Goal: Task Accomplishment & Management: Manage account settings

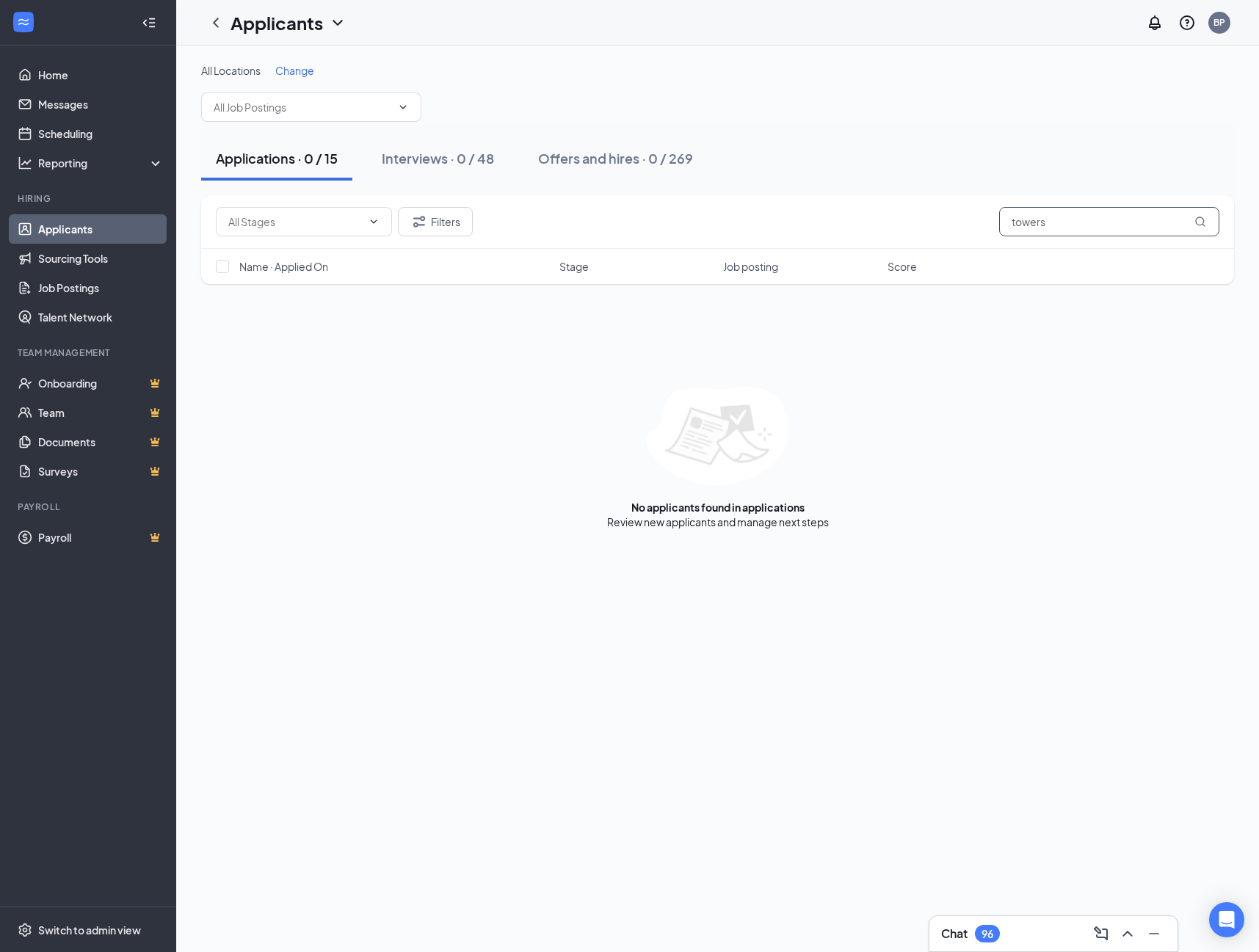
click at [1108, 223] on input "towers" at bounding box center [1109, 221] width 221 height 30
drag, startPoint x: 923, startPoint y: 195, endPoint x: 908, endPoint y: 194, distance: 15.0
click at [908, 194] on div "All Locations Change Applications · 0 / 15 Interviews · 0 / 48 Offers and hires…" at bounding box center [717, 296] width 1033 height 466
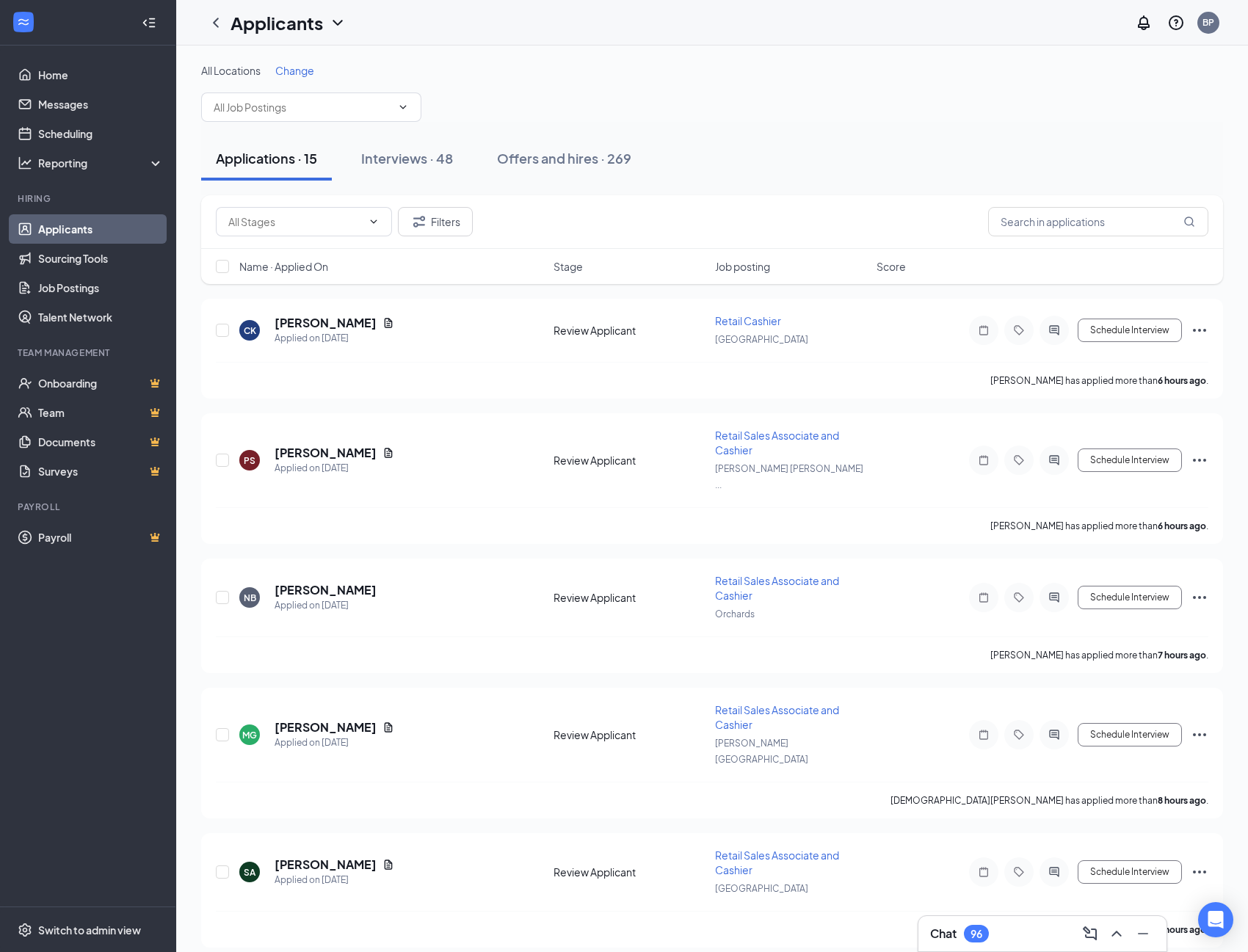
click at [277, 162] on div "Applications · 15" at bounding box center [266, 158] width 101 height 19
click at [318, 329] on h5 "[PERSON_NAME]" at bounding box center [326, 322] width 102 height 16
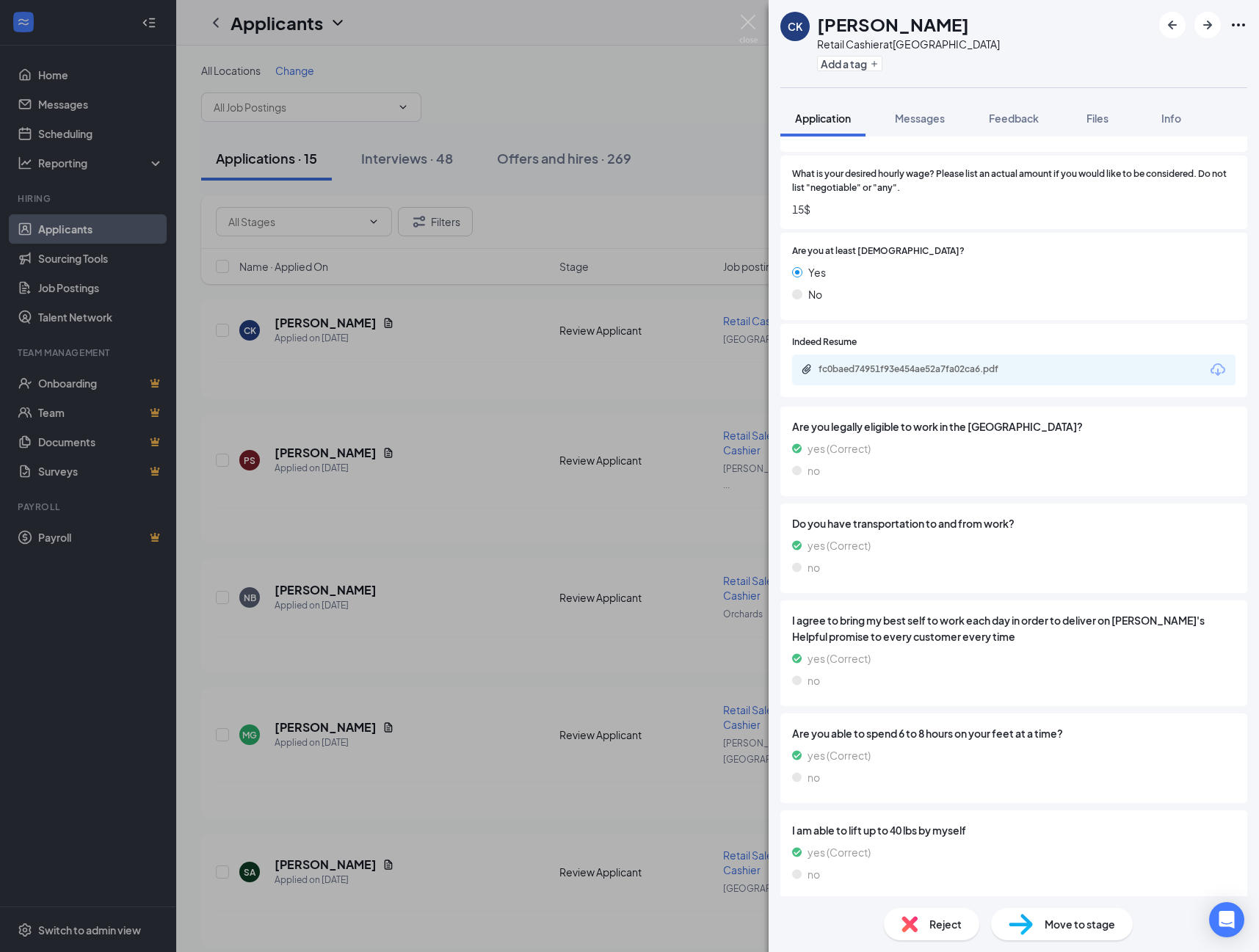
scroll to position [917, 0]
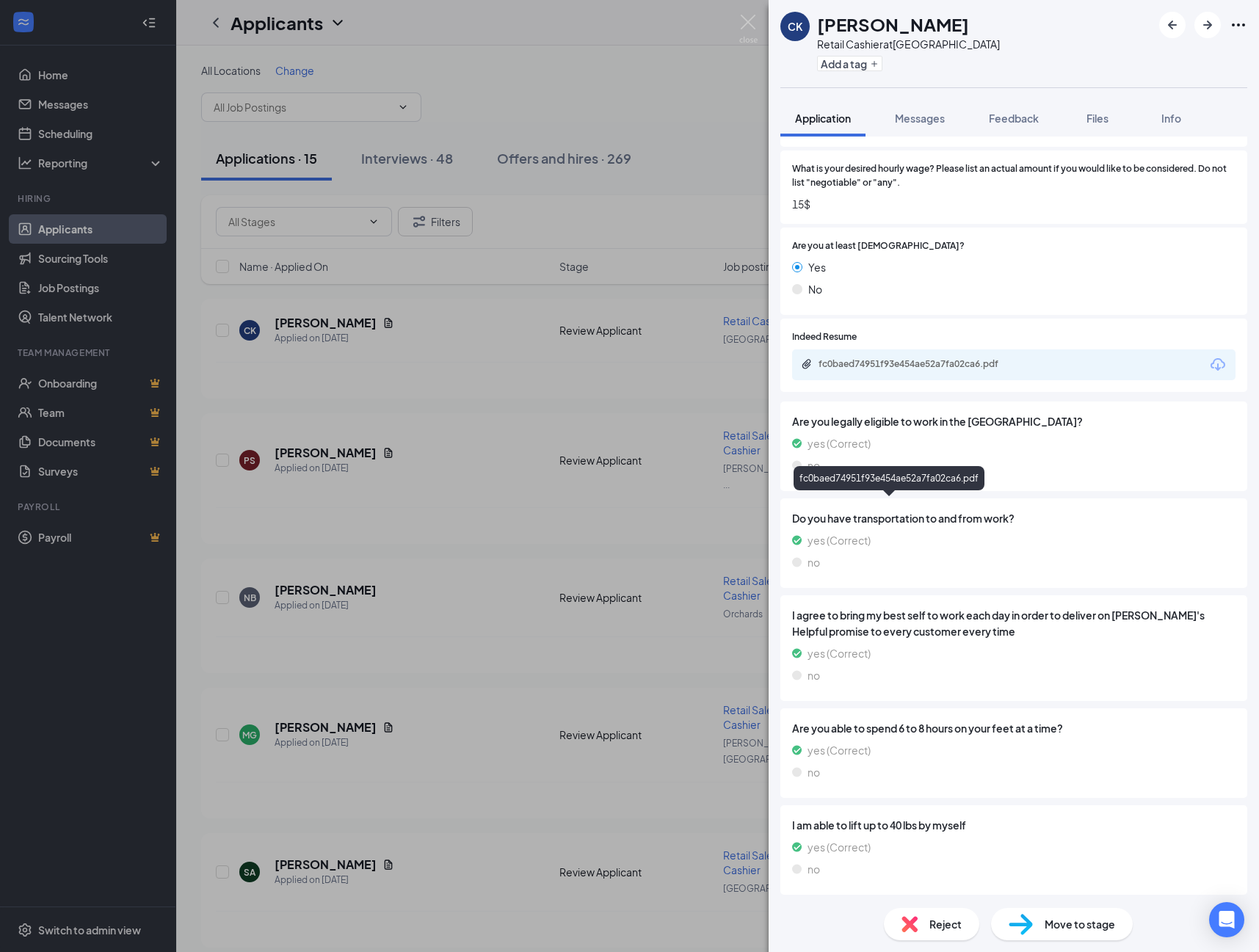
click at [840, 370] on div "fc0baed74951f93e454ae52a7fa02ca6.pdf" at bounding box center [921, 364] width 206 height 12
click at [1045, 924] on span "Move to stage" at bounding box center [1080, 924] width 71 height 16
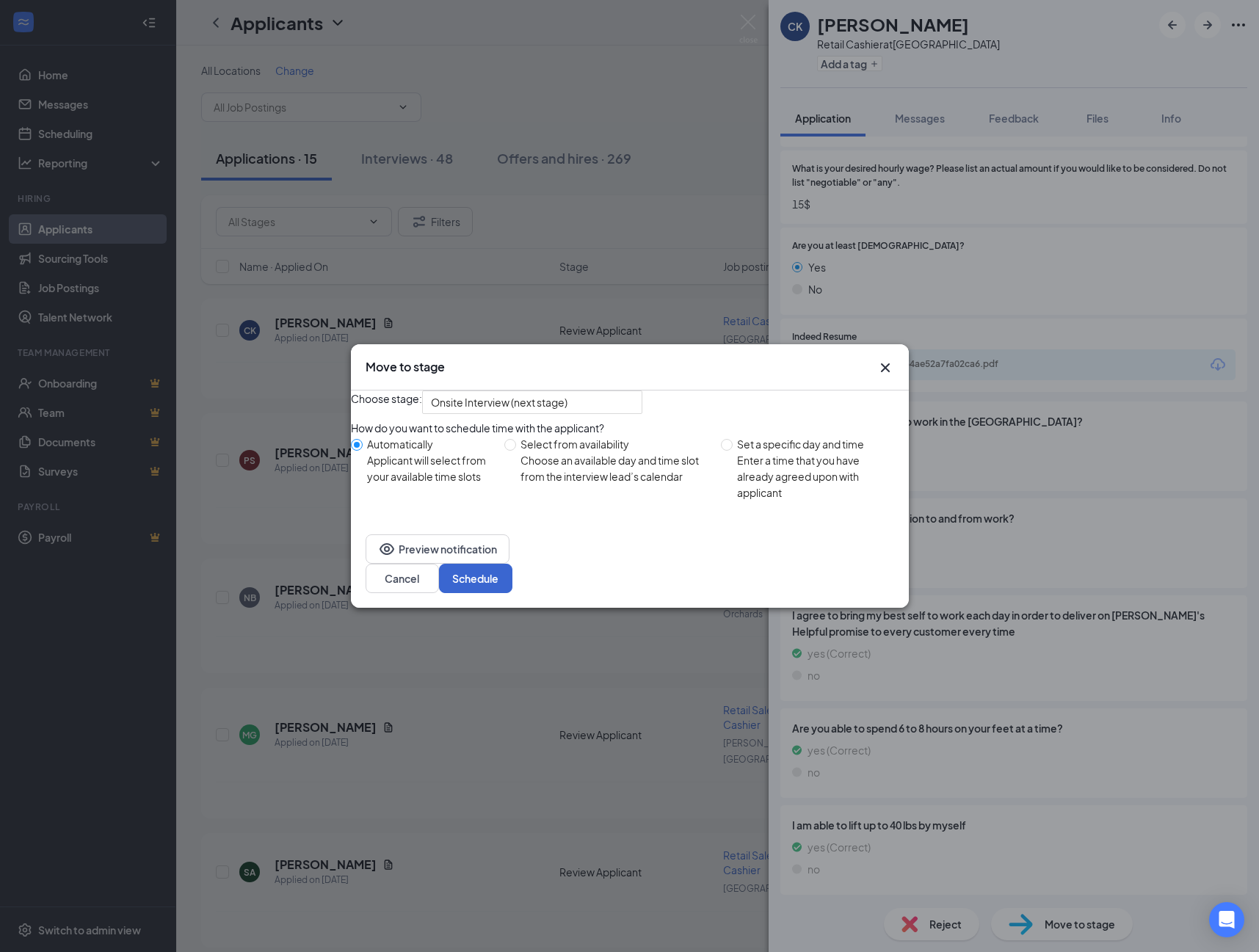
click at [513, 593] on button "Schedule" at bounding box center [475, 579] width 74 height 30
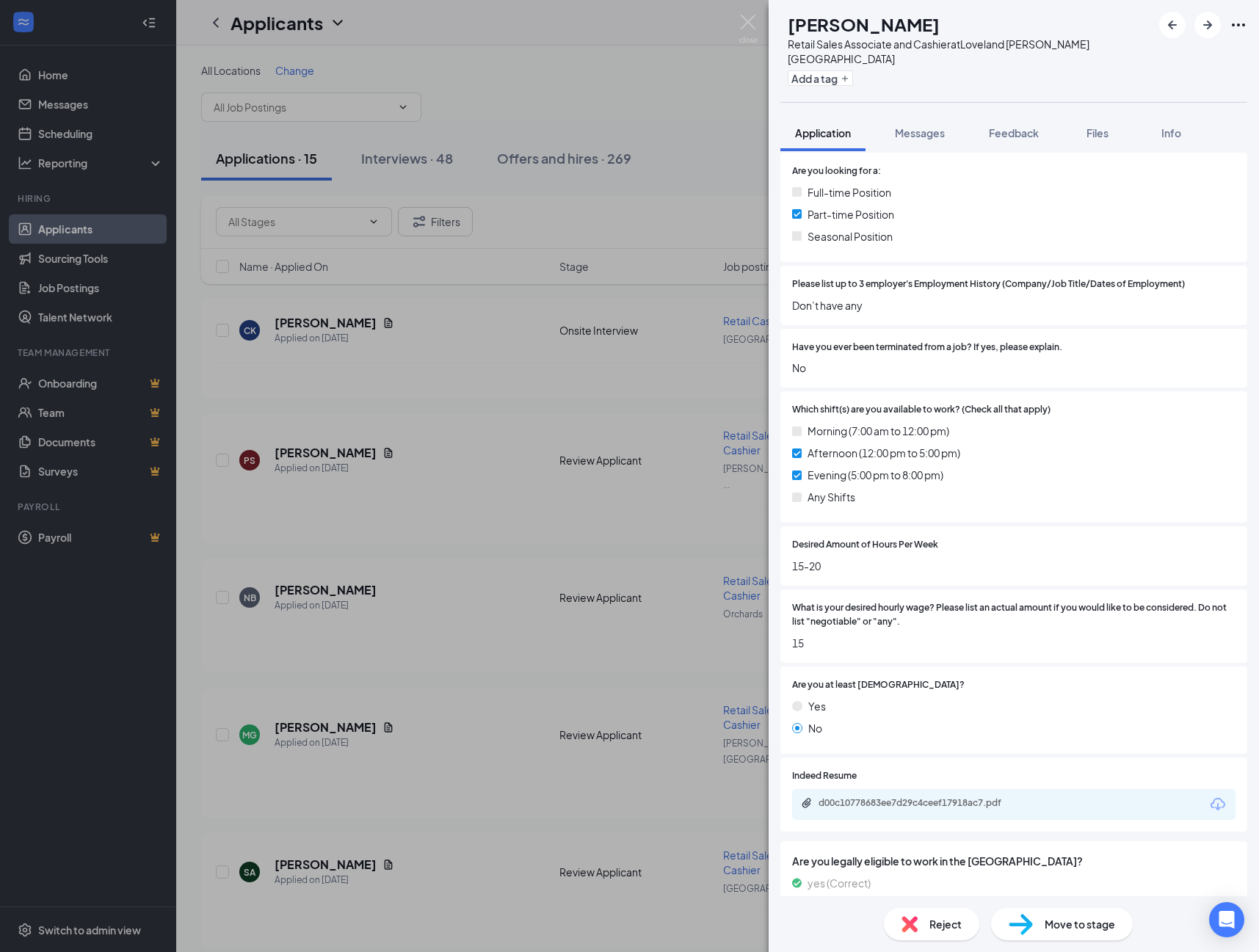
scroll to position [380, 0]
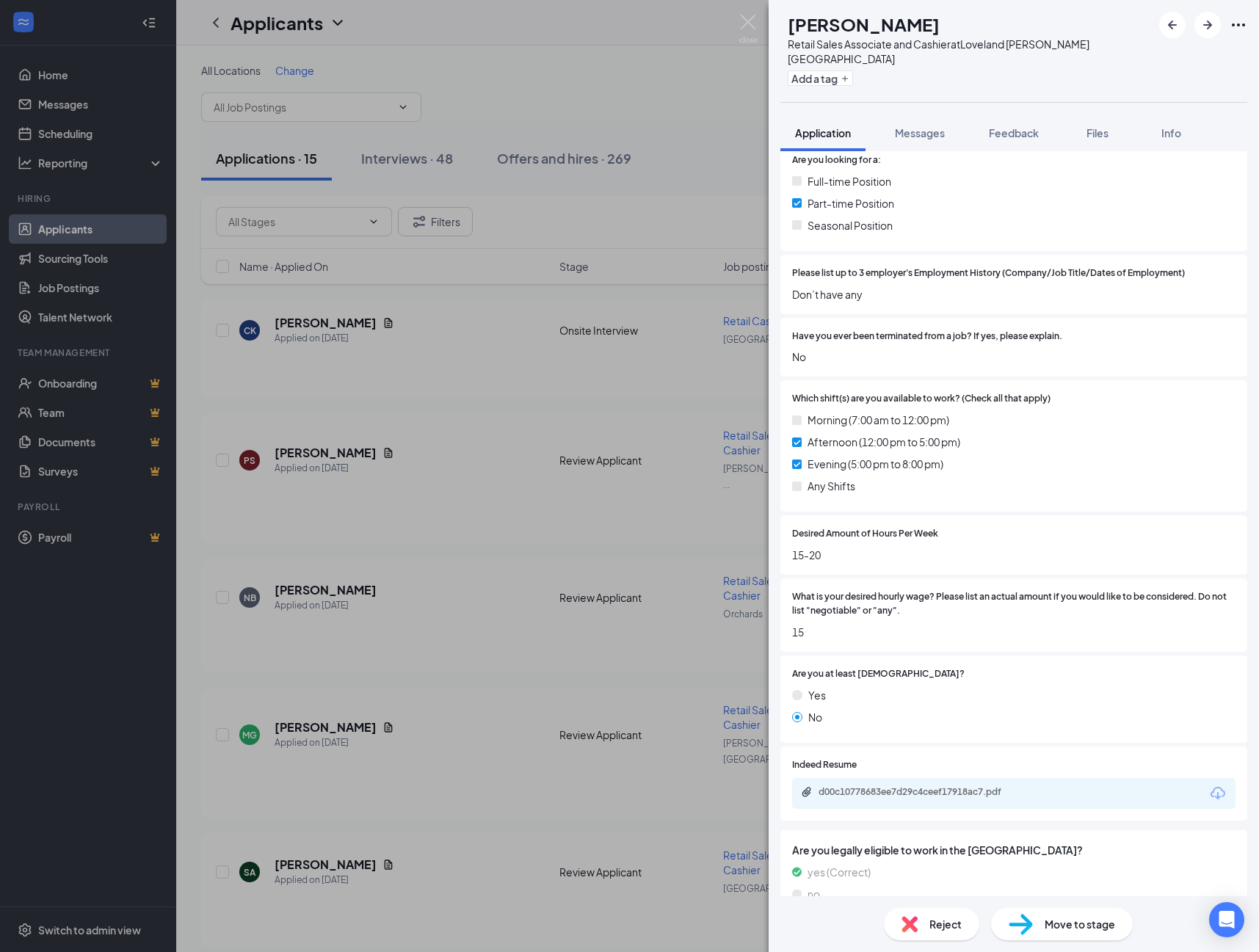
drag, startPoint x: 1077, startPoint y: 931, endPoint x: 1062, endPoint y: 931, distance: 15.0
click at [1077, 931] on span "Move to stage" at bounding box center [1080, 924] width 71 height 16
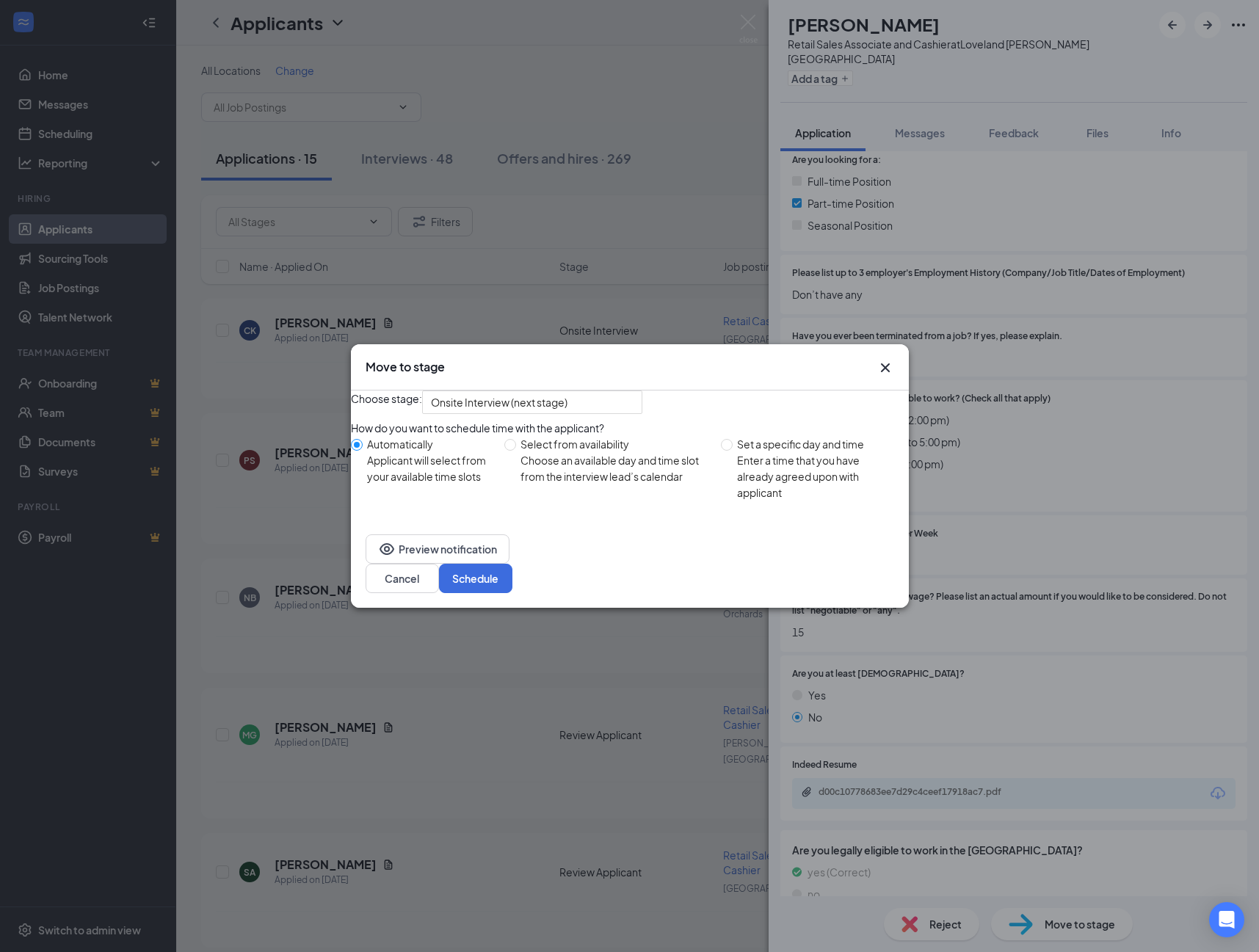
drag, startPoint x: 837, startPoint y: 610, endPoint x: 838, endPoint y: 628, distance: 18.0
click at [513, 593] on button "Schedule" at bounding box center [475, 579] width 74 height 30
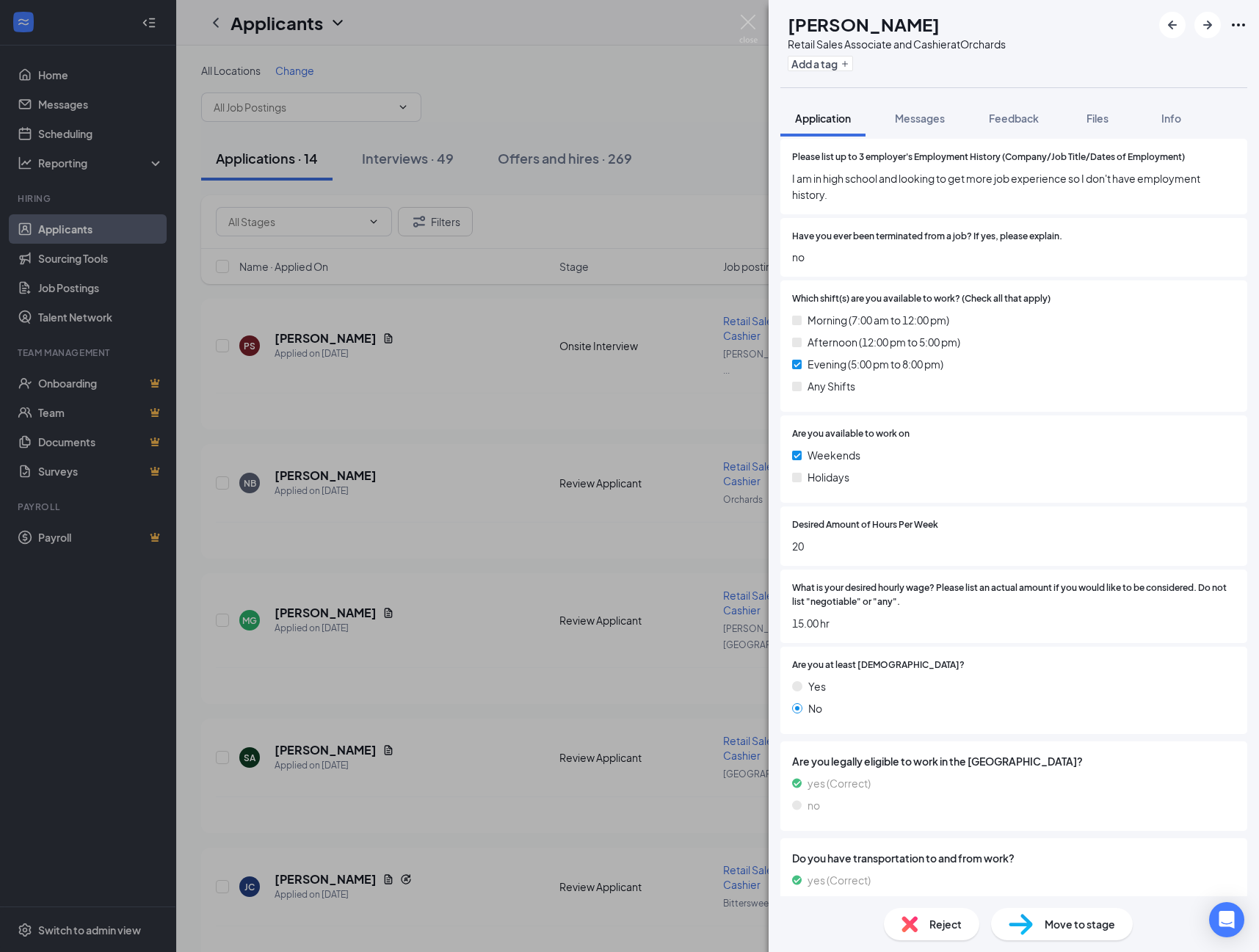
scroll to position [486, 0]
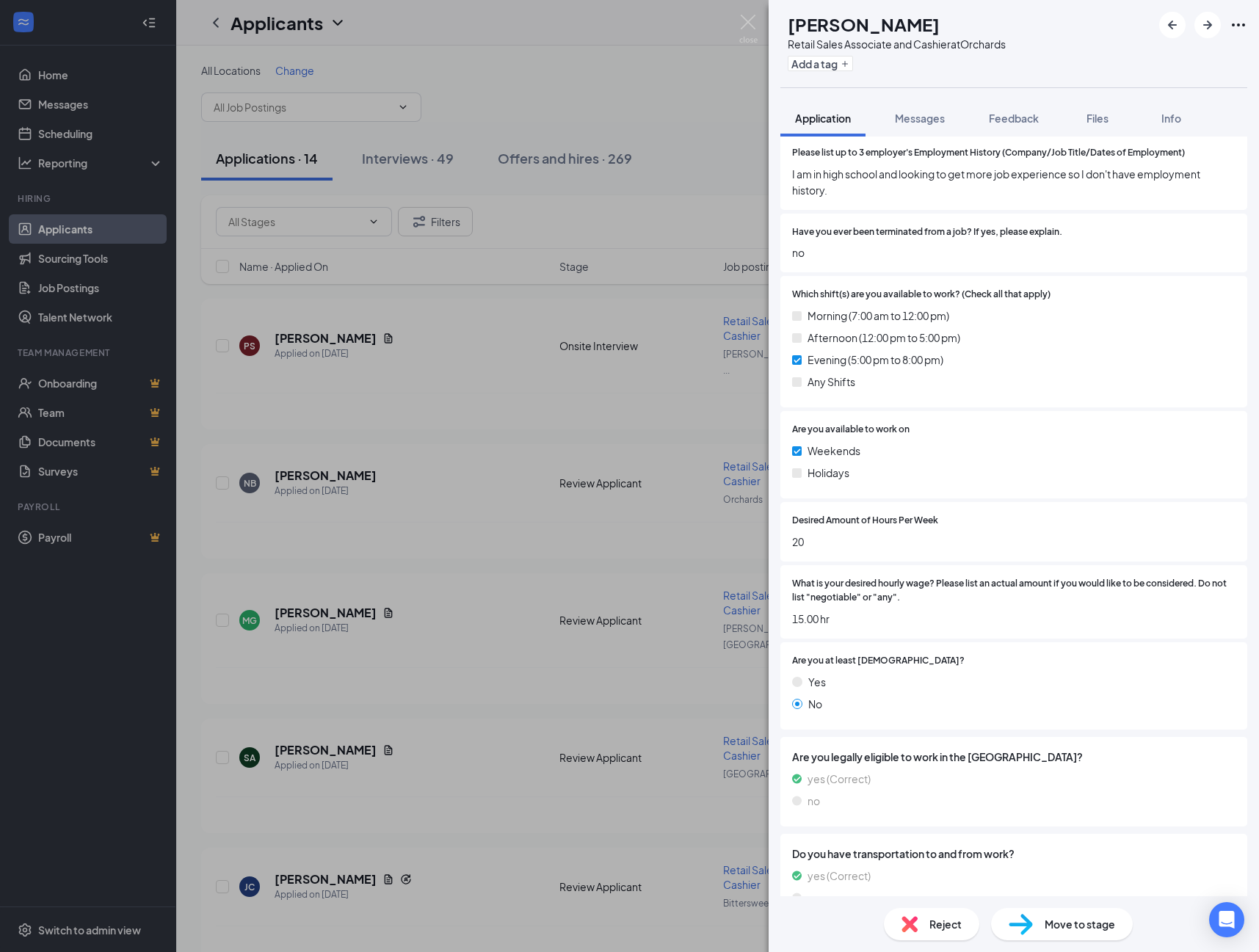
drag, startPoint x: 1092, startPoint y: 930, endPoint x: 1075, endPoint y: 932, distance: 17.1
click at [1091, 931] on span "Move to stage" at bounding box center [1080, 924] width 71 height 16
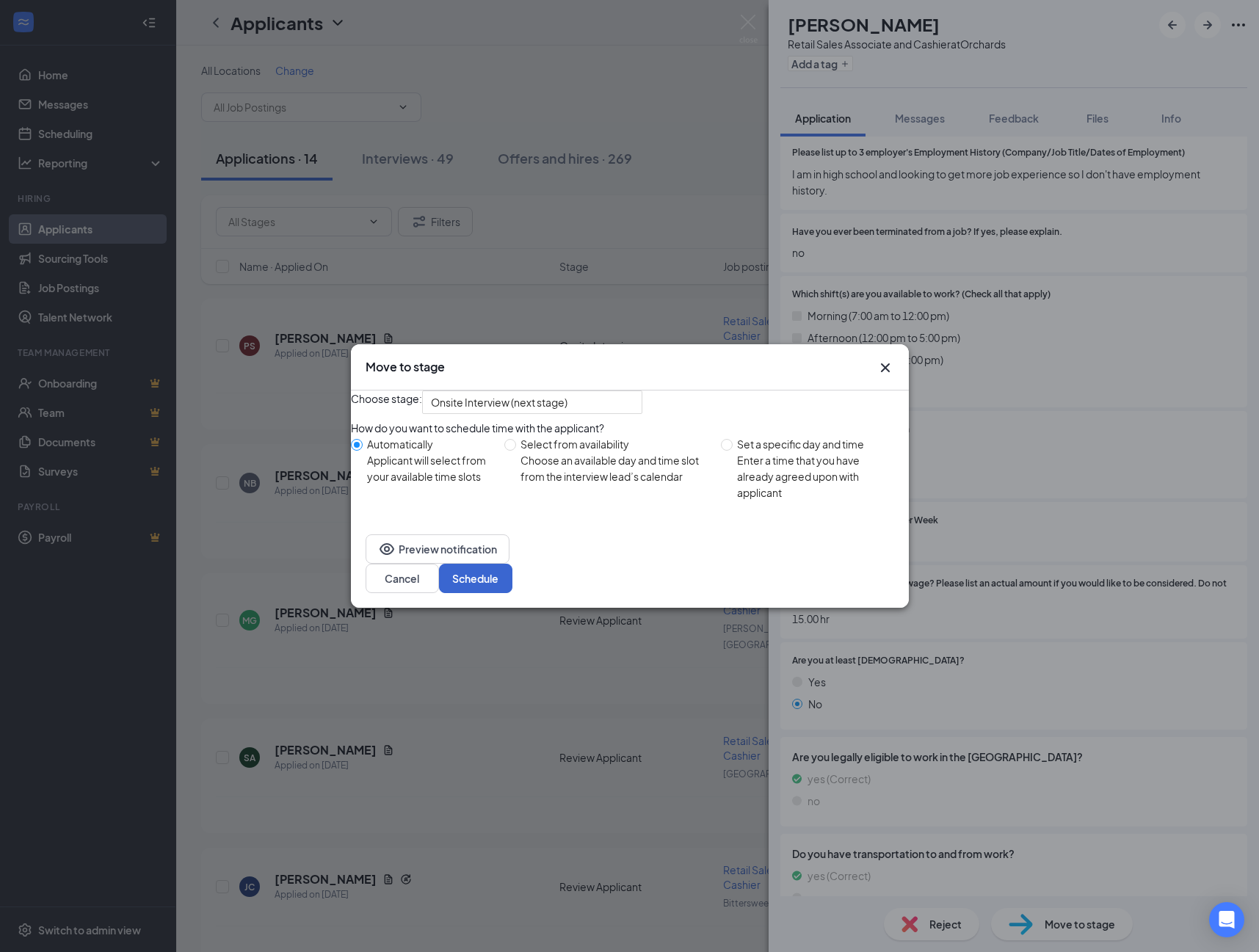
click at [513, 593] on button "Schedule" at bounding box center [475, 579] width 74 height 30
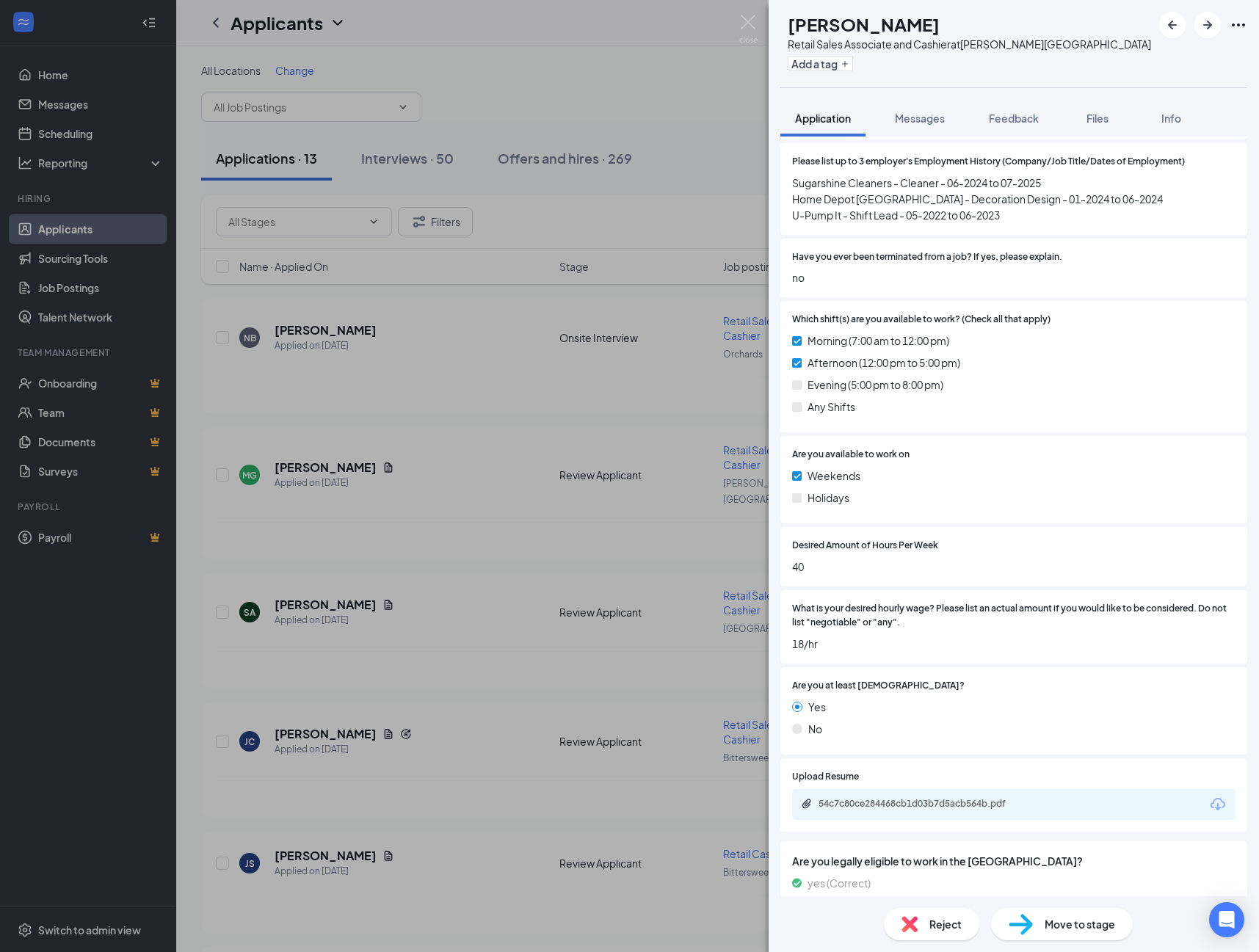
scroll to position [477, 0]
drag, startPoint x: 1027, startPoint y: 121, endPoint x: 1028, endPoint y: 135, distance: 14.0
click at [1027, 122] on span "Feedback" at bounding box center [1014, 118] width 50 height 13
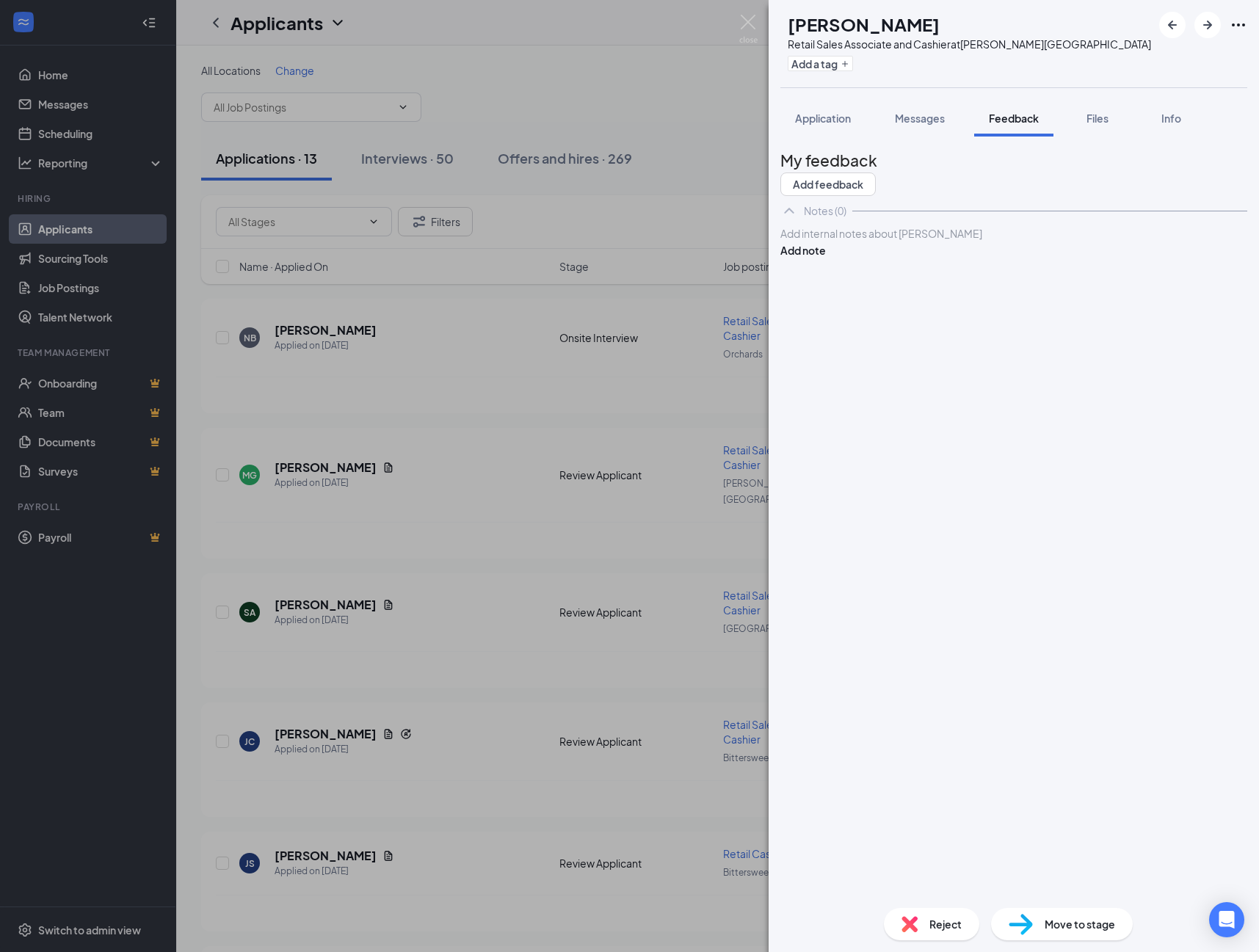
click at [858, 242] on div at bounding box center [1014, 234] width 467 height 17
click at [856, 242] on div at bounding box center [1013, 234] width 465 height 16
click at [826, 259] on button "Add note" at bounding box center [803, 249] width 46 height 16
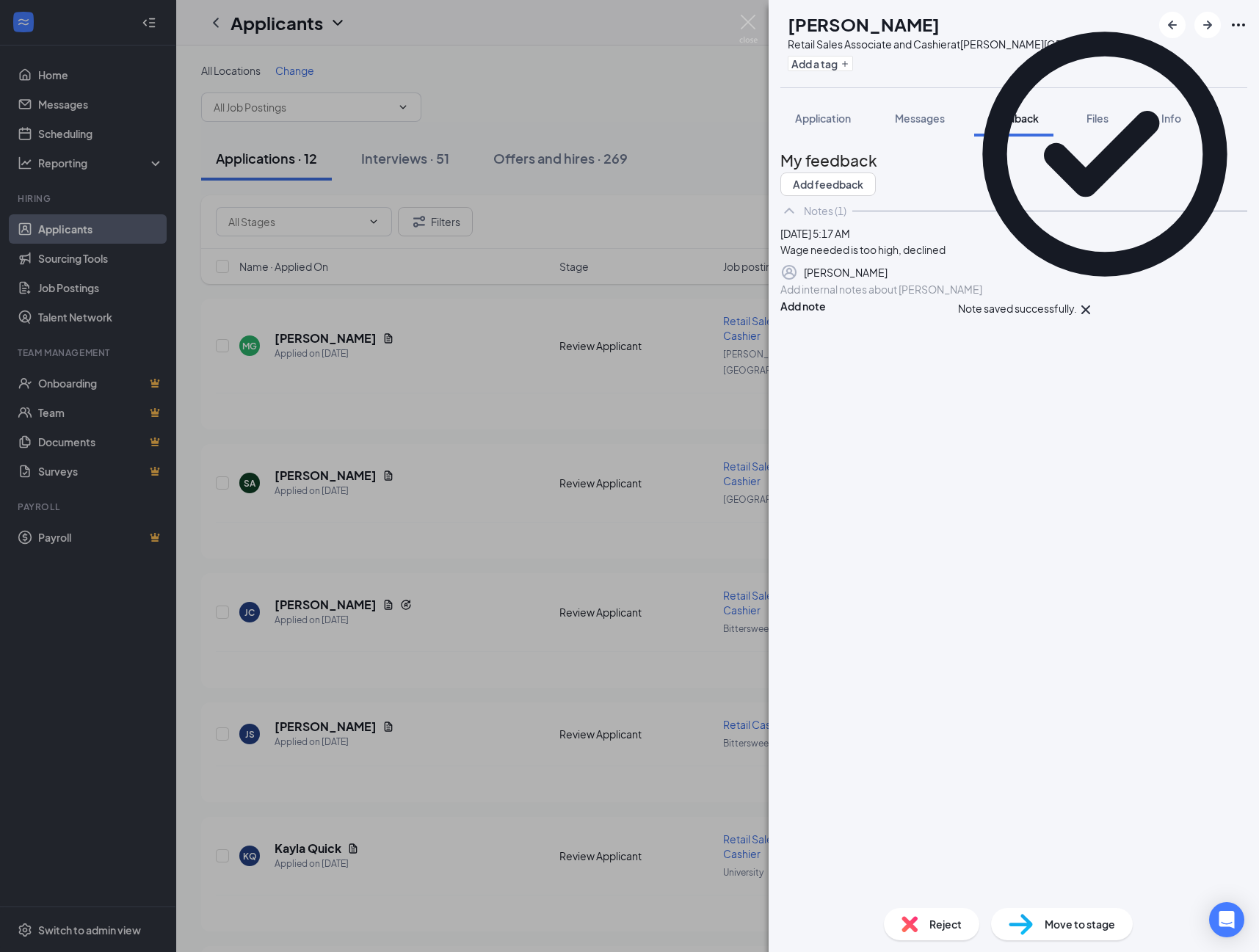
click at [910, 926] on img at bounding box center [909, 924] width 16 height 16
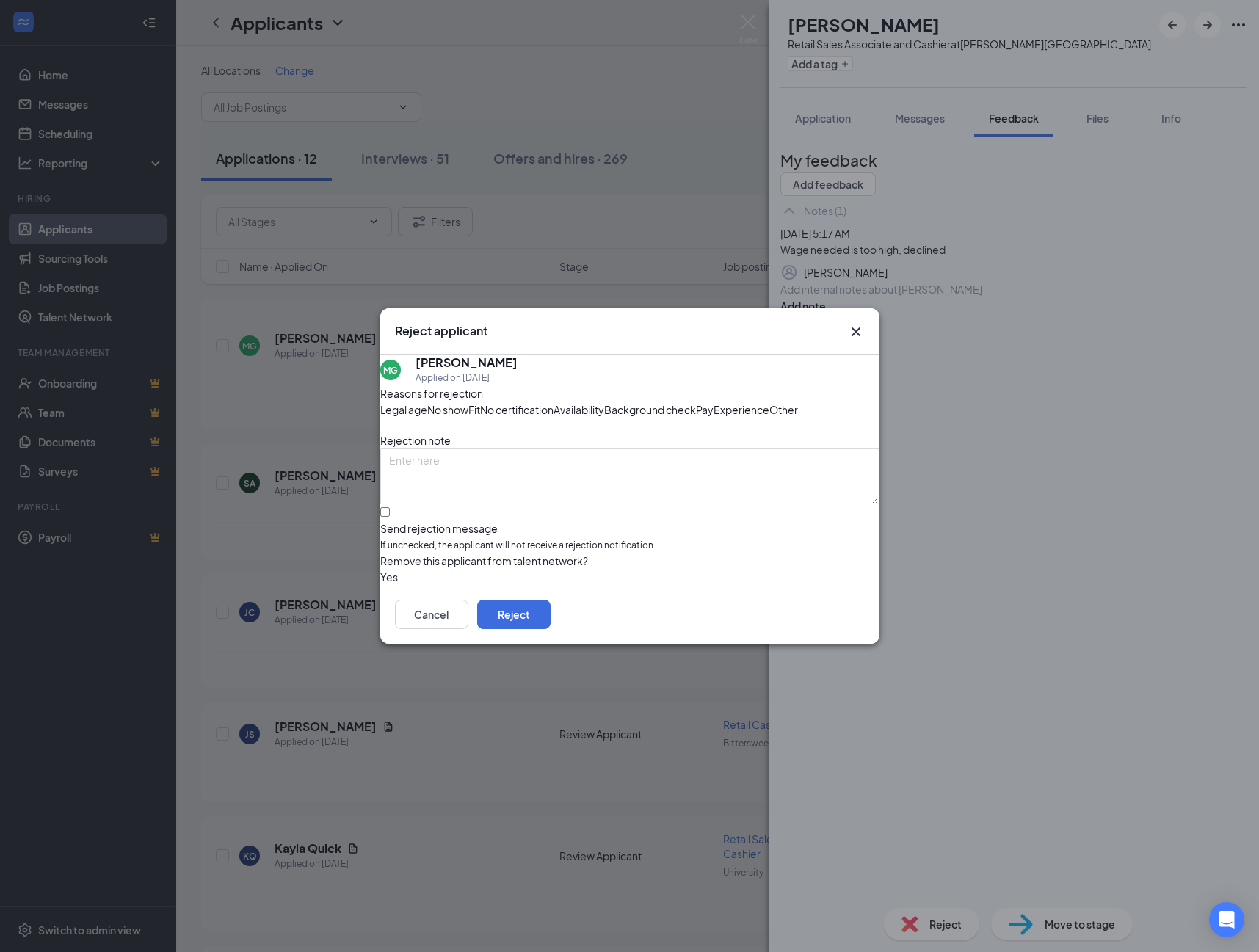
click at [449, 553] on span "If unchecked, the applicant will not receive a rejection notification." at bounding box center [630, 545] width 499 height 14
click at [390, 516] on input "Send rejection message If unchecked, the applicant will not receive a rejection…" at bounding box center [385, 512] width 9 height 9
checkbox input "true"
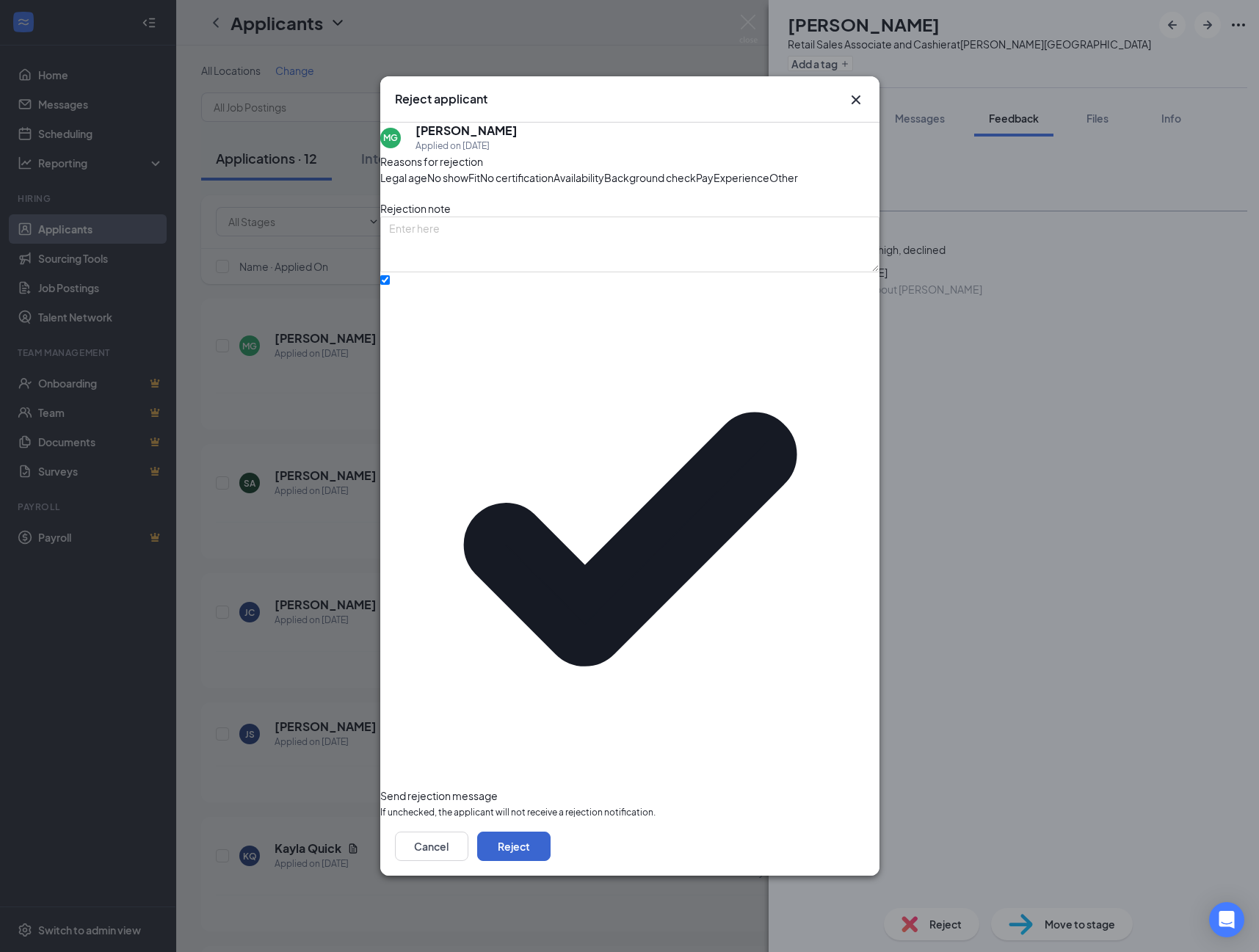
click at [551, 832] on button "Reject" at bounding box center [514, 847] width 74 height 30
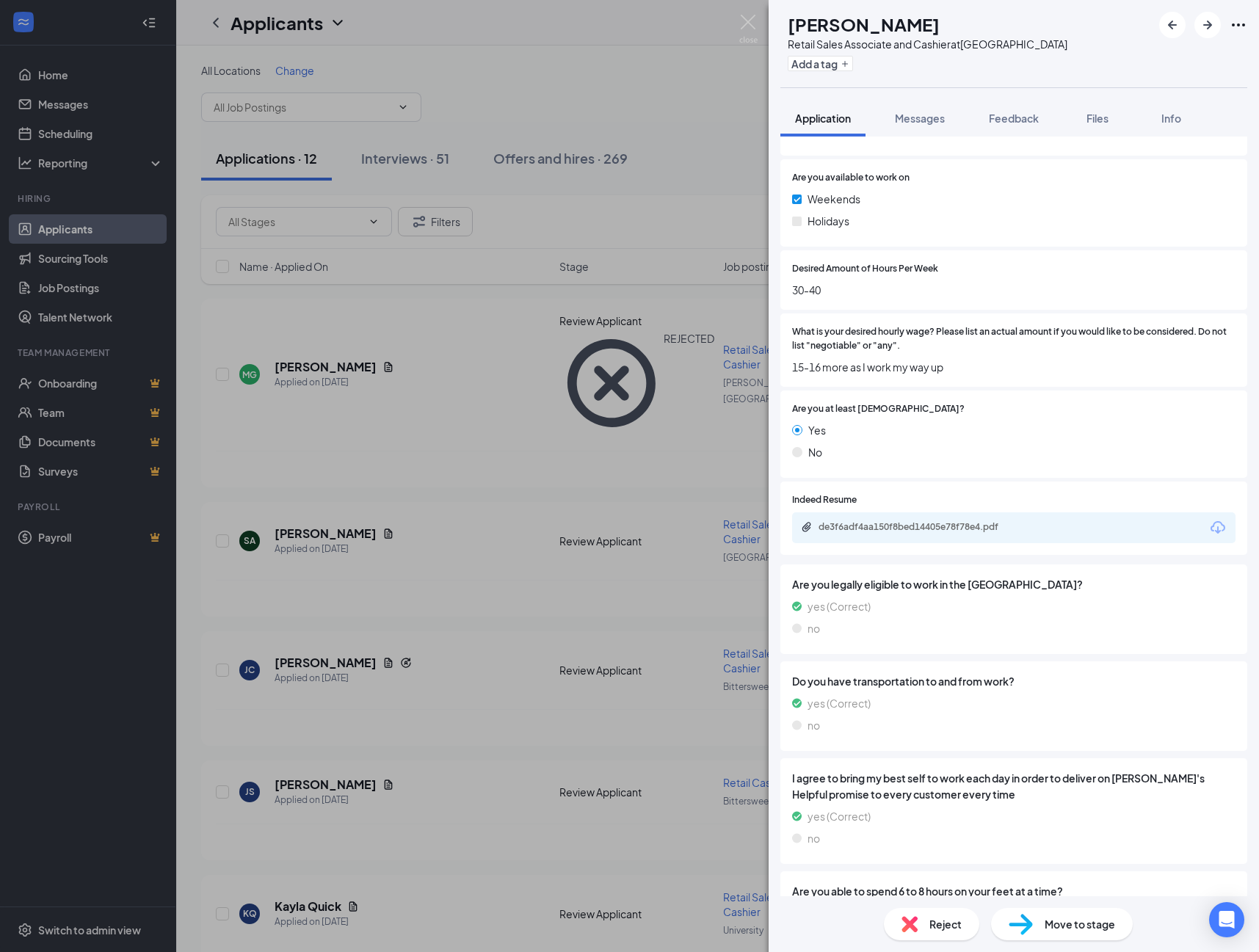
scroll to position [755, 0]
click at [864, 534] on div "de3f6adf4aa150f8bed14405e78f78e4.pdf" at bounding box center [920, 527] width 238 height 14
drag, startPoint x: 1084, startPoint y: 924, endPoint x: 1015, endPoint y: 898, distance: 73.7
click at [1084, 924] on span "Move to stage" at bounding box center [1080, 924] width 71 height 16
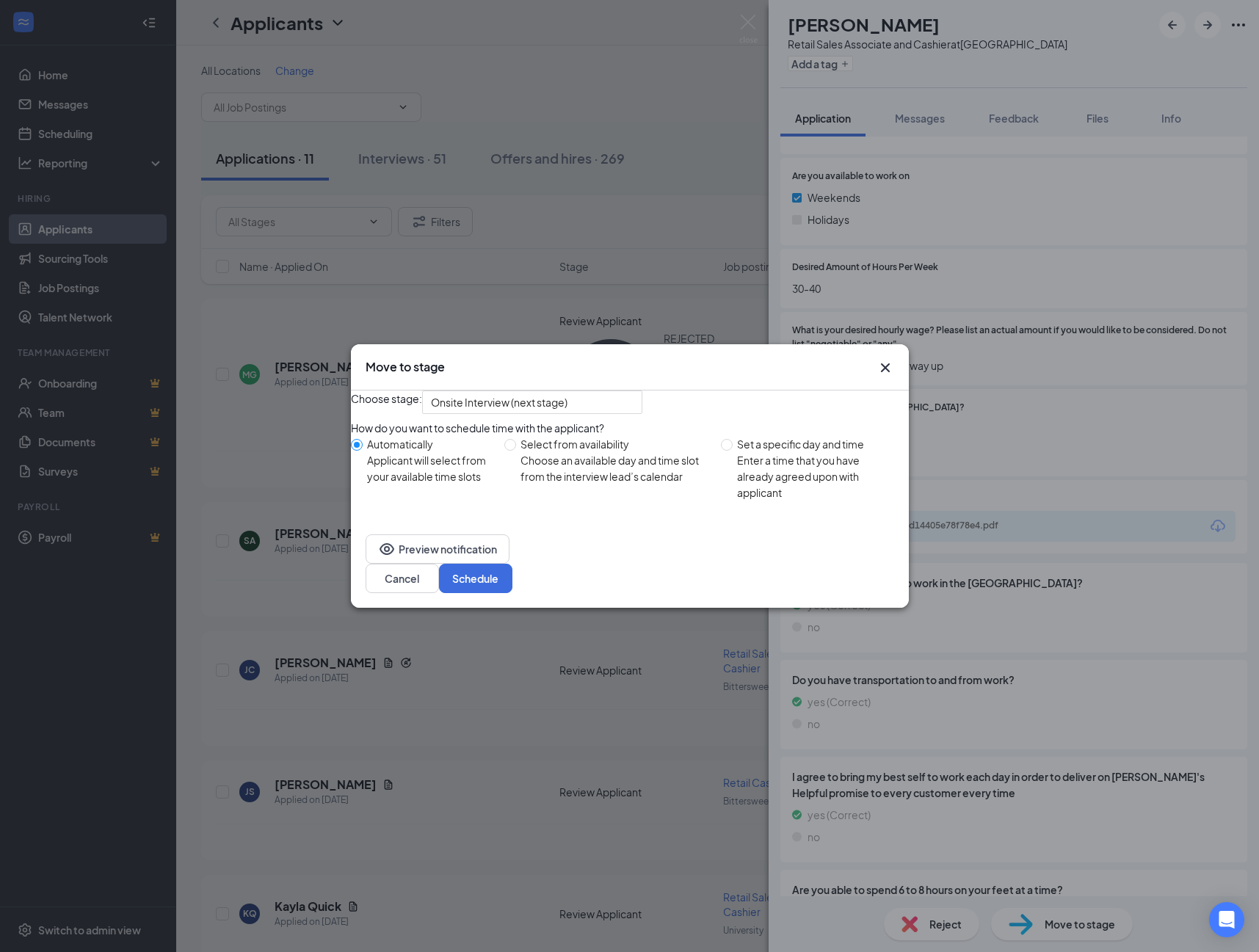
drag, startPoint x: 844, startPoint y: 607, endPoint x: 848, endPoint y: 641, distance: 34.2
click at [513, 593] on button "Schedule" at bounding box center [475, 579] width 74 height 30
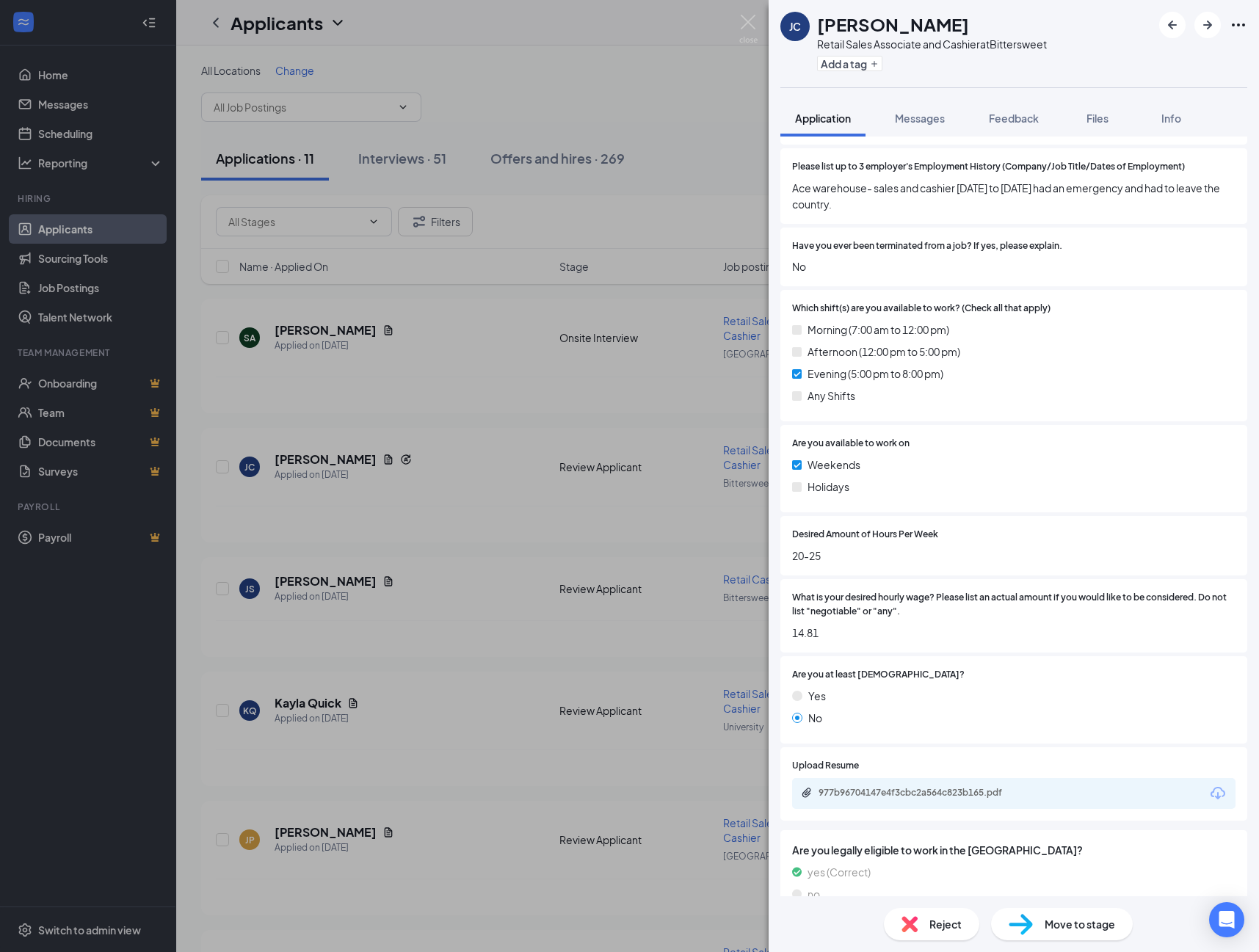
scroll to position [534, 0]
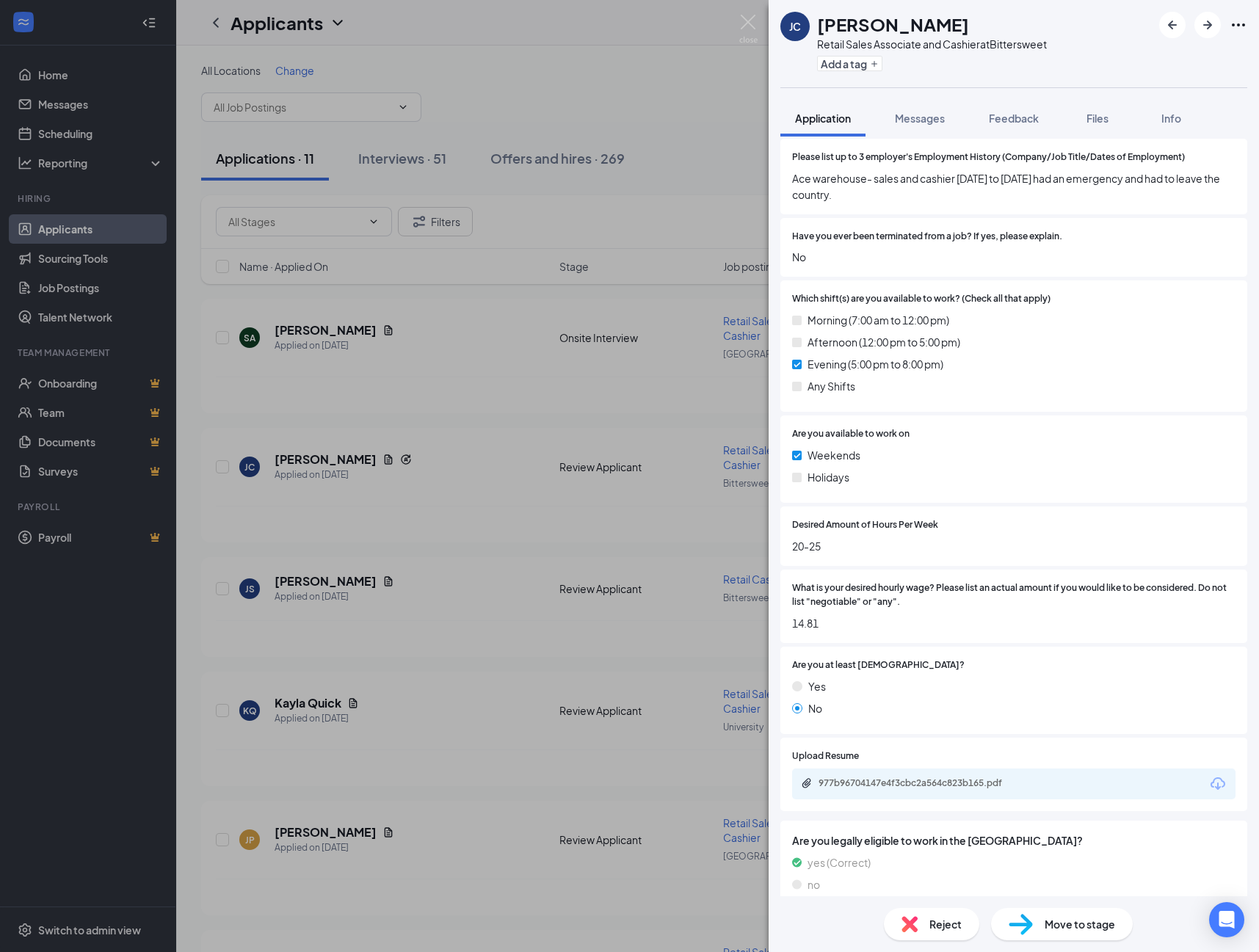
click at [1078, 919] on span "Move to stage" at bounding box center [1080, 924] width 71 height 16
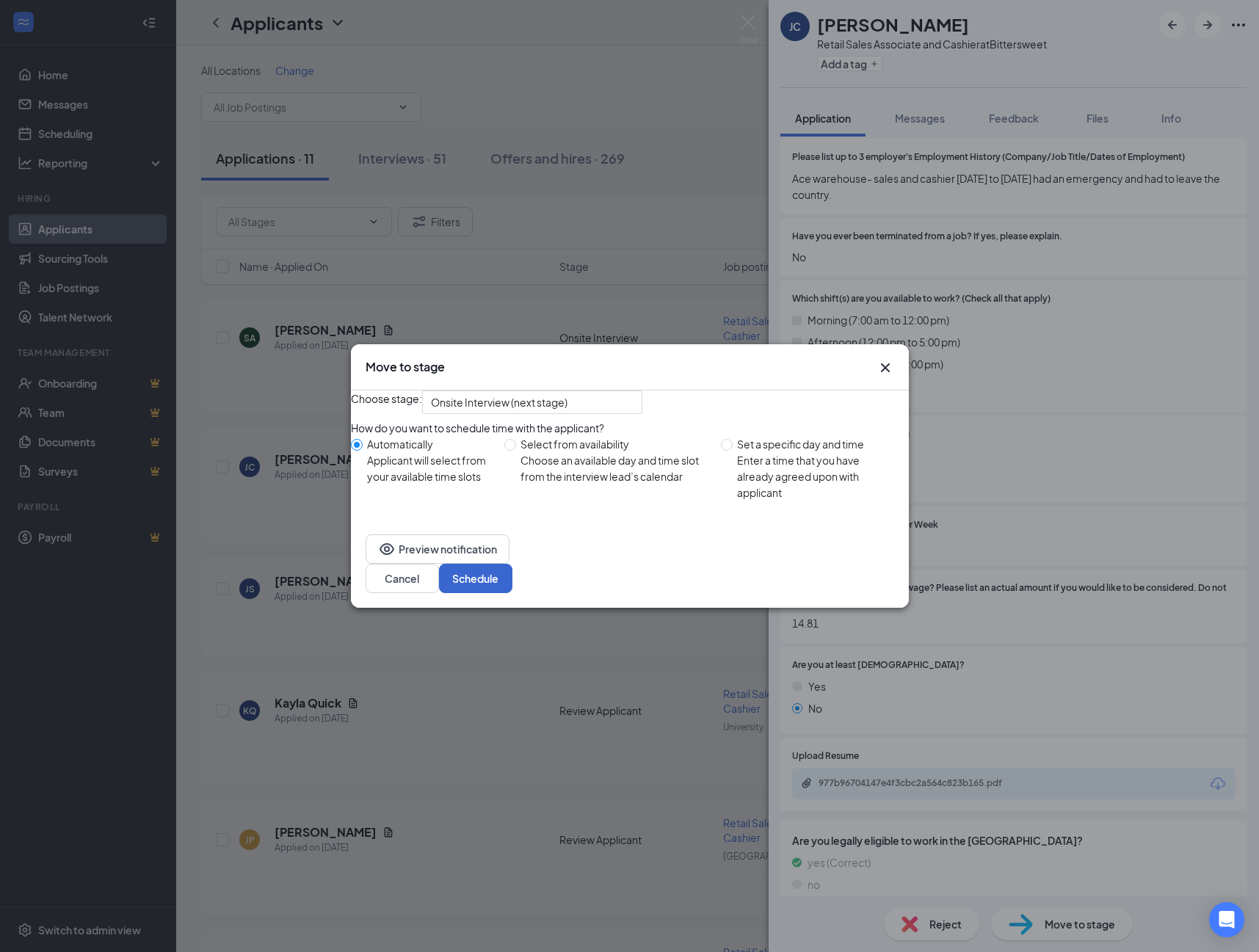
click at [513, 593] on button "Schedule" at bounding box center [475, 579] width 74 height 30
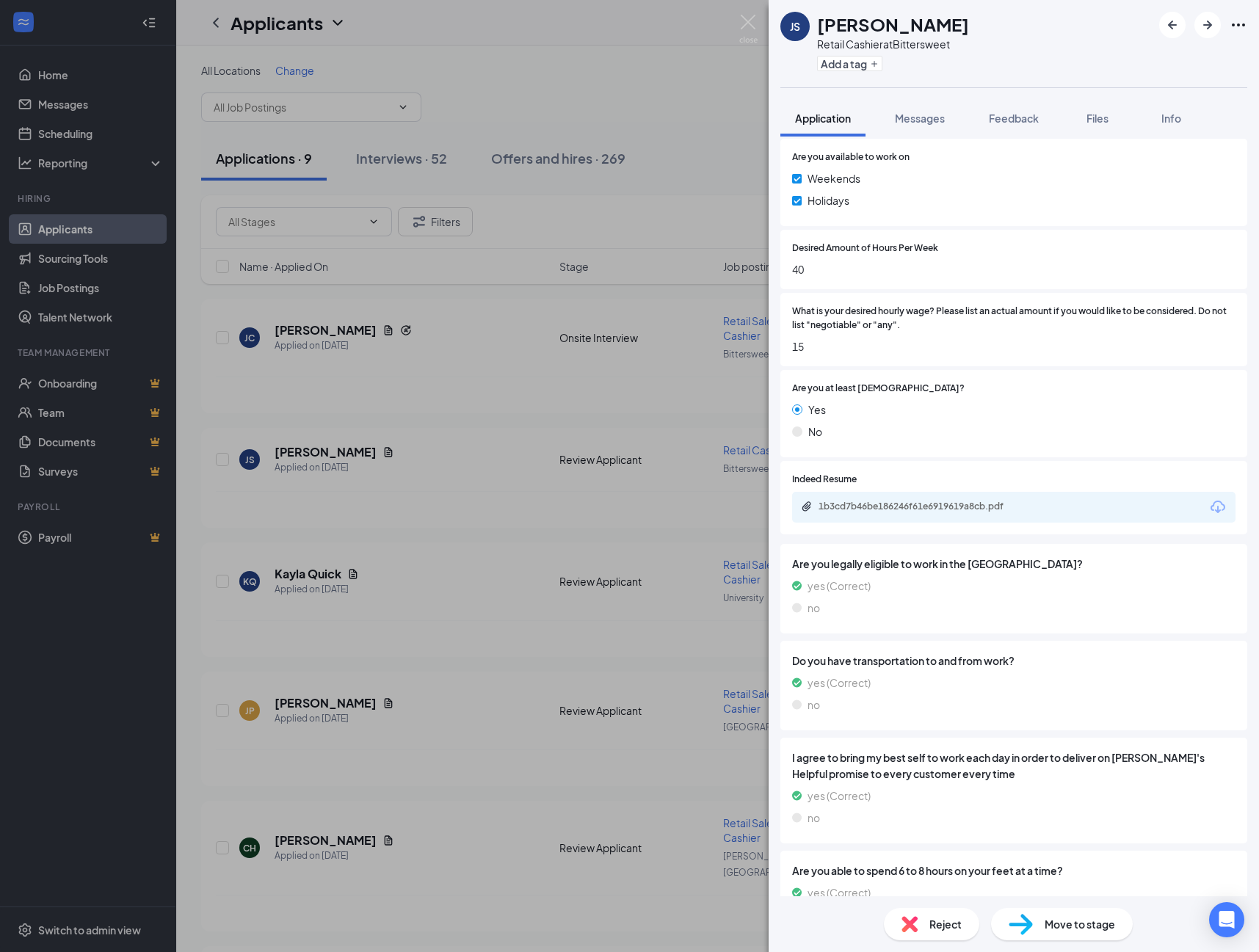
scroll to position [801, 0]
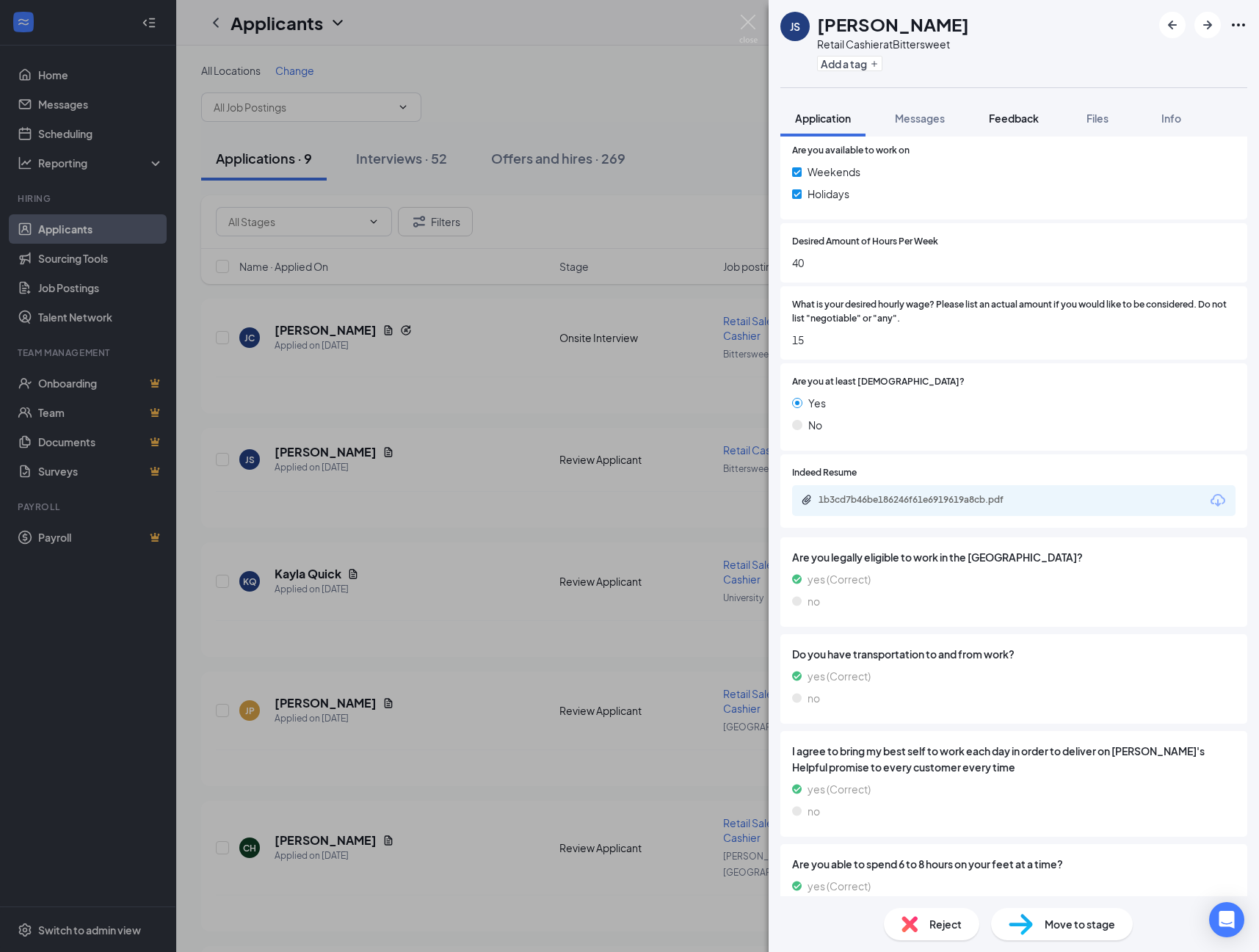
drag, startPoint x: 1042, startPoint y: 116, endPoint x: 1042, endPoint y: 127, distance: 11.0
click at [1038, 117] on span "Feedback" at bounding box center [1014, 118] width 50 height 13
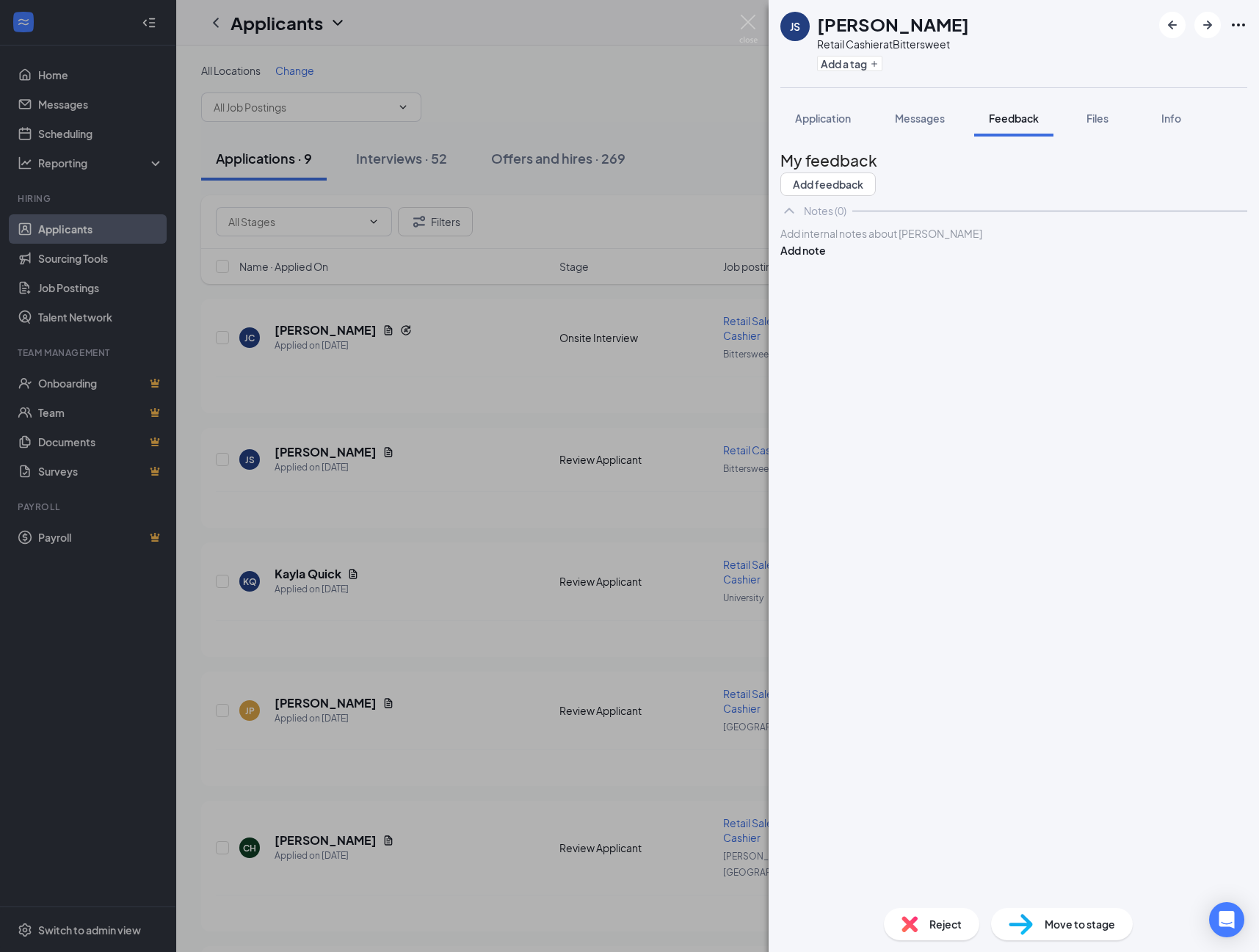
click at [880, 242] on div at bounding box center [1013, 234] width 465 height 16
drag, startPoint x: 1174, startPoint y: 284, endPoint x: 1202, endPoint y: 409, distance: 128.1
click at [826, 259] on button "Add note" at bounding box center [803, 249] width 46 height 16
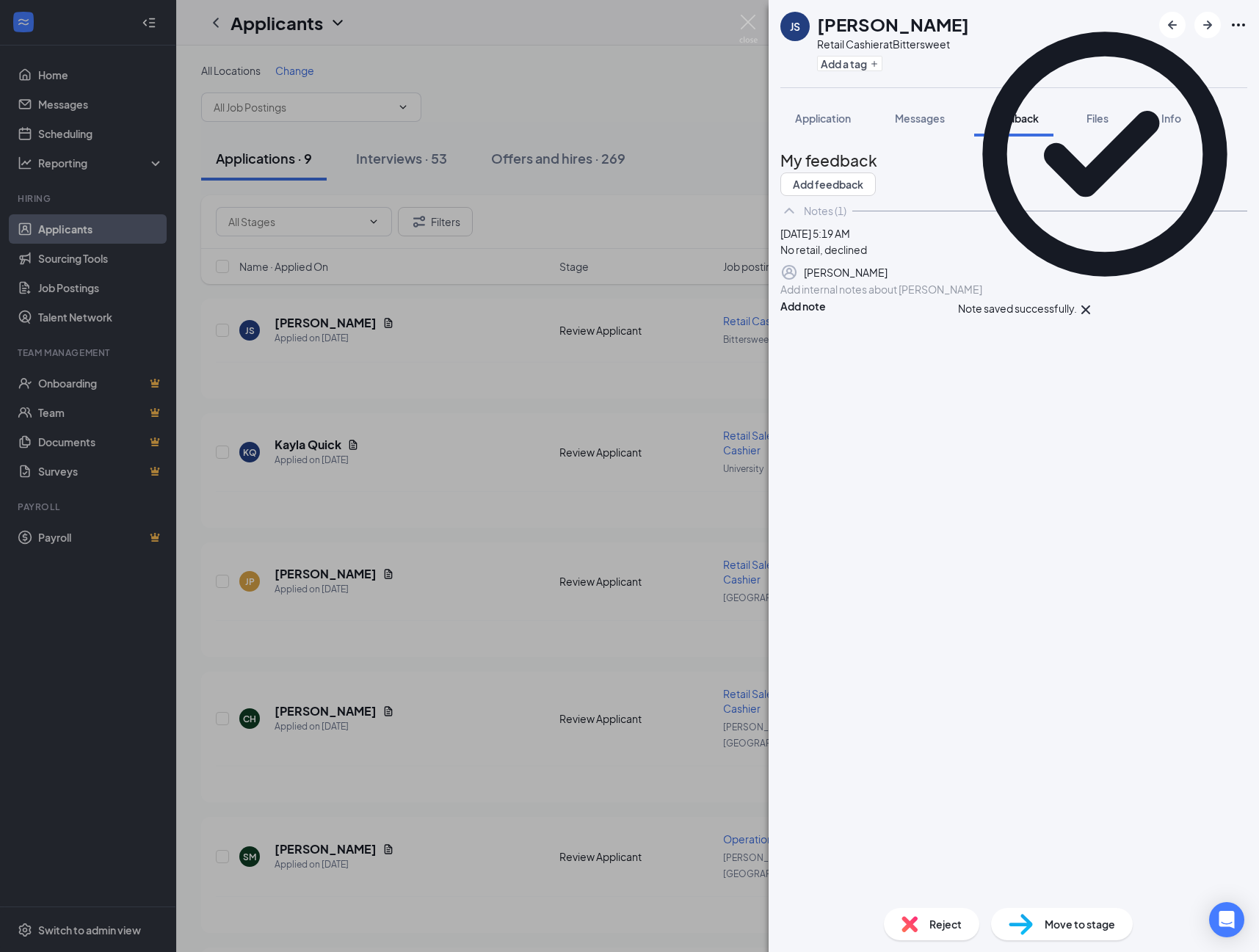
click at [935, 925] on span "Reject" at bounding box center [945, 924] width 33 height 16
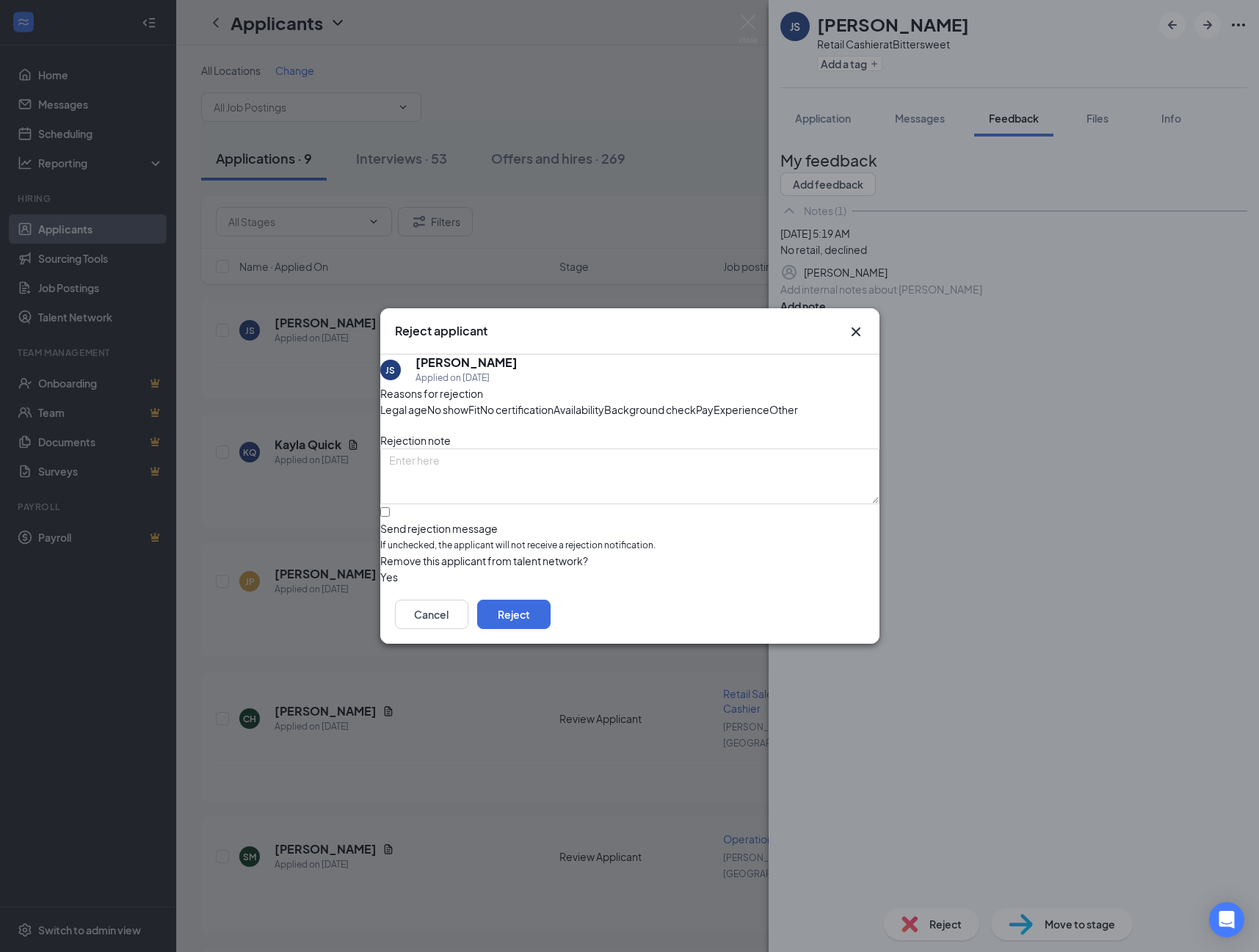
click at [410, 548] on label "Send rejection message If unchecked, the applicant will not receive a rejection…" at bounding box center [630, 530] width 499 height 45
click at [390, 516] on input "Send rejection message If unchecked, the applicant will not receive a rejection…" at bounding box center [385, 512] width 9 height 9
checkbox input "true"
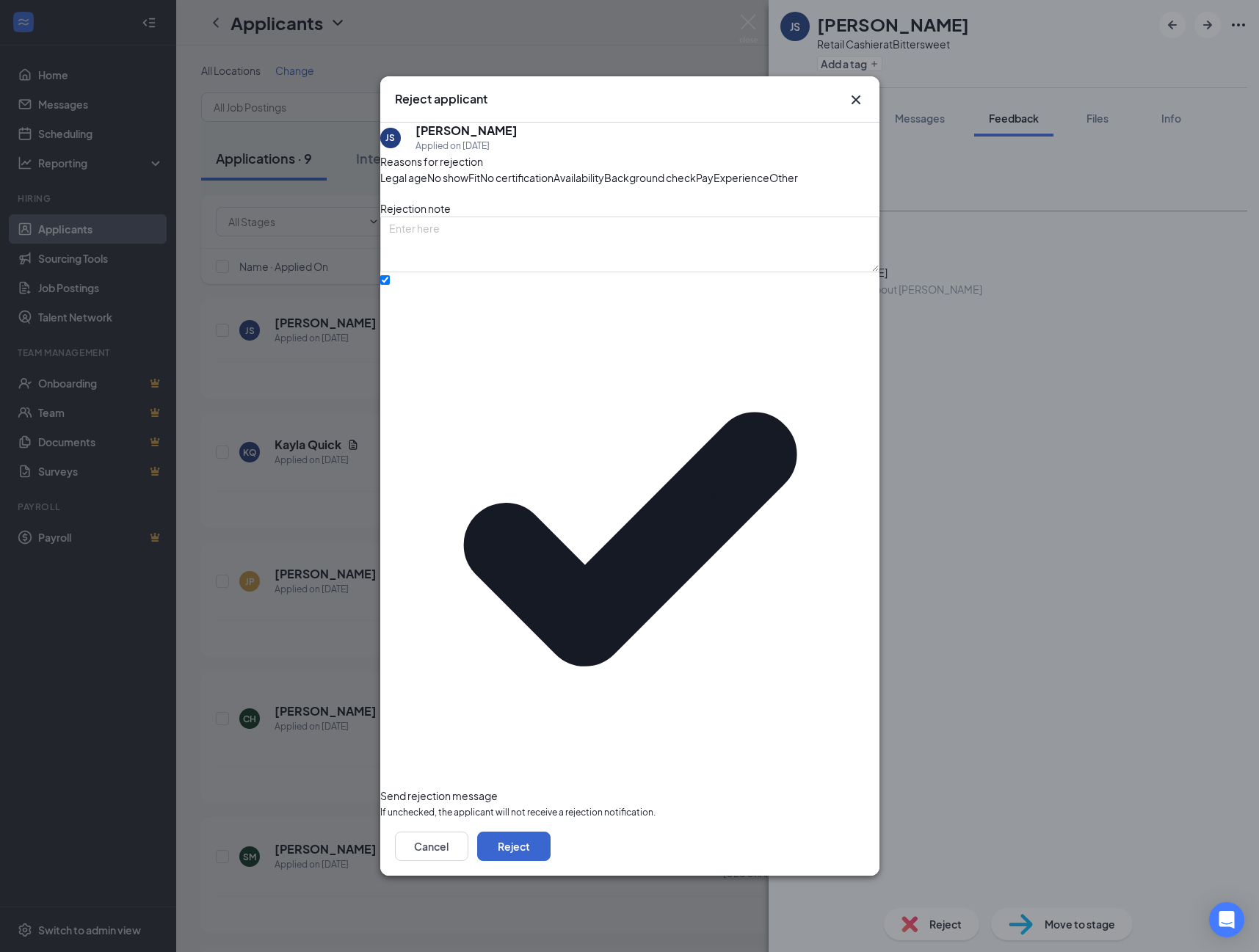
click at [551, 832] on button "Reject" at bounding box center [514, 847] width 74 height 30
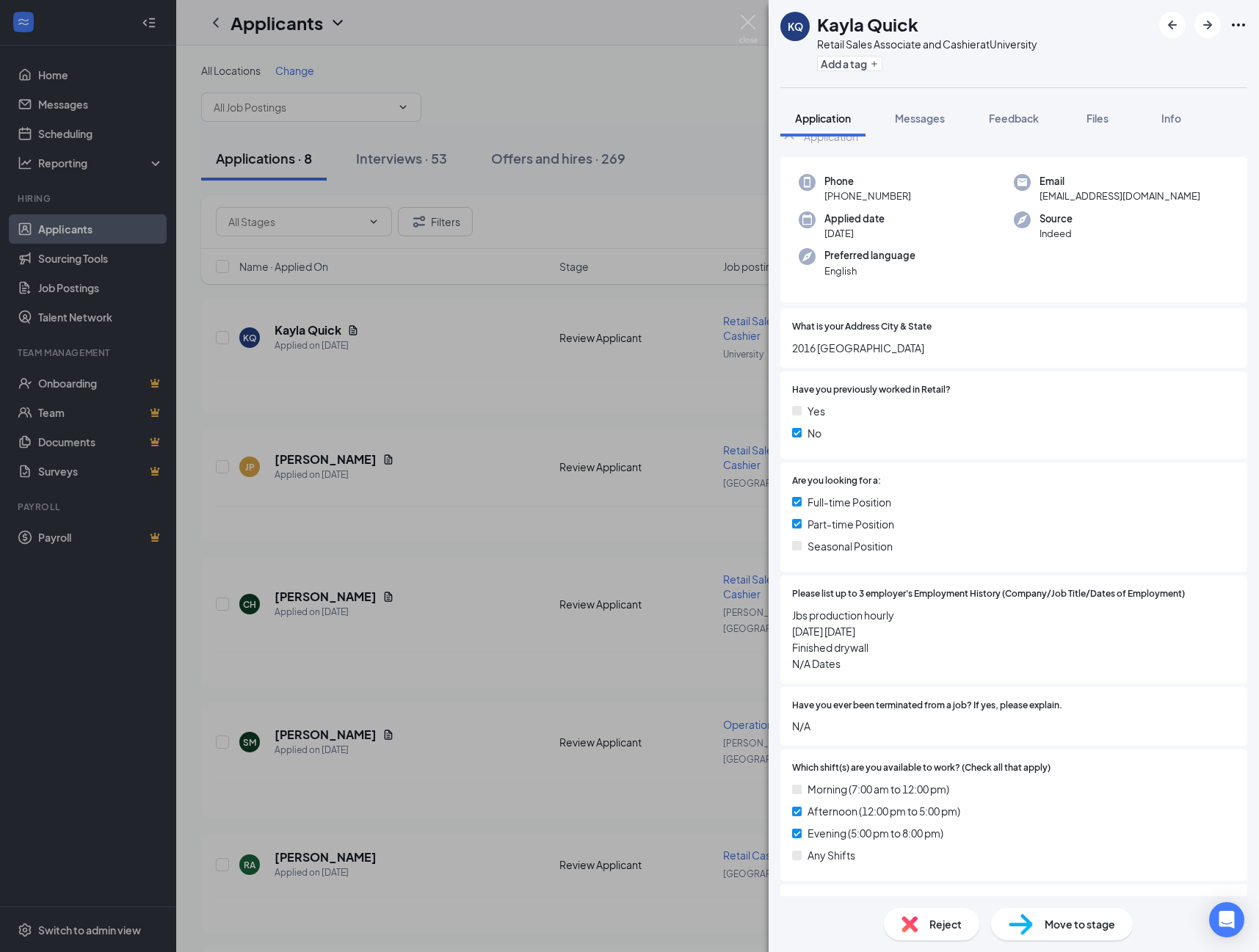
scroll to position [36, 0]
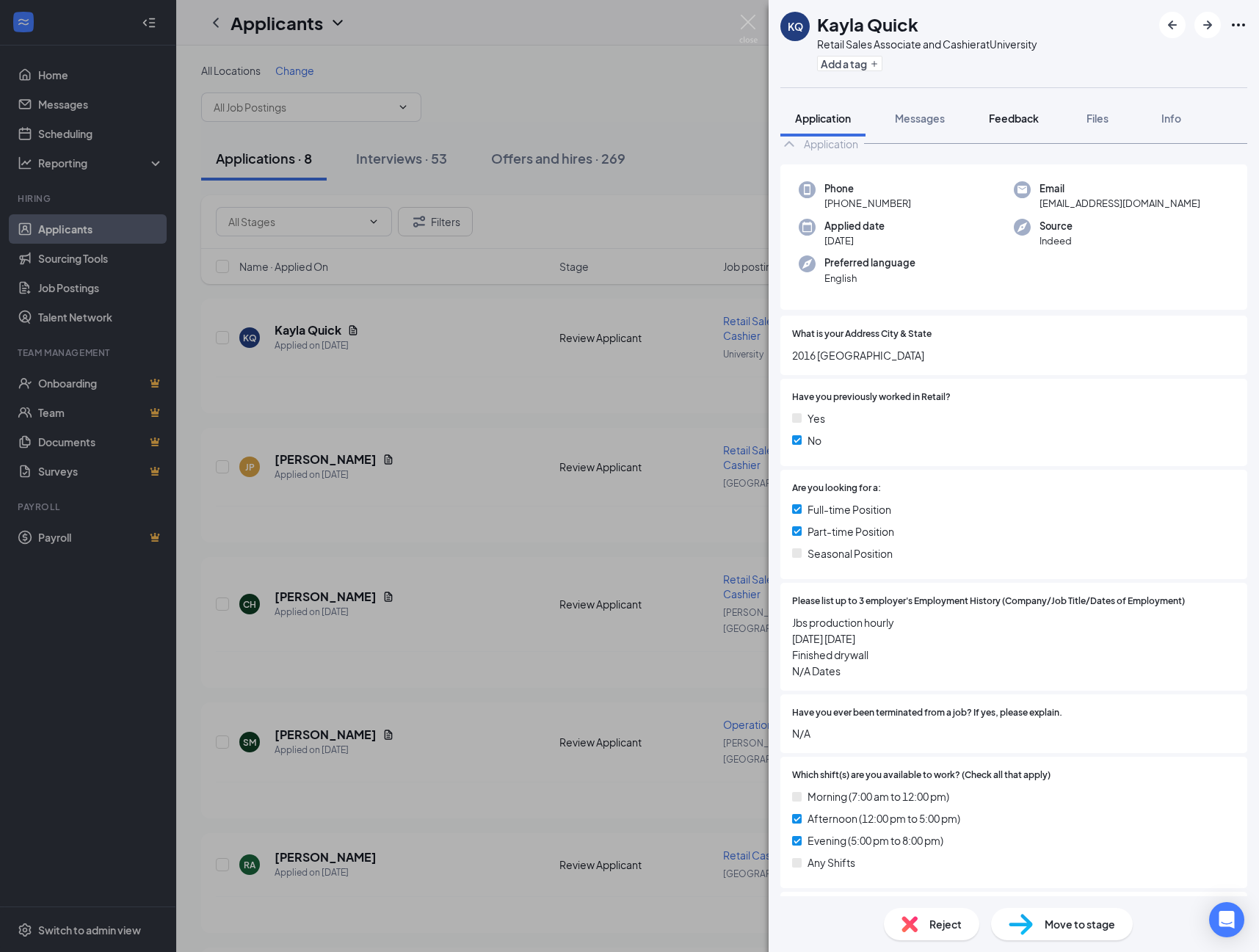
drag, startPoint x: 1043, startPoint y: 124, endPoint x: 1031, endPoint y: 137, distance: 17.7
click at [1038, 124] on span "Feedback" at bounding box center [1014, 118] width 50 height 13
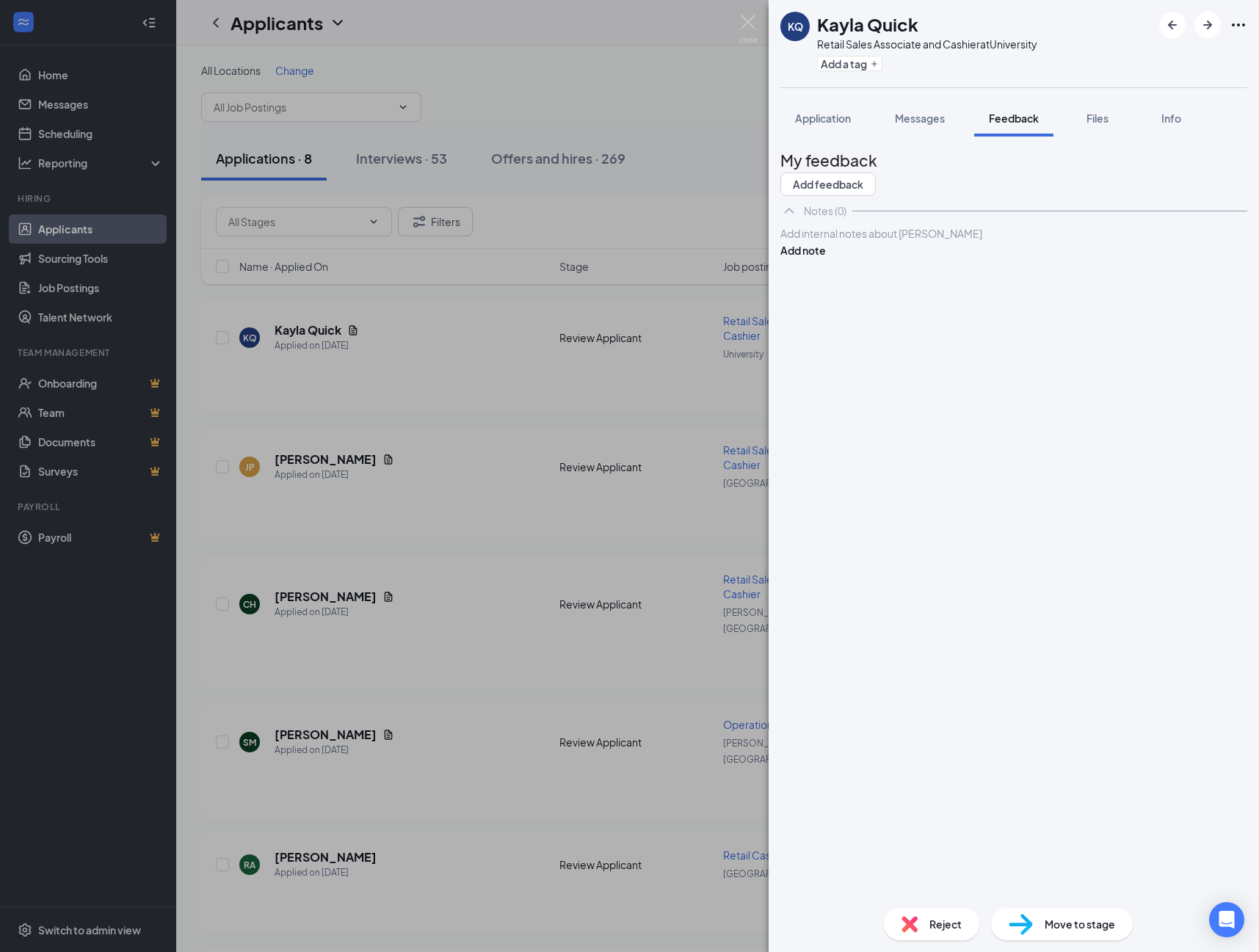
click at [878, 242] on div at bounding box center [1013, 234] width 465 height 16
drag, startPoint x: 1205, startPoint y: 287, endPoint x: 1194, endPoint y: 381, distance: 94.6
click at [826, 259] on button "Add note" at bounding box center [803, 249] width 46 height 16
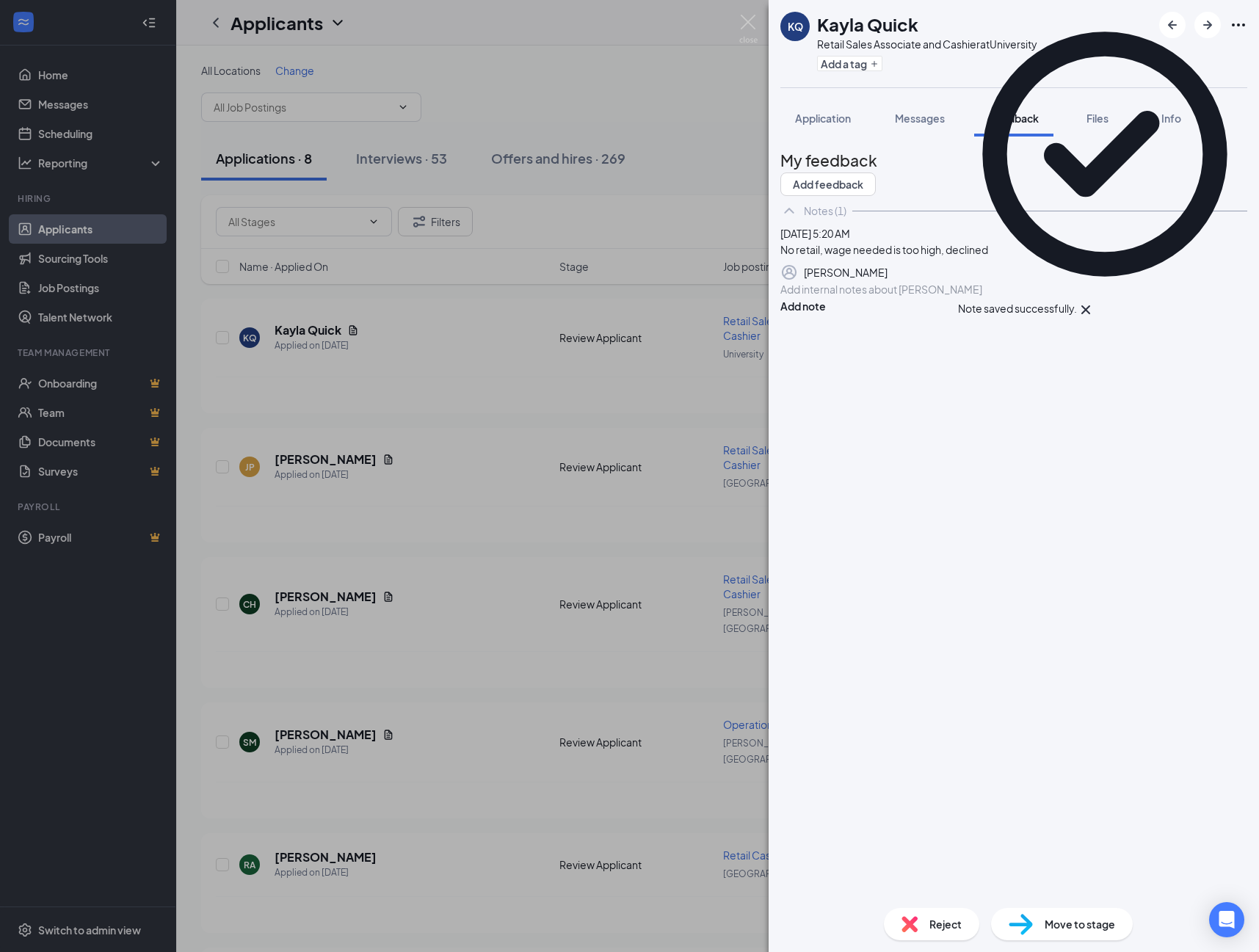
click at [940, 931] on span "Reject" at bounding box center [945, 924] width 33 height 16
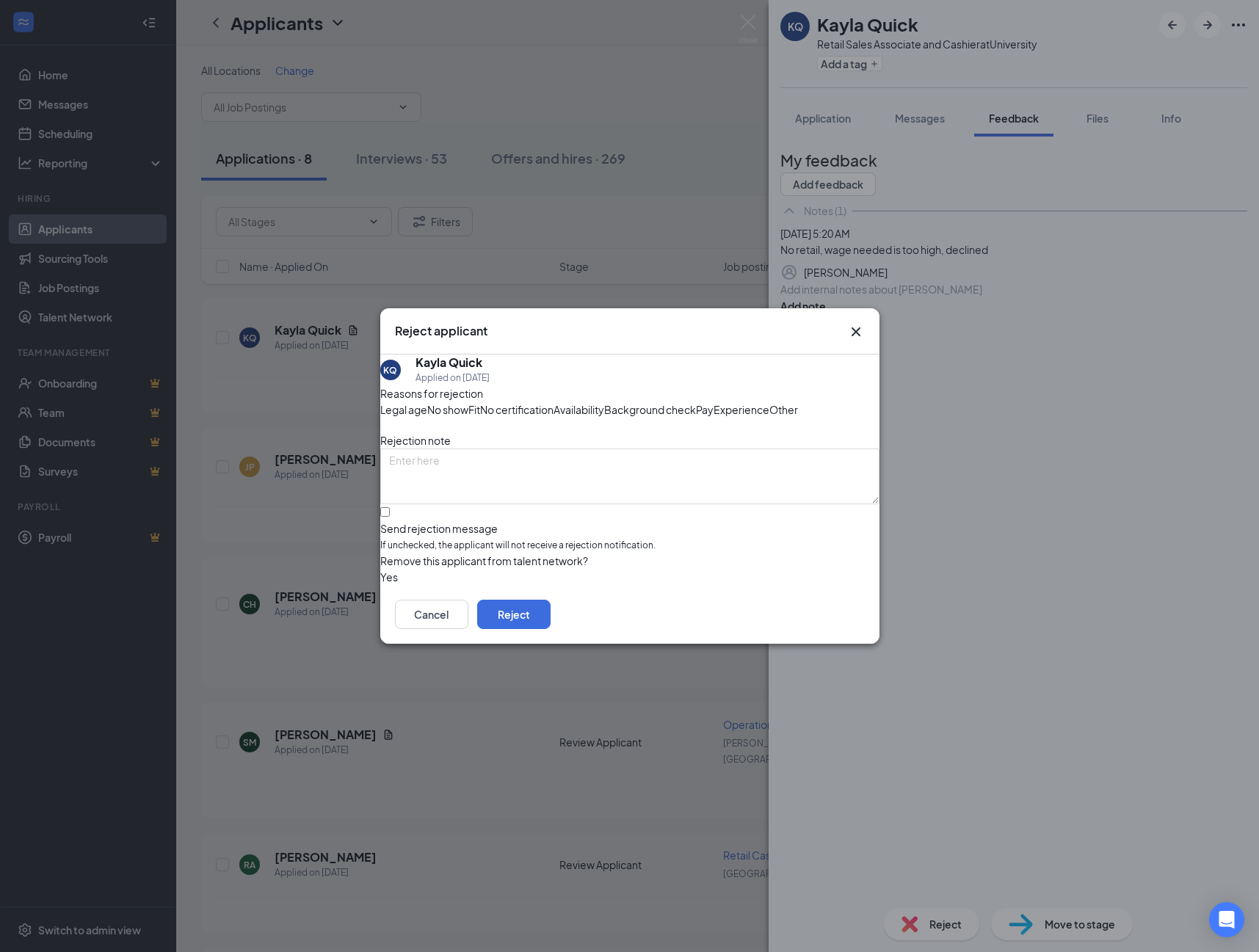
drag, startPoint x: 435, startPoint y: 554, endPoint x: 491, endPoint y: 570, distance: 58.2
click at [437, 536] on div "Send rejection message" at bounding box center [630, 529] width 499 height 15
click at [390, 516] on input "Send rejection message If unchecked, the applicant will not receive a rejection…" at bounding box center [385, 512] width 9 height 9
checkbox input "true"
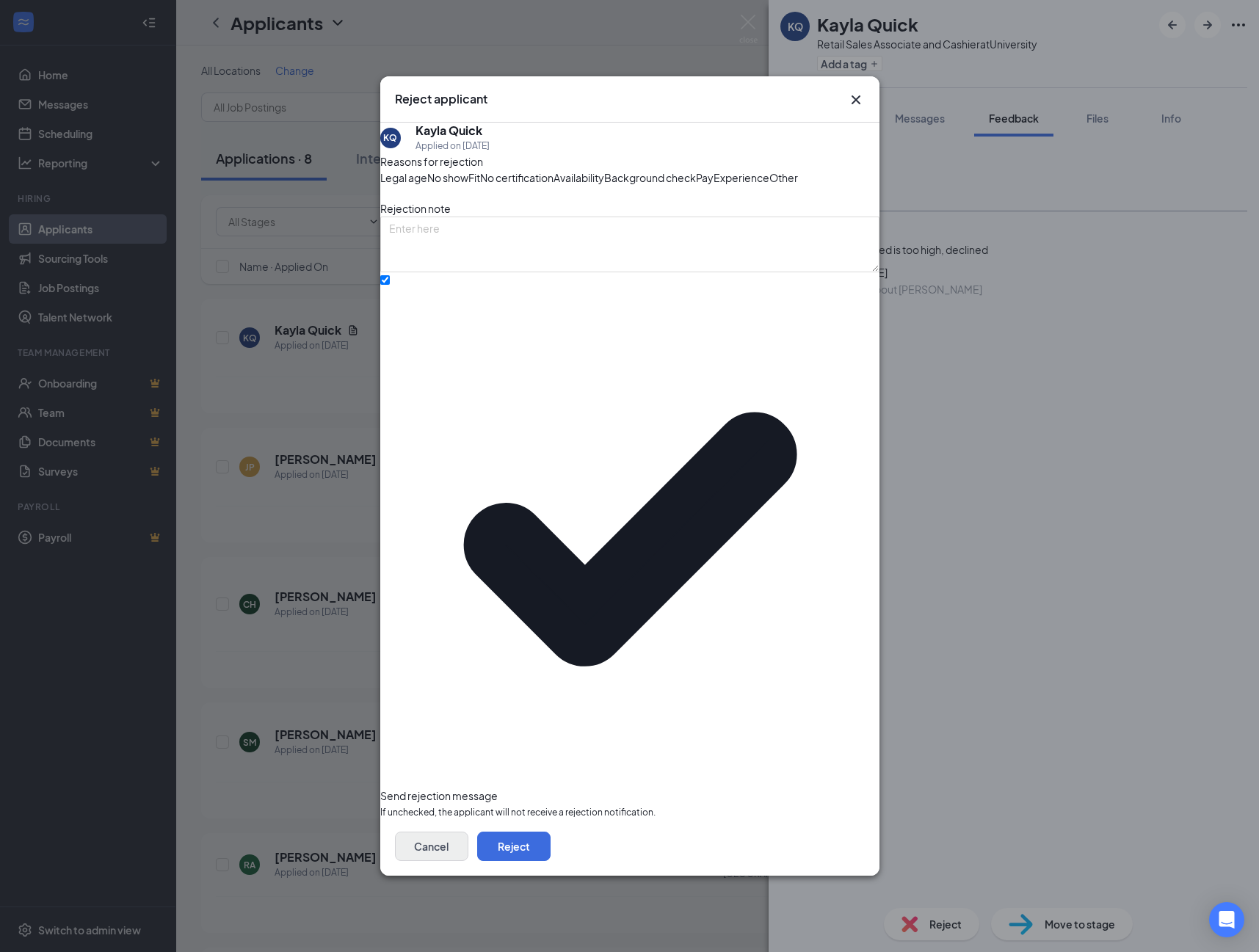
drag, startPoint x: 813, startPoint y: 733, endPoint x: 778, endPoint y: 743, distance: 36.4
click at [551, 832] on button "Reject" at bounding box center [514, 847] width 74 height 30
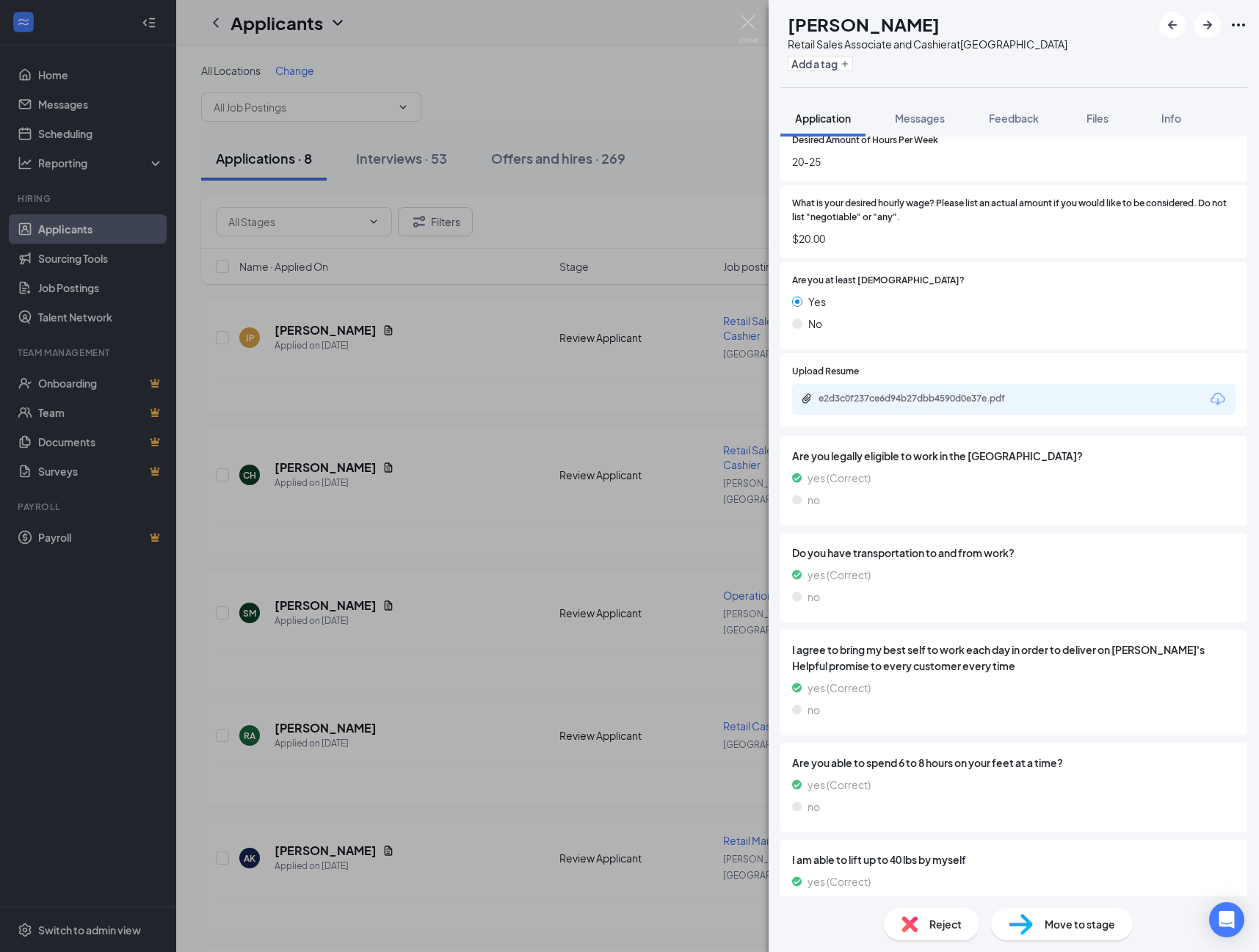
scroll to position [2417, 0]
drag, startPoint x: 1025, startPoint y: 117, endPoint x: 1019, endPoint y: 132, distance: 16.2
click at [1025, 118] on span "Feedback" at bounding box center [1014, 118] width 50 height 13
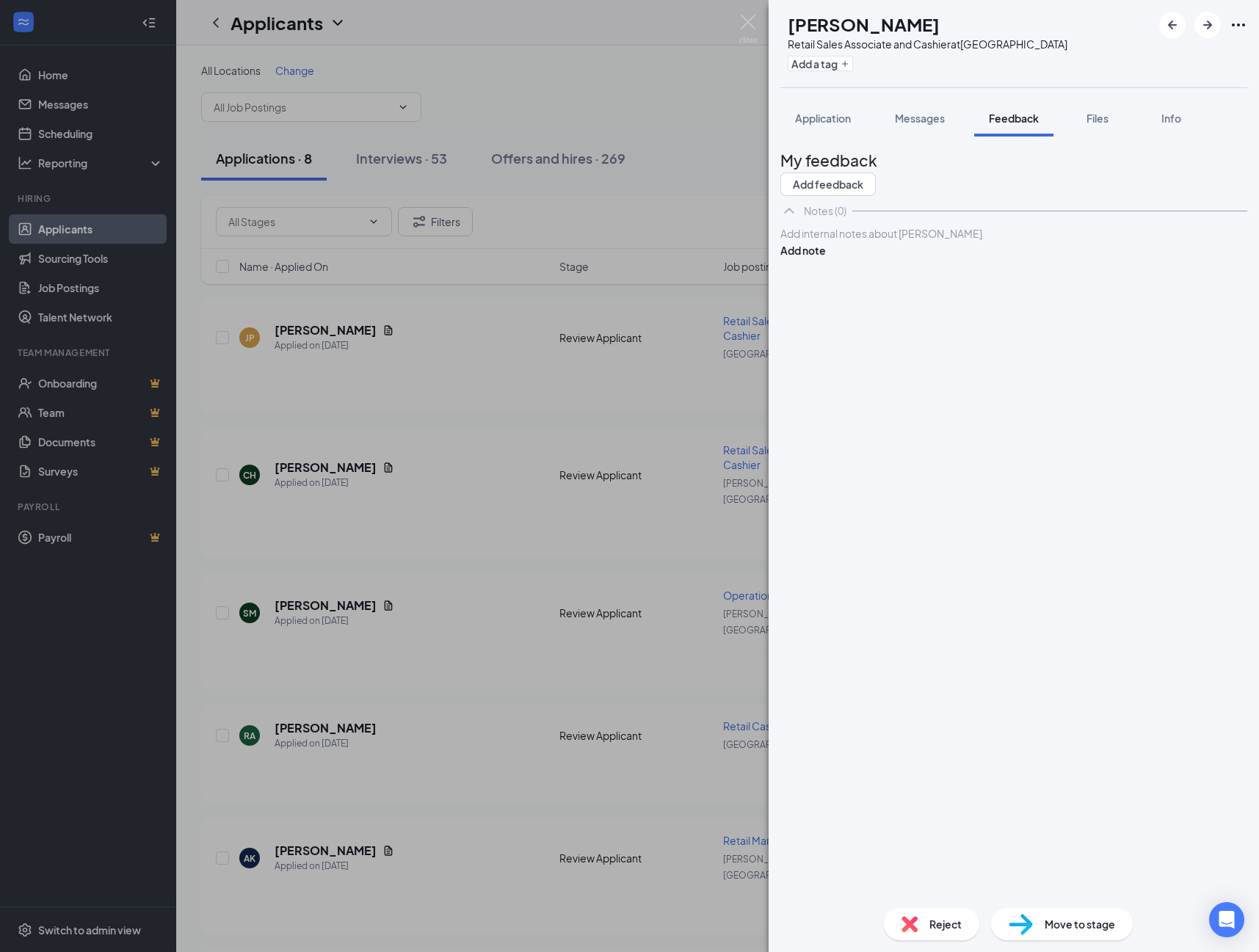
click at [868, 242] on div at bounding box center [1013, 234] width 465 height 16
drag, startPoint x: 1170, startPoint y: 274, endPoint x: 1185, endPoint y: 295, distance: 25.8
click at [826, 259] on button "Add note" at bounding box center [803, 249] width 46 height 16
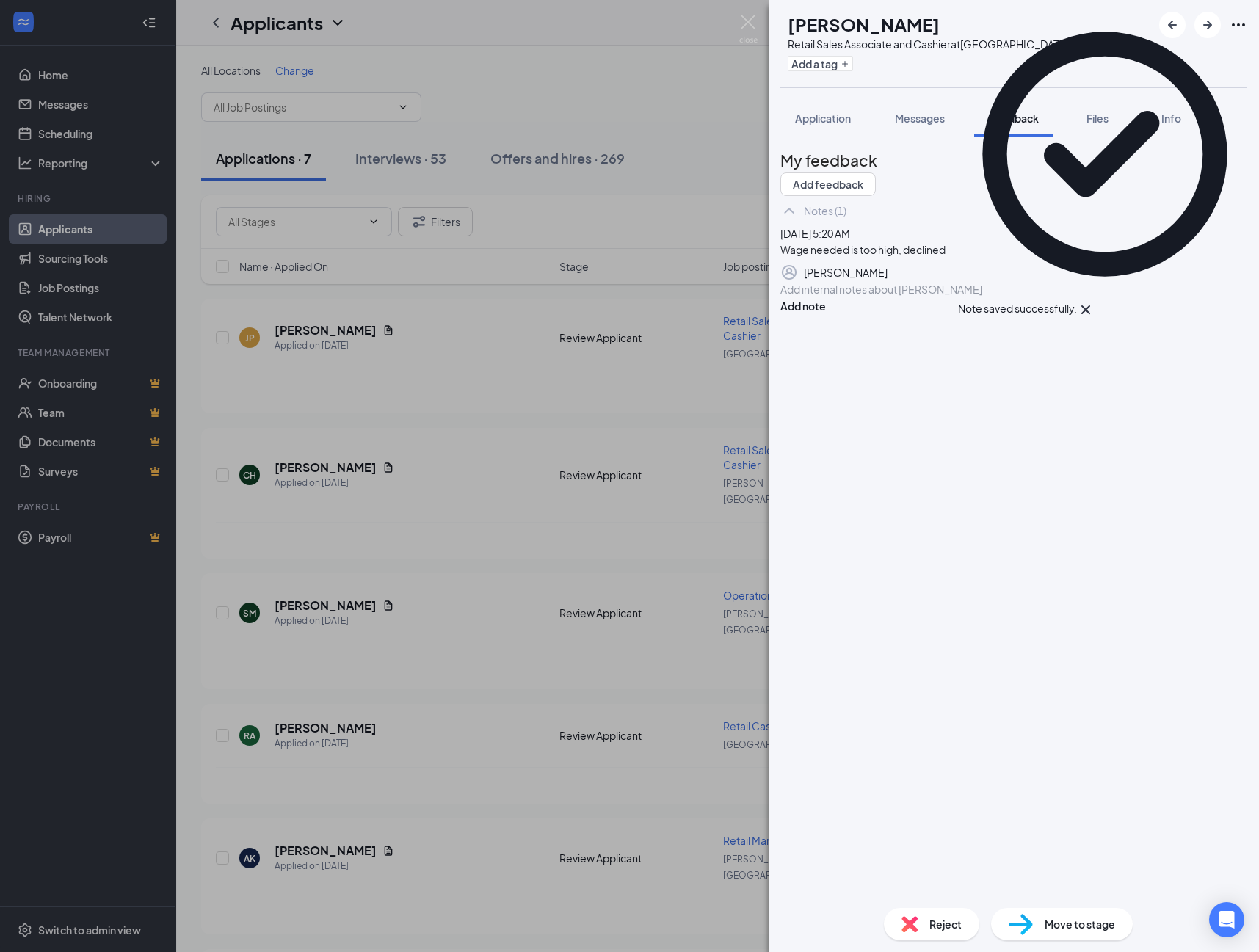
click at [930, 924] on span "Reject" at bounding box center [945, 924] width 33 height 16
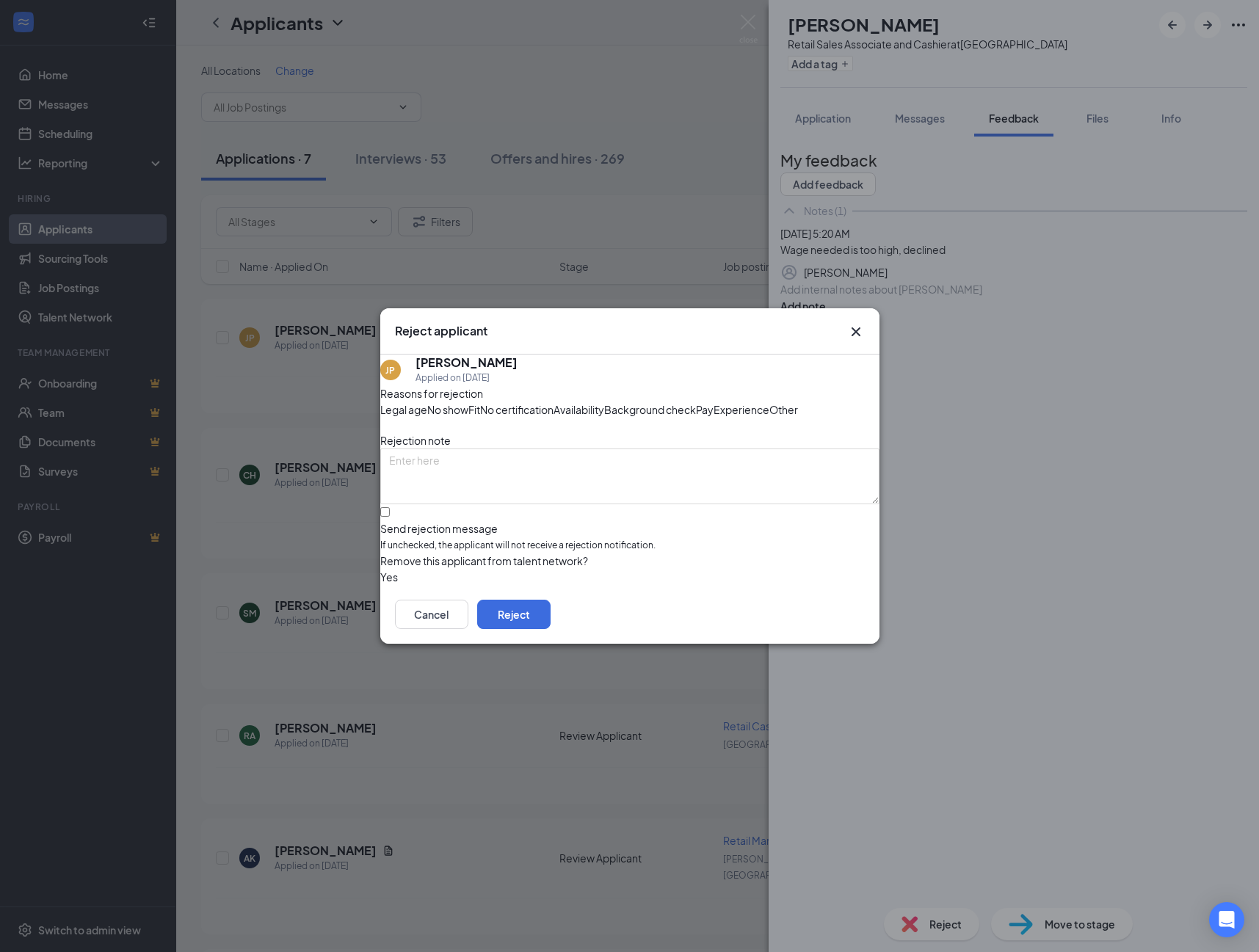
click at [486, 553] on div "Send rejection message If unchecked, the applicant will not receive a rejection…" at bounding box center [630, 537] width 499 height 32
click at [390, 516] on input "Send rejection message If unchecked, the applicant will not receive a rejection…" at bounding box center [385, 512] width 9 height 9
checkbox input "true"
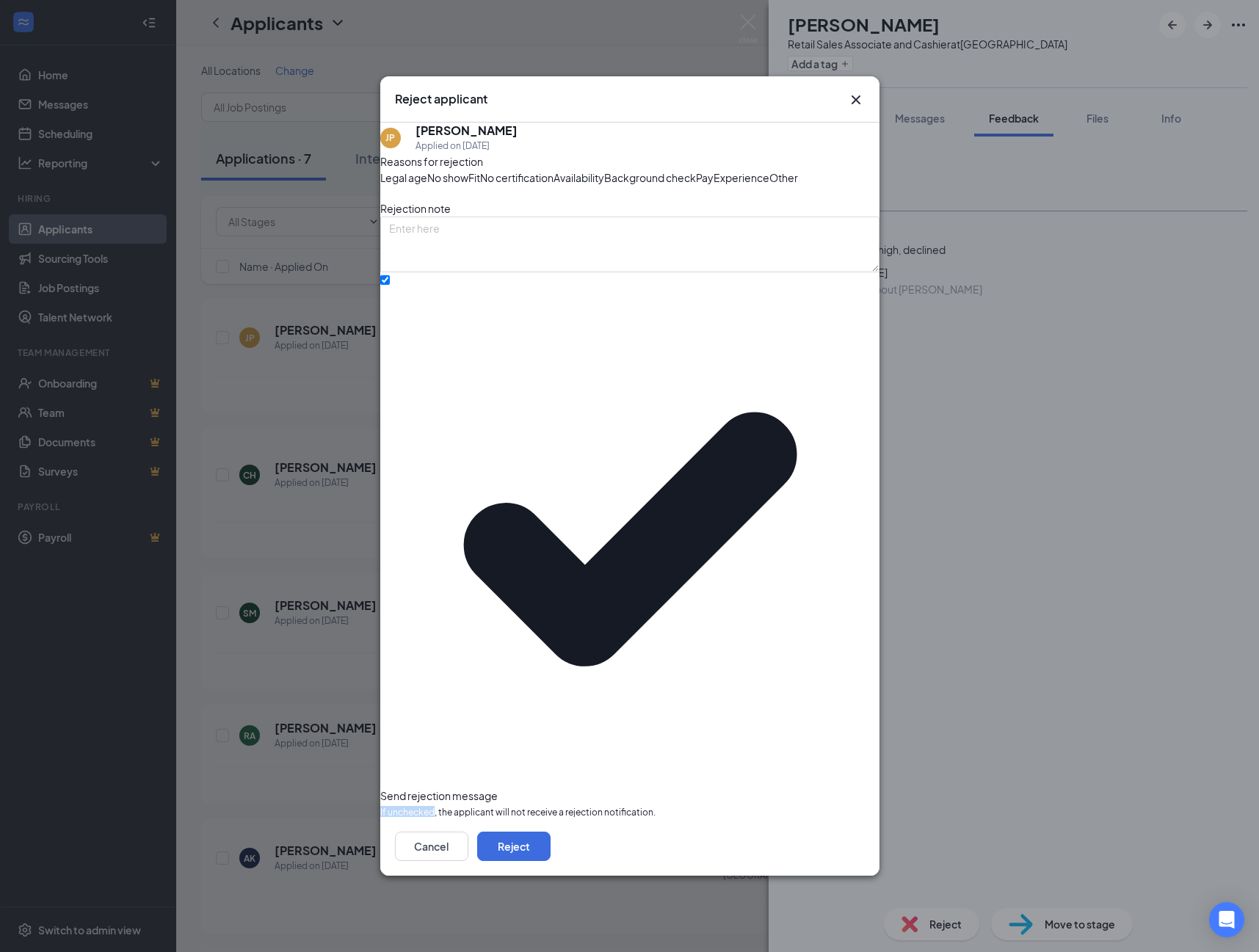
drag, startPoint x: 830, startPoint y: 730, endPoint x: 733, endPoint y: 685, distance: 106.9
click at [551, 832] on button "Reject" at bounding box center [514, 847] width 74 height 30
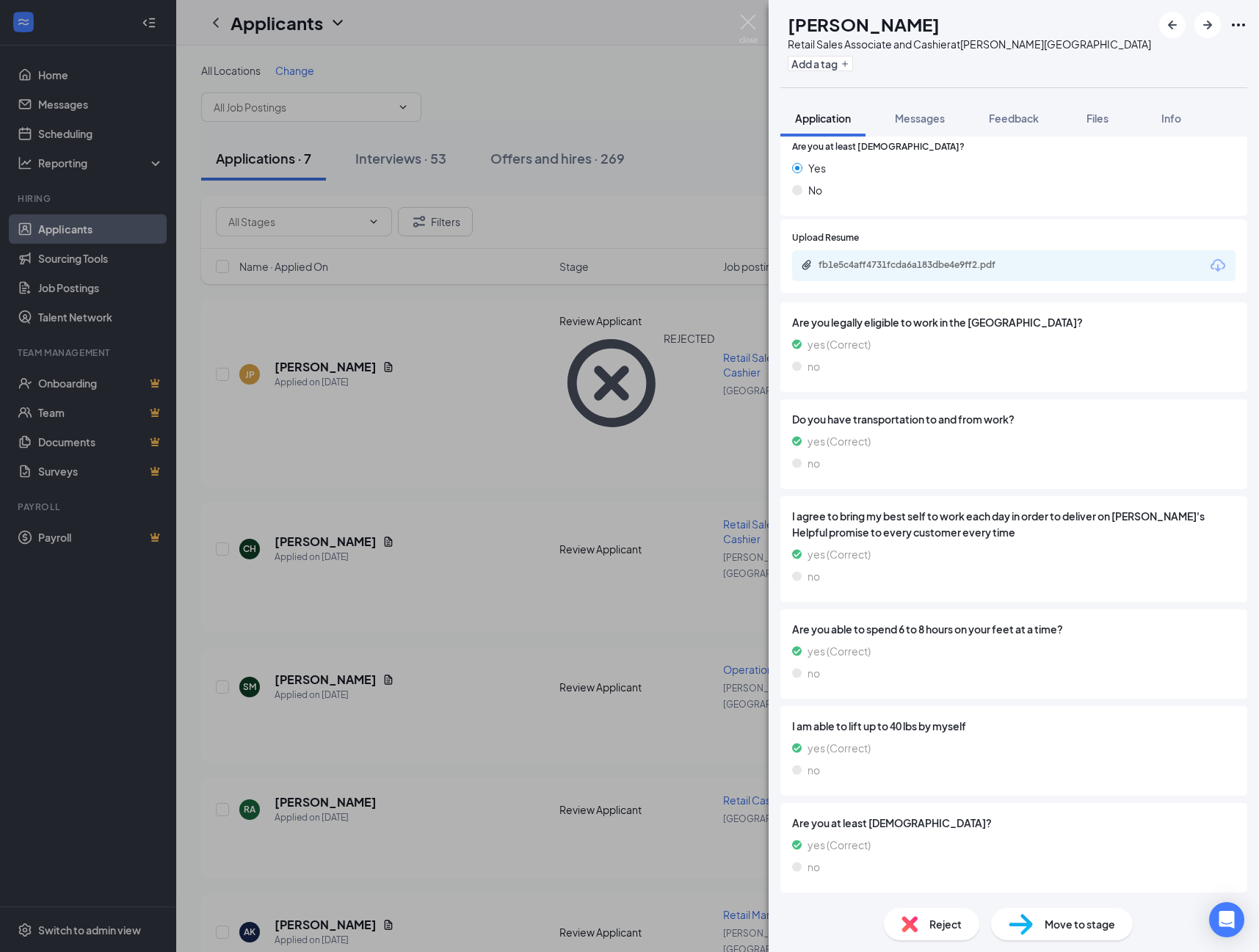
scroll to position [1204, 0]
click at [1023, 929] on img at bounding box center [1021, 924] width 24 height 21
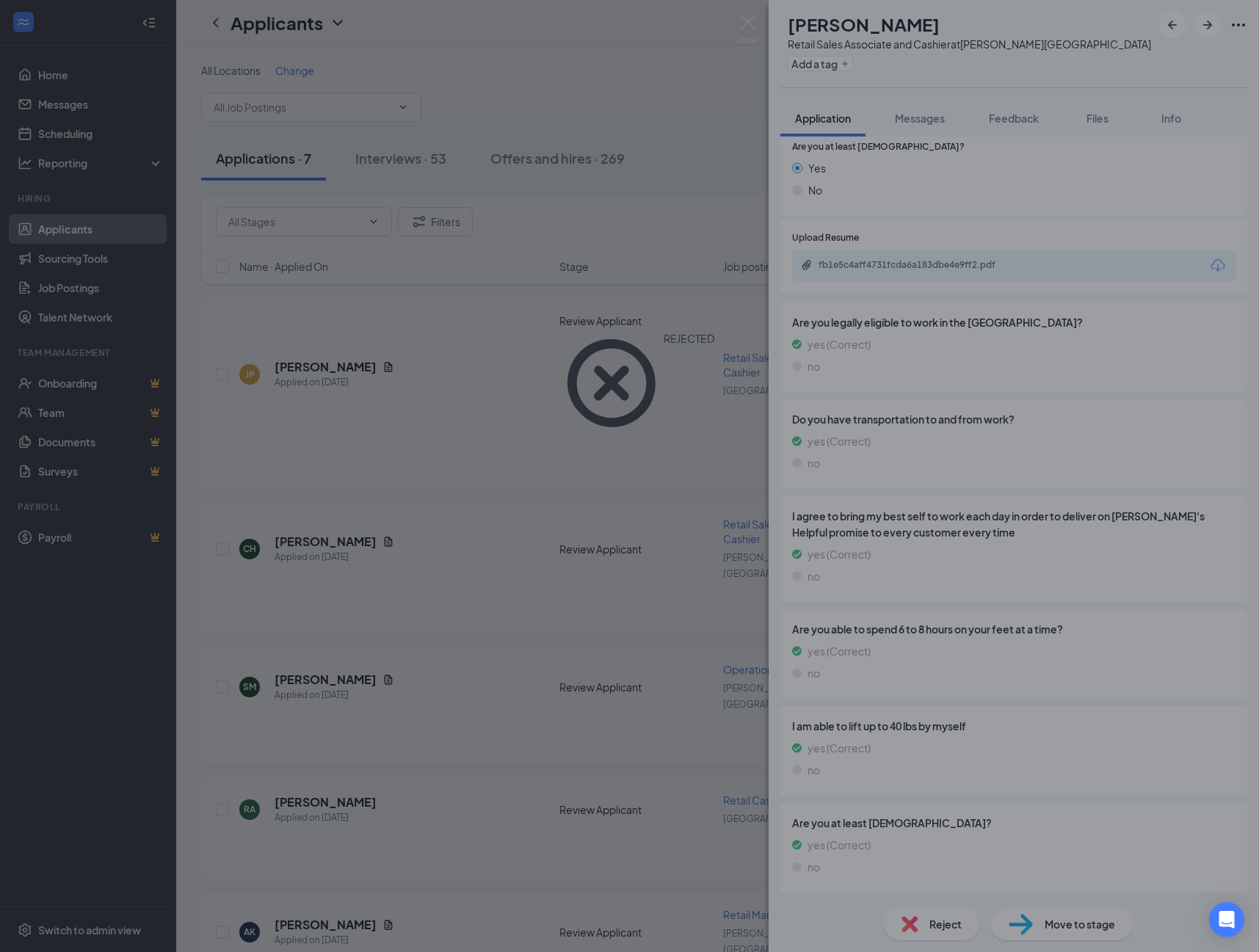
scroll to position [1199, 0]
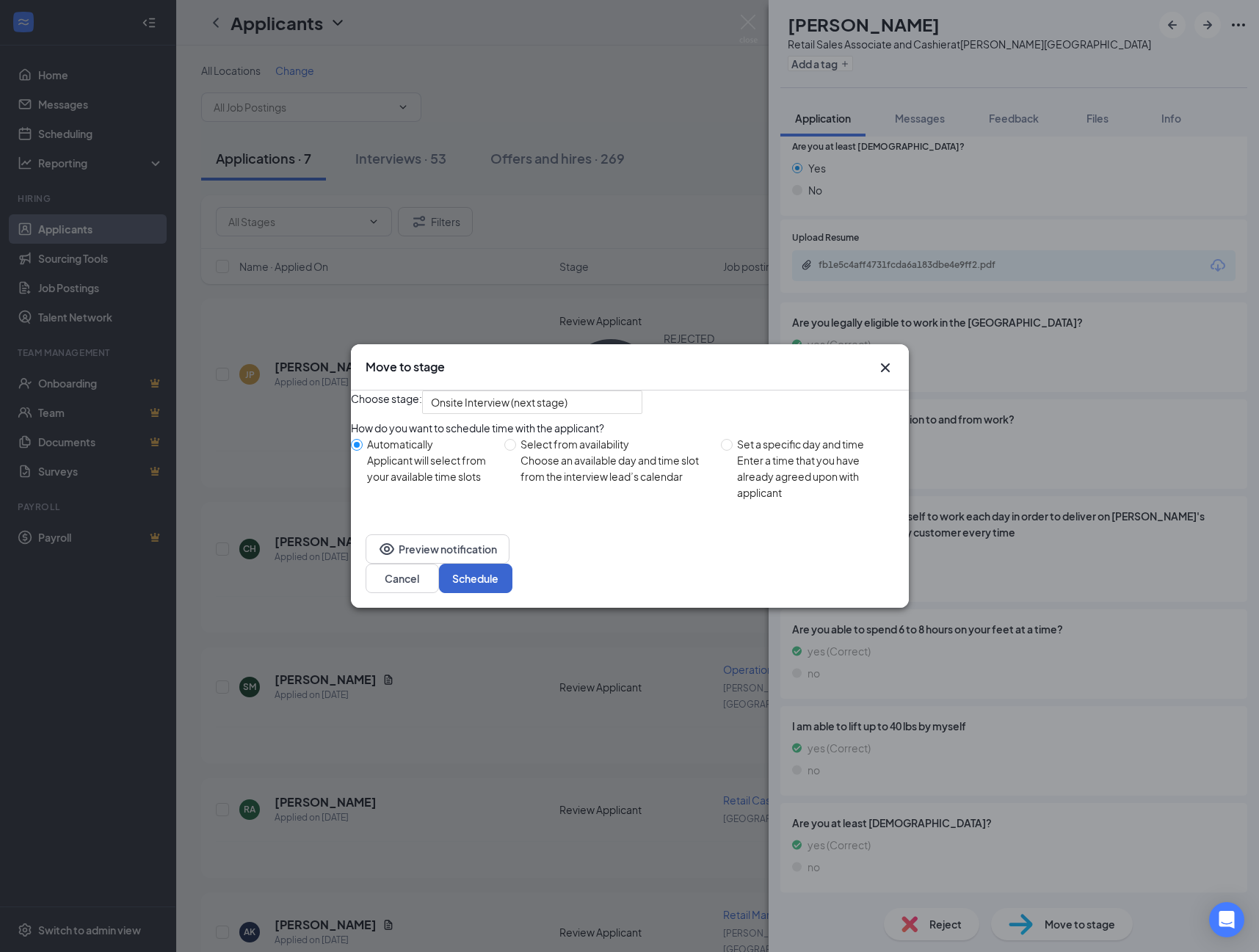
click at [513, 593] on button "Schedule" at bounding box center [475, 579] width 74 height 30
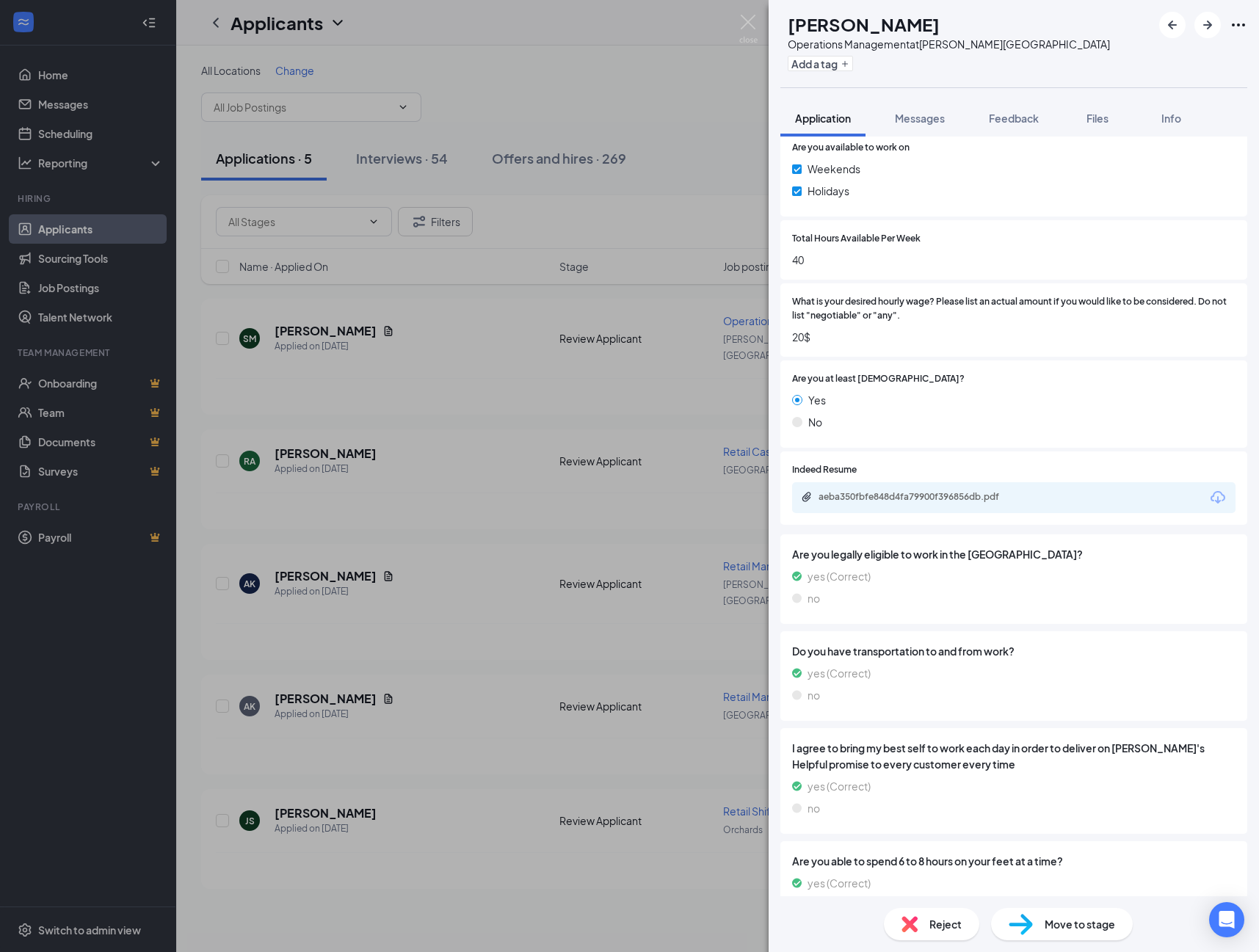
scroll to position [757, 0]
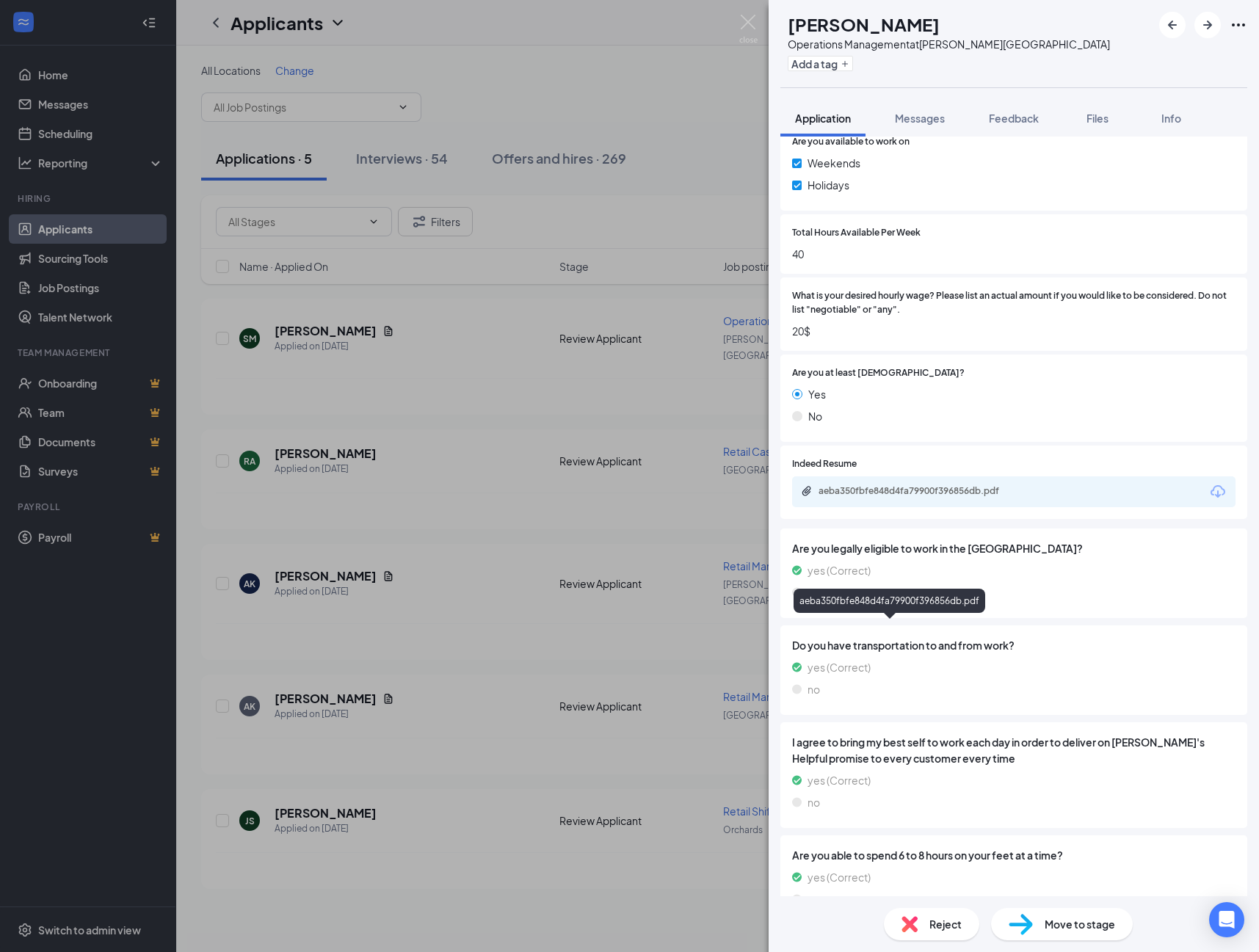
click at [924, 497] on div "aeba350fbfe848d4fa79900f396856db.pdf" at bounding box center [921, 491] width 206 height 12
click at [753, 22] on img at bounding box center [748, 29] width 19 height 29
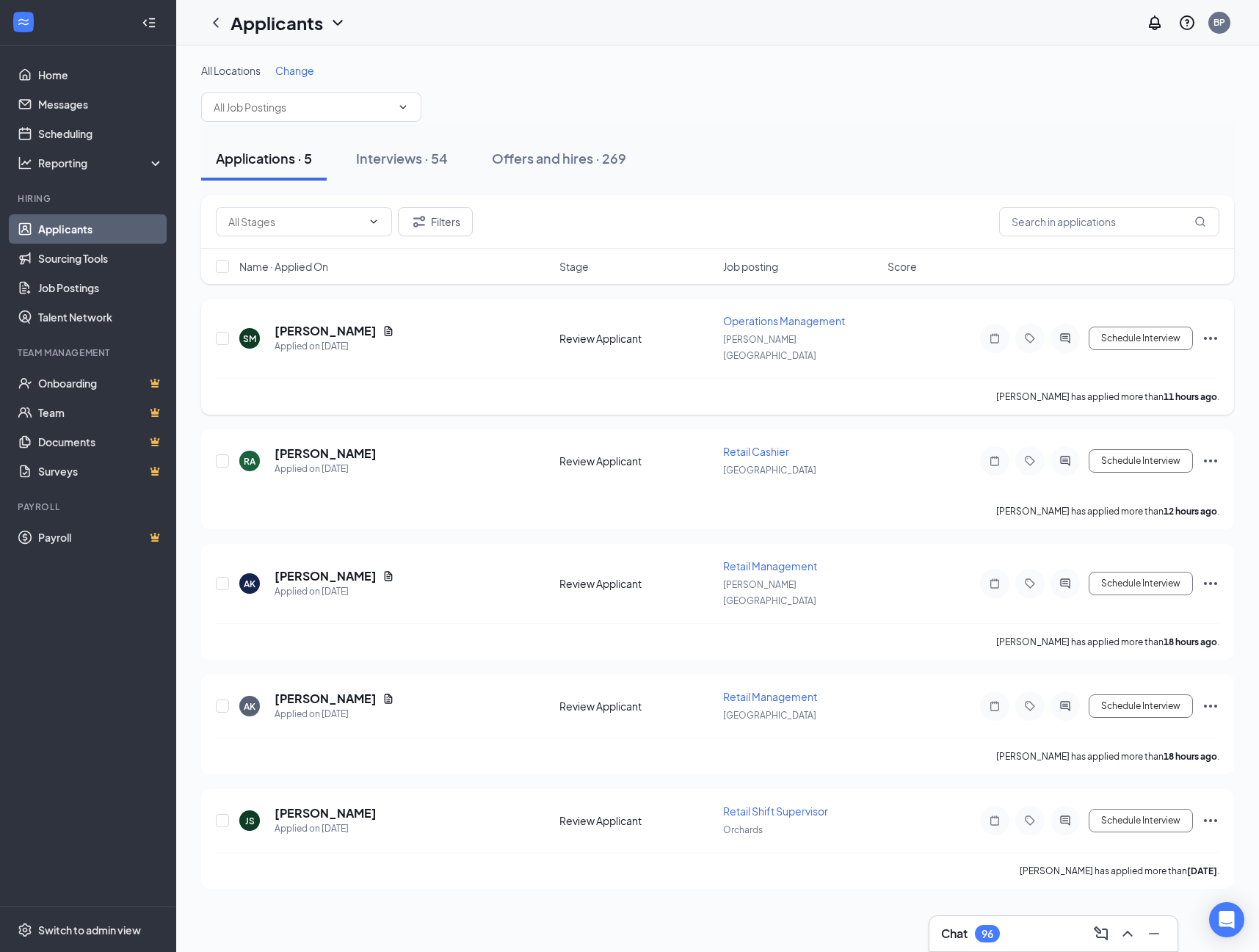
drag, startPoint x: 1212, startPoint y: 332, endPoint x: 1194, endPoint y: 354, distance: 28.4
click at [1212, 332] on icon "Ellipses" at bounding box center [1211, 338] width 18 height 18
click at [1109, 468] on p "Move to another position" at bounding box center [1145, 462] width 132 height 15
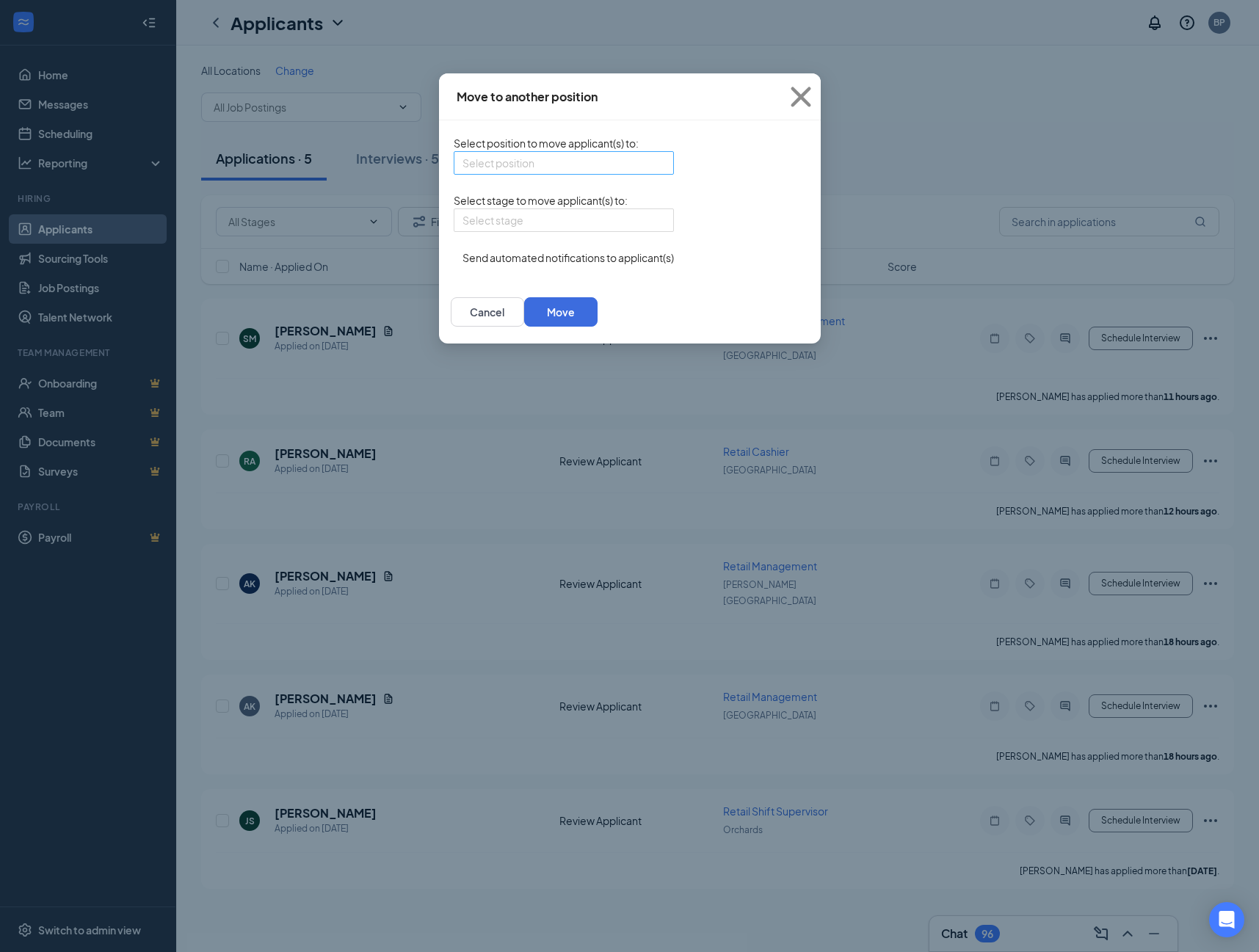
click at [462, 172] on input "search" at bounding box center [558, 163] width 193 height 22
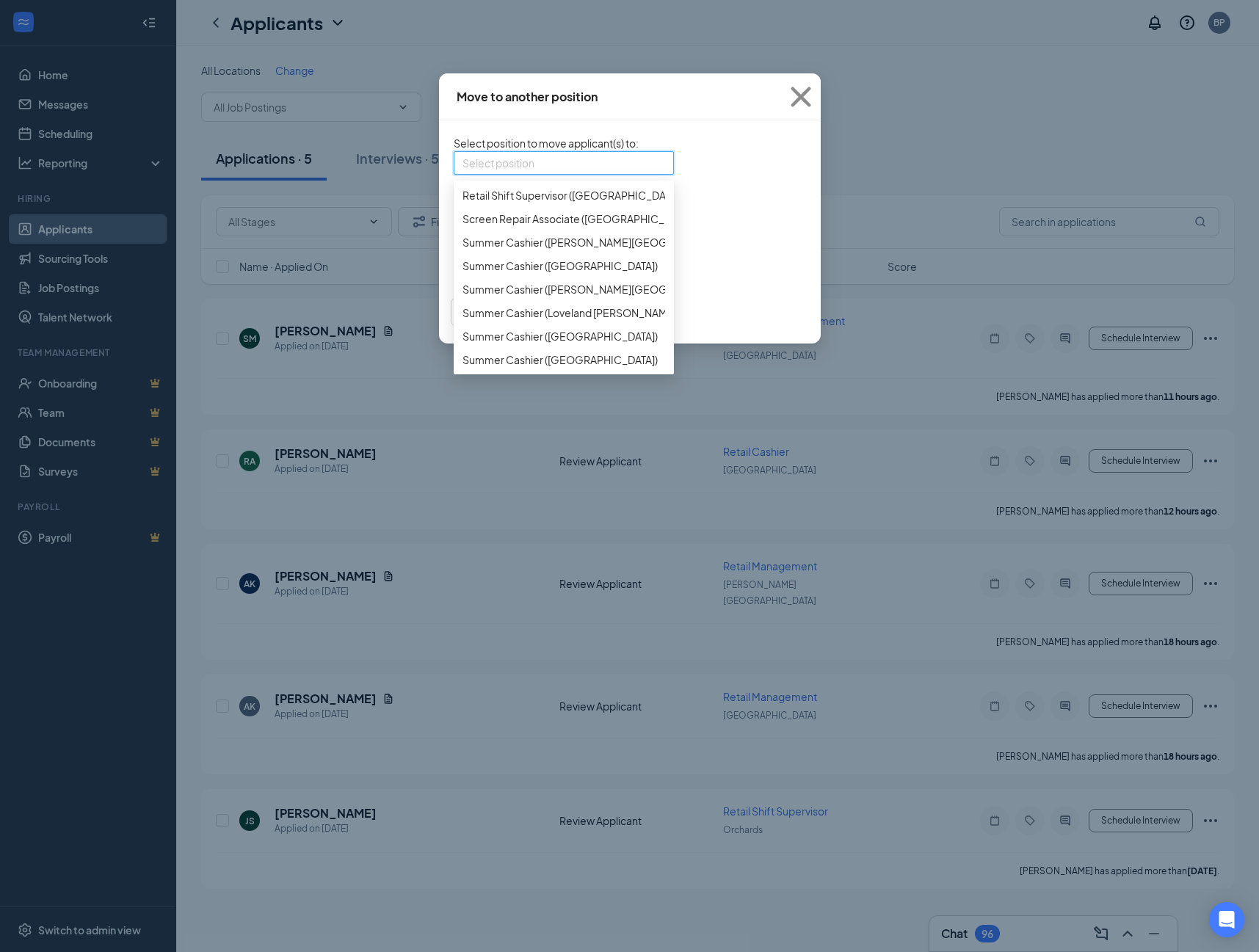
scroll to position [1761, 0]
click at [534, 86] on span "Retail Shift Supervisor ([PERSON_NAME][GEOGRAPHIC_DATA])" at bounding box center [614, 77] width 303 height 16
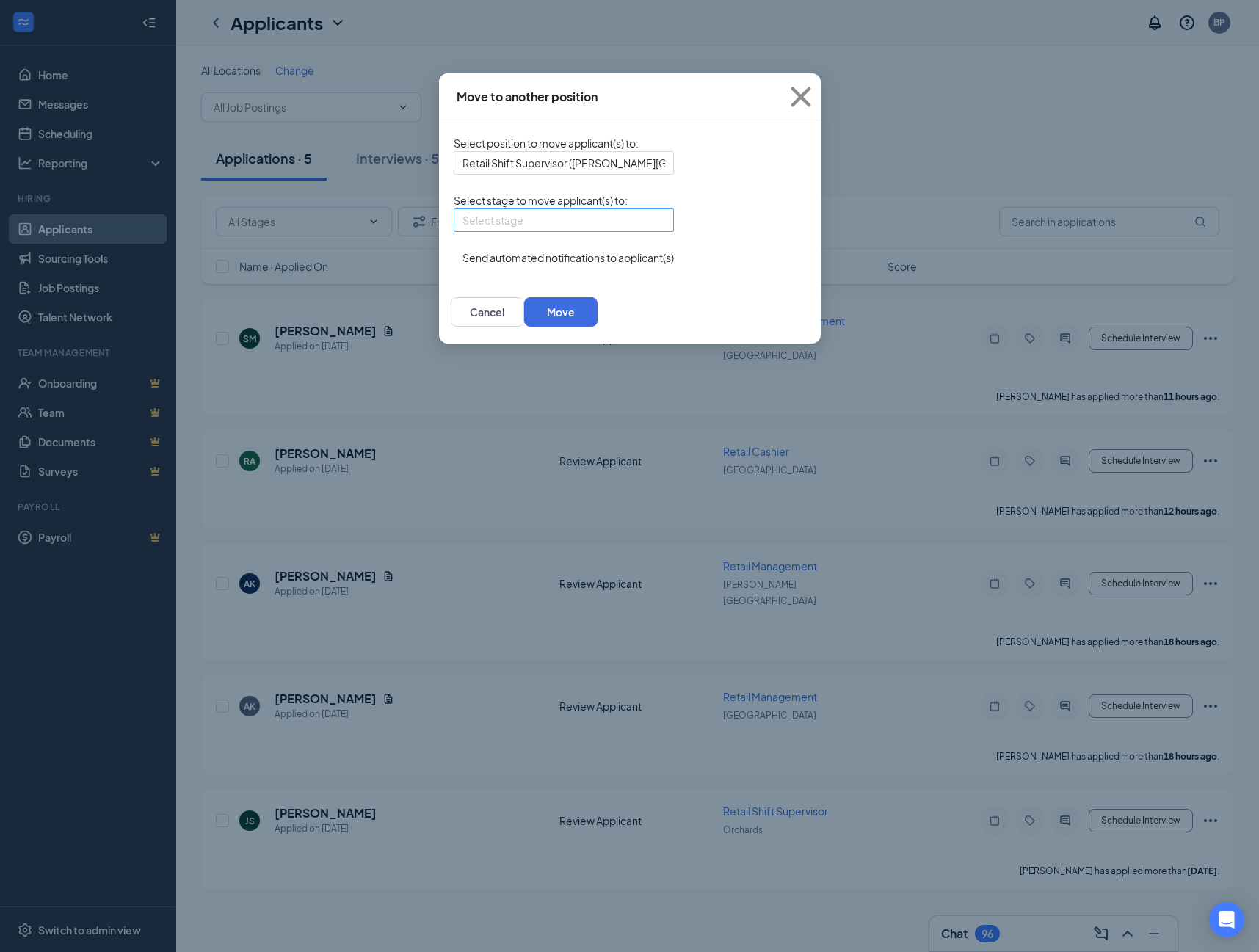
click at [464, 232] on input "search" at bounding box center [558, 221] width 193 height 22
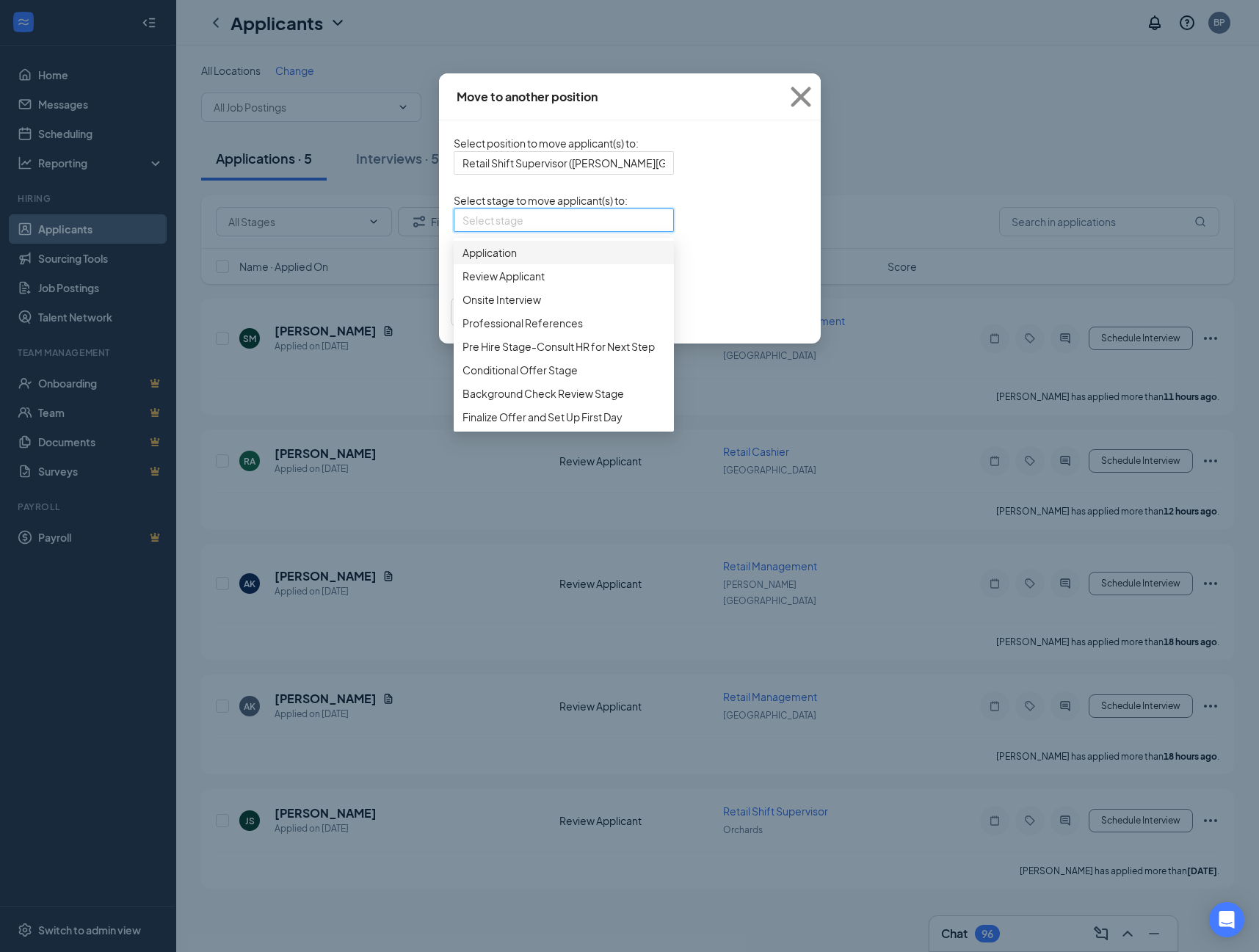
drag, startPoint x: 454, startPoint y: 277, endPoint x: 450, endPoint y: 285, distance: 8.9
click at [462, 261] on span "Application" at bounding box center [564, 252] width 203 height 16
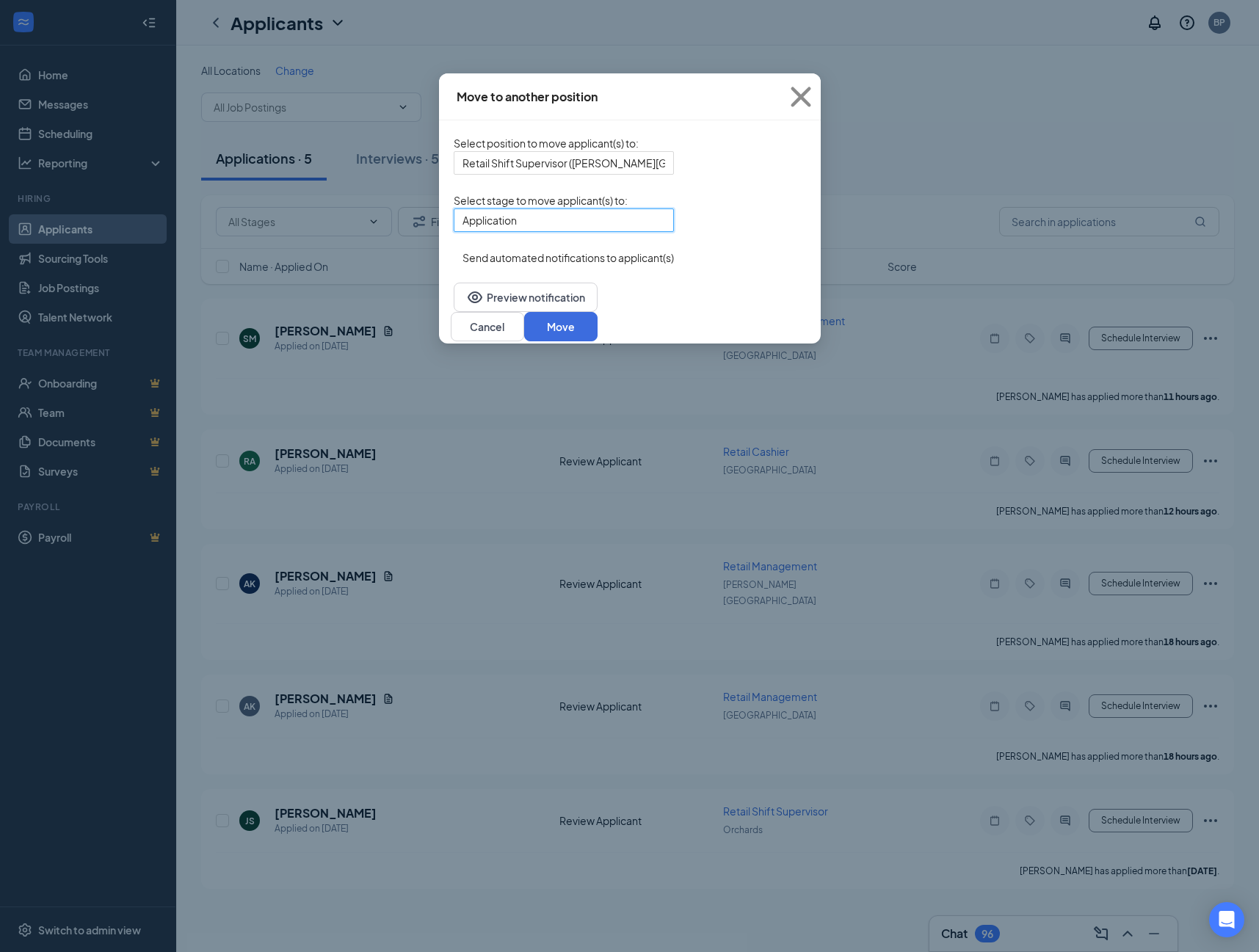
drag, startPoint x: 384, startPoint y: 288, endPoint x: 399, endPoint y: 299, distance: 18.6
click at [454, 249] on button "button" at bounding box center [454, 249] width 0 height 0
click at [597, 342] on button "Move" at bounding box center [560, 327] width 74 height 30
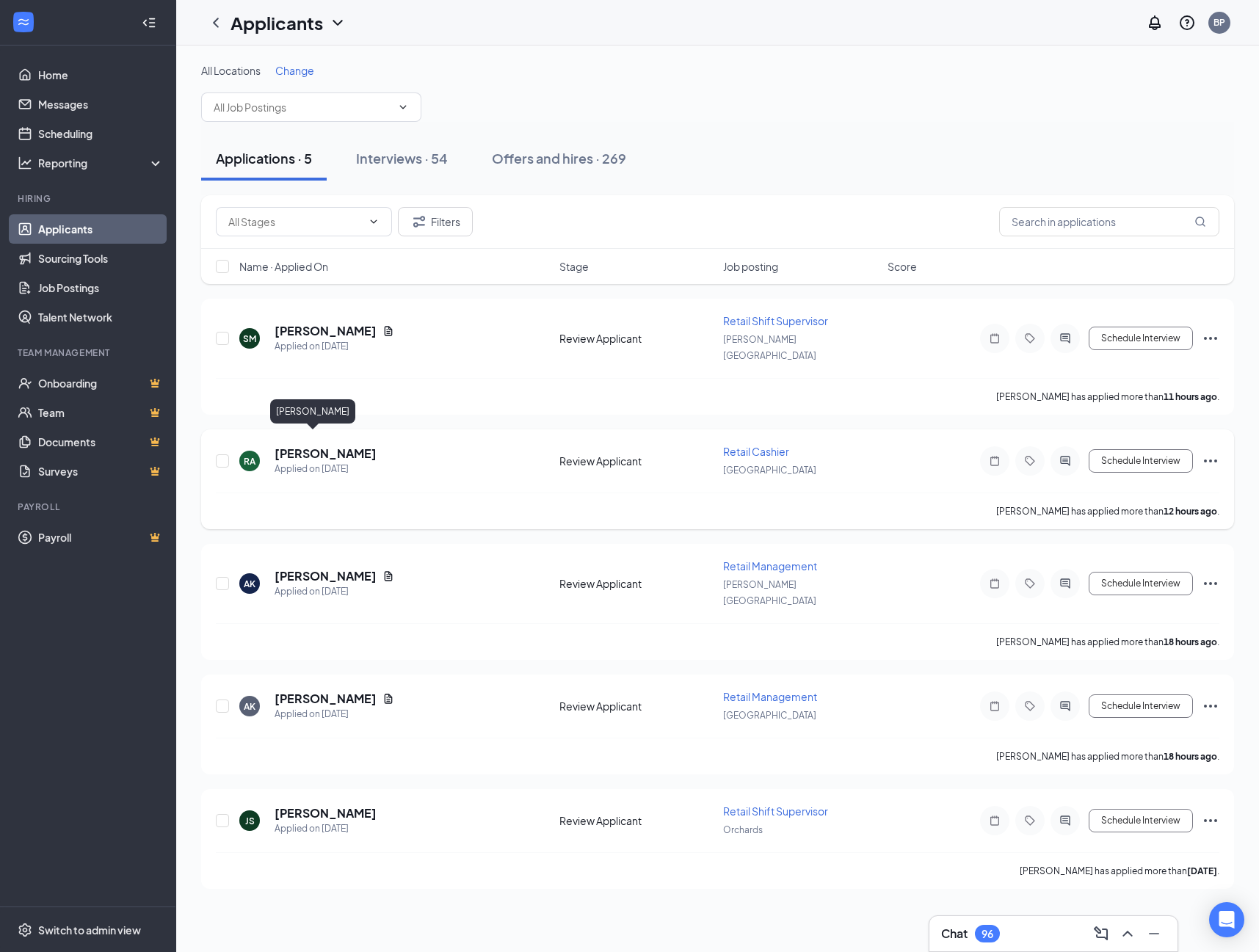
click at [317, 446] on h5 "[PERSON_NAME]" at bounding box center [326, 453] width 102 height 16
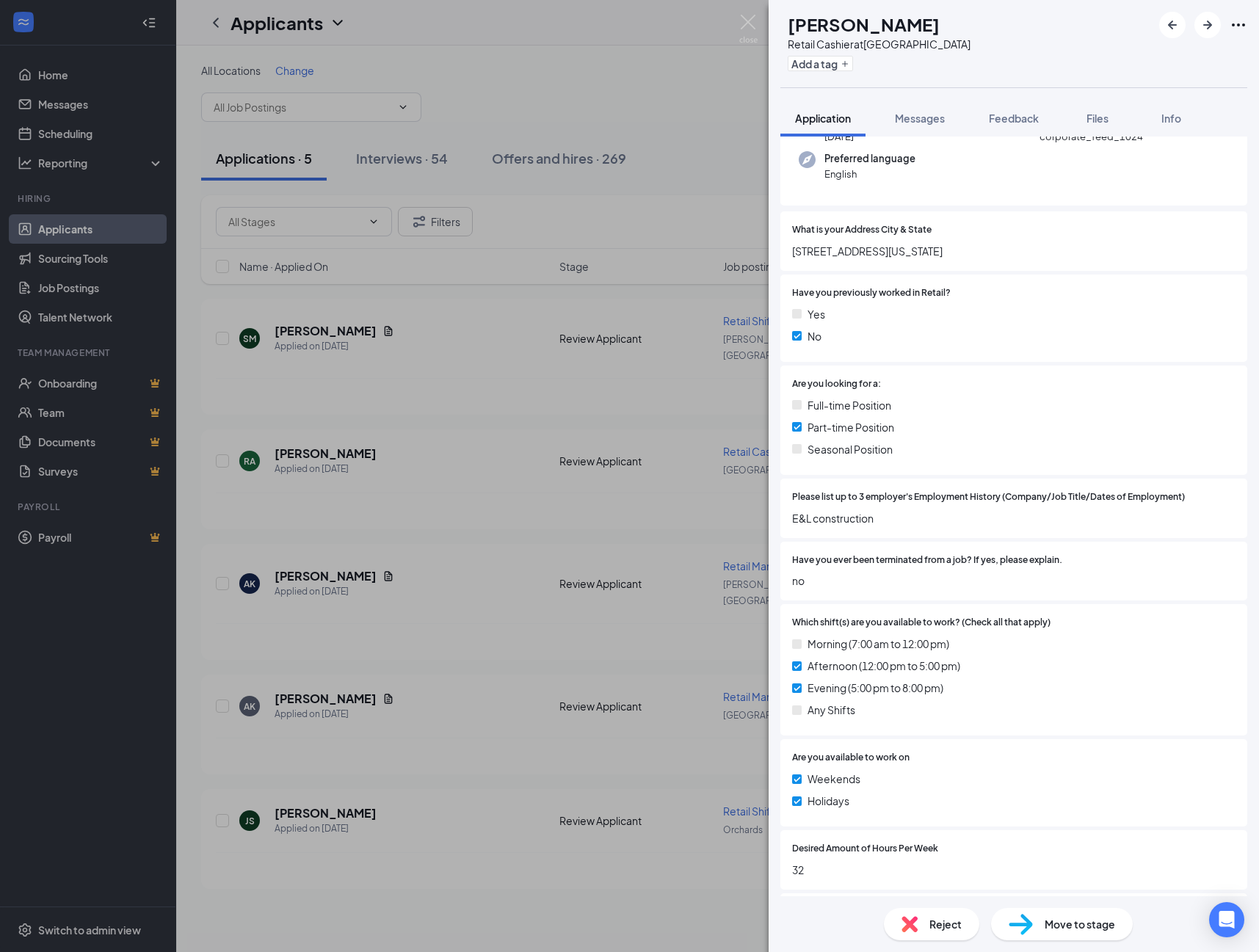
scroll to position [127, 0]
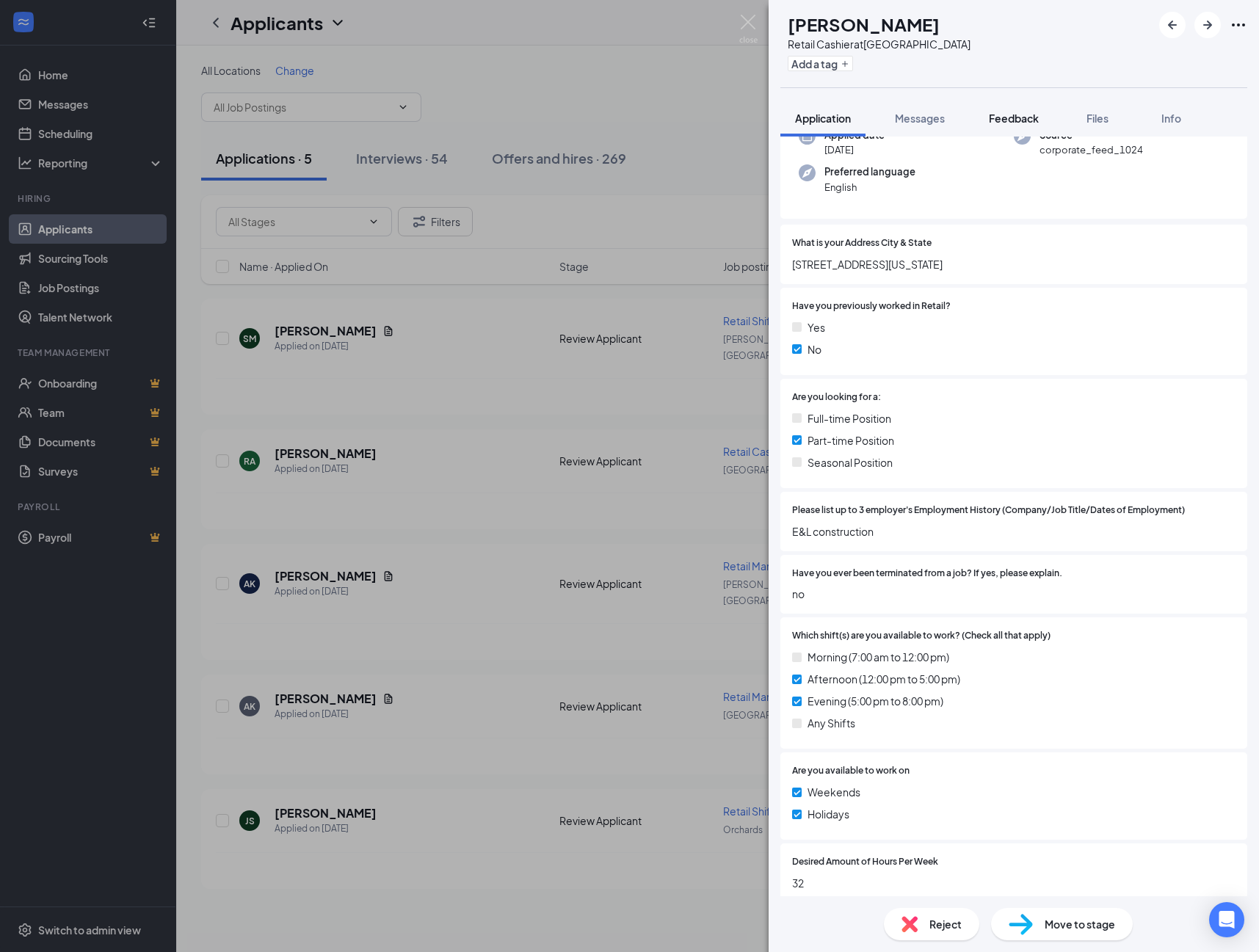
click at [1038, 115] on span "Feedback" at bounding box center [1014, 118] width 50 height 13
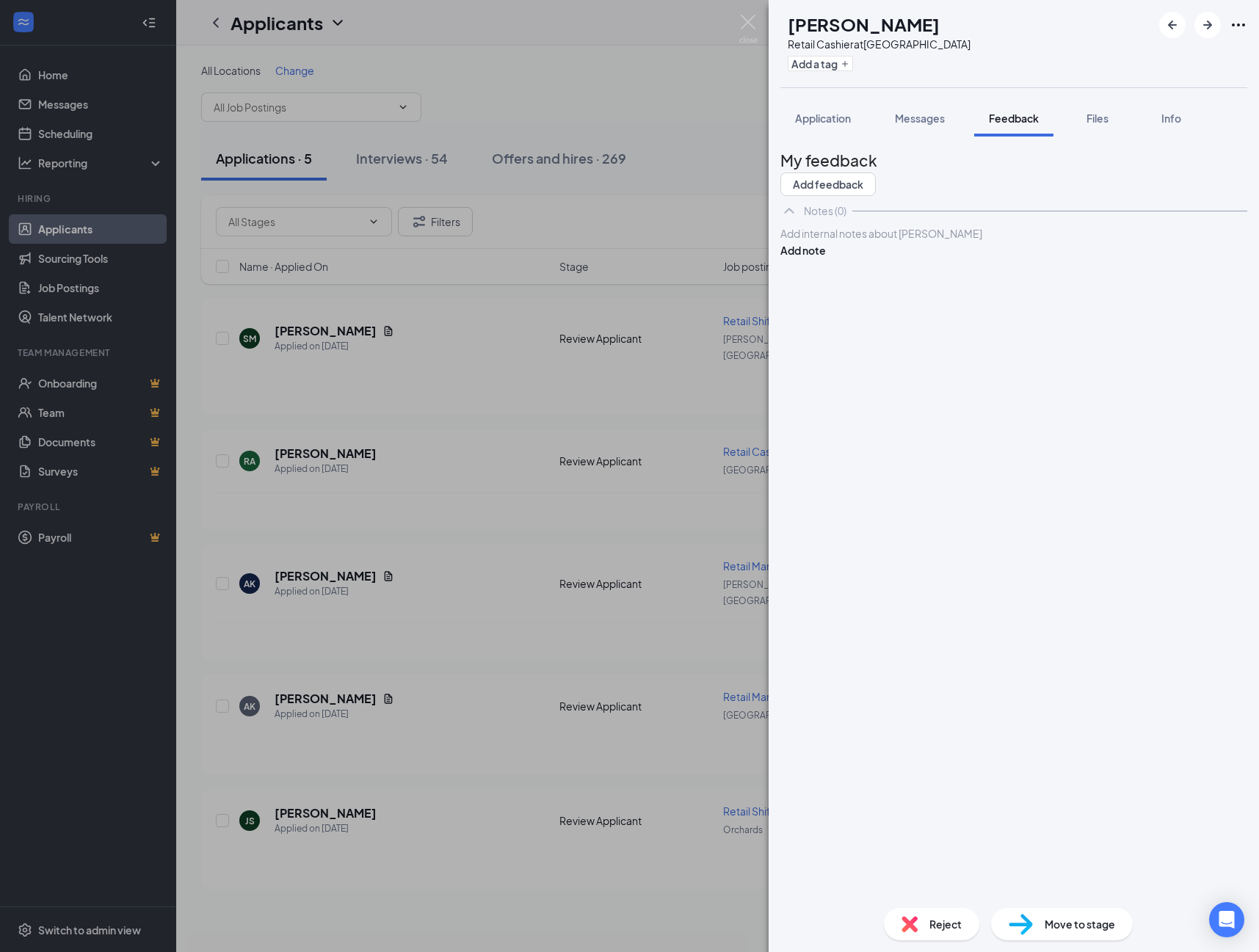
click at [861, 242] on div at bounding box center [1013, 234] width 465 height 16
drag, startPoint x: 1172, startPoint y: 277, endPoint x: 1173, endPoint y: 370, distance: 93.0
click at [826, 259] on button "Add note" at bounding box center [803, 249] width 46 height 16
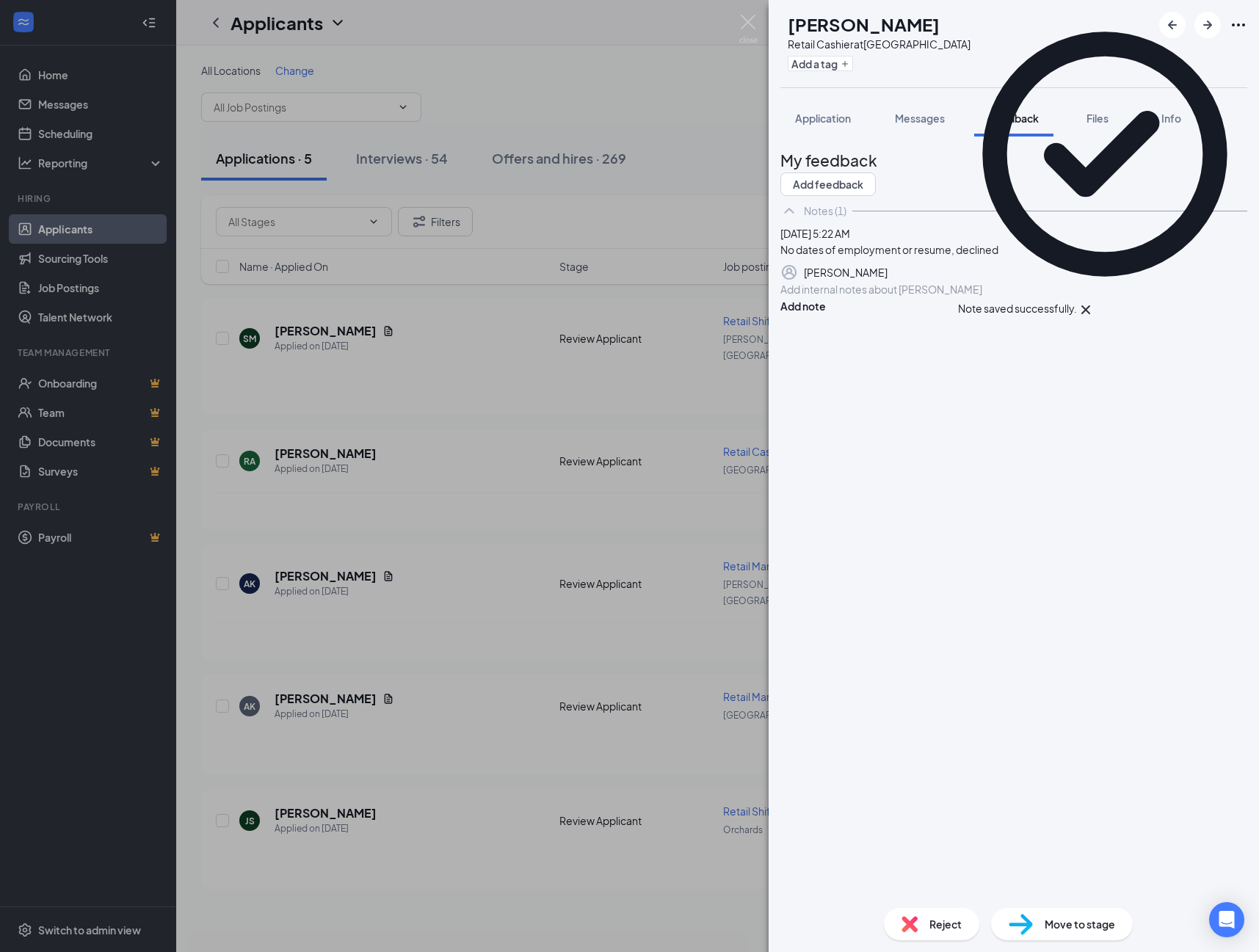
click at [914, 929] on div "Reject" at bounding box center [931, 924] width 96 height 33
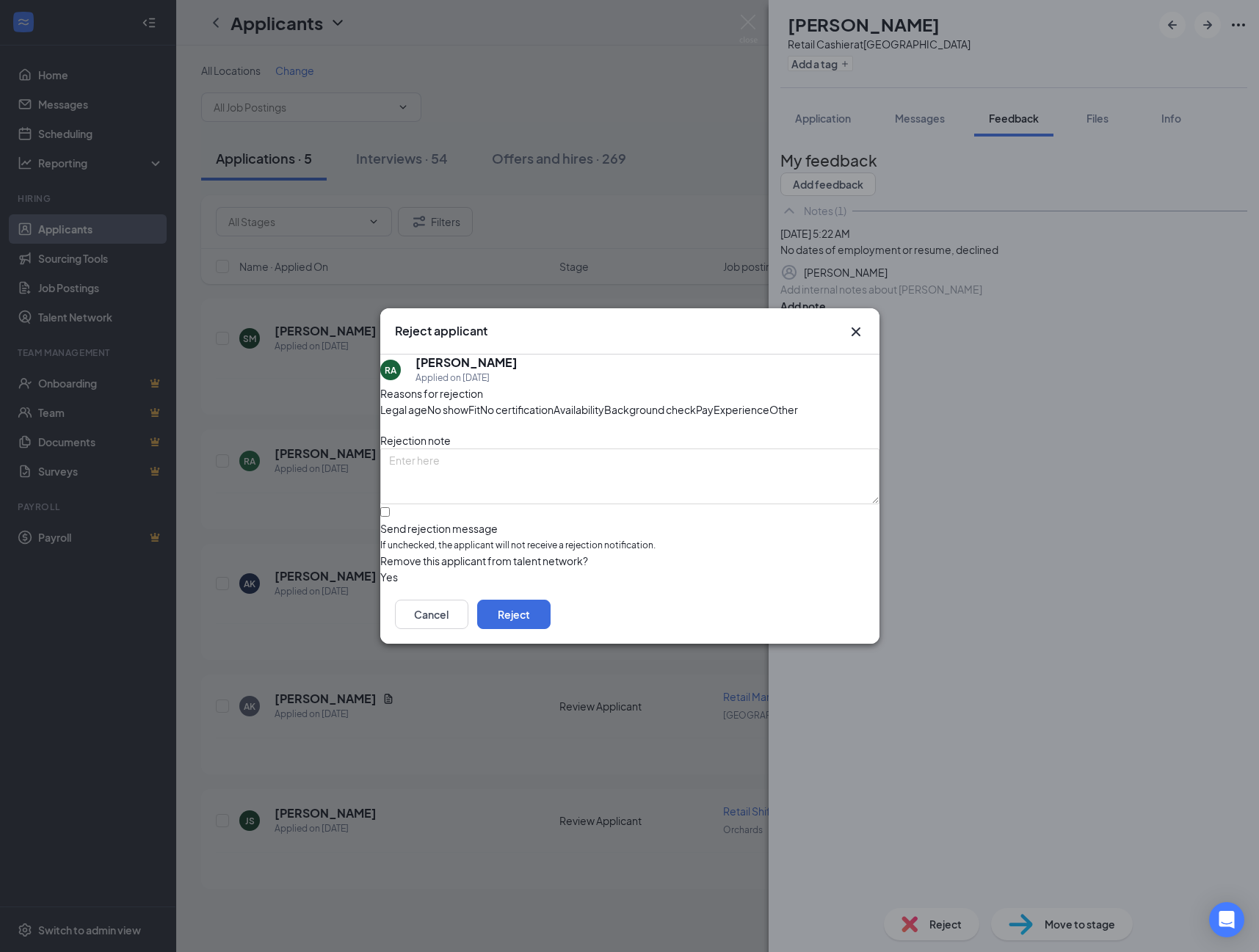
click at [475, 536] on div "Send rejection message" at bounding box center [630, 529] width 499 height 15
click at [390, 516] on input "Send rejection message If unchecked, the applicant will not receive a rejection…" at bounding box center [385, 512] width 9 height 9
checkbox input "true"
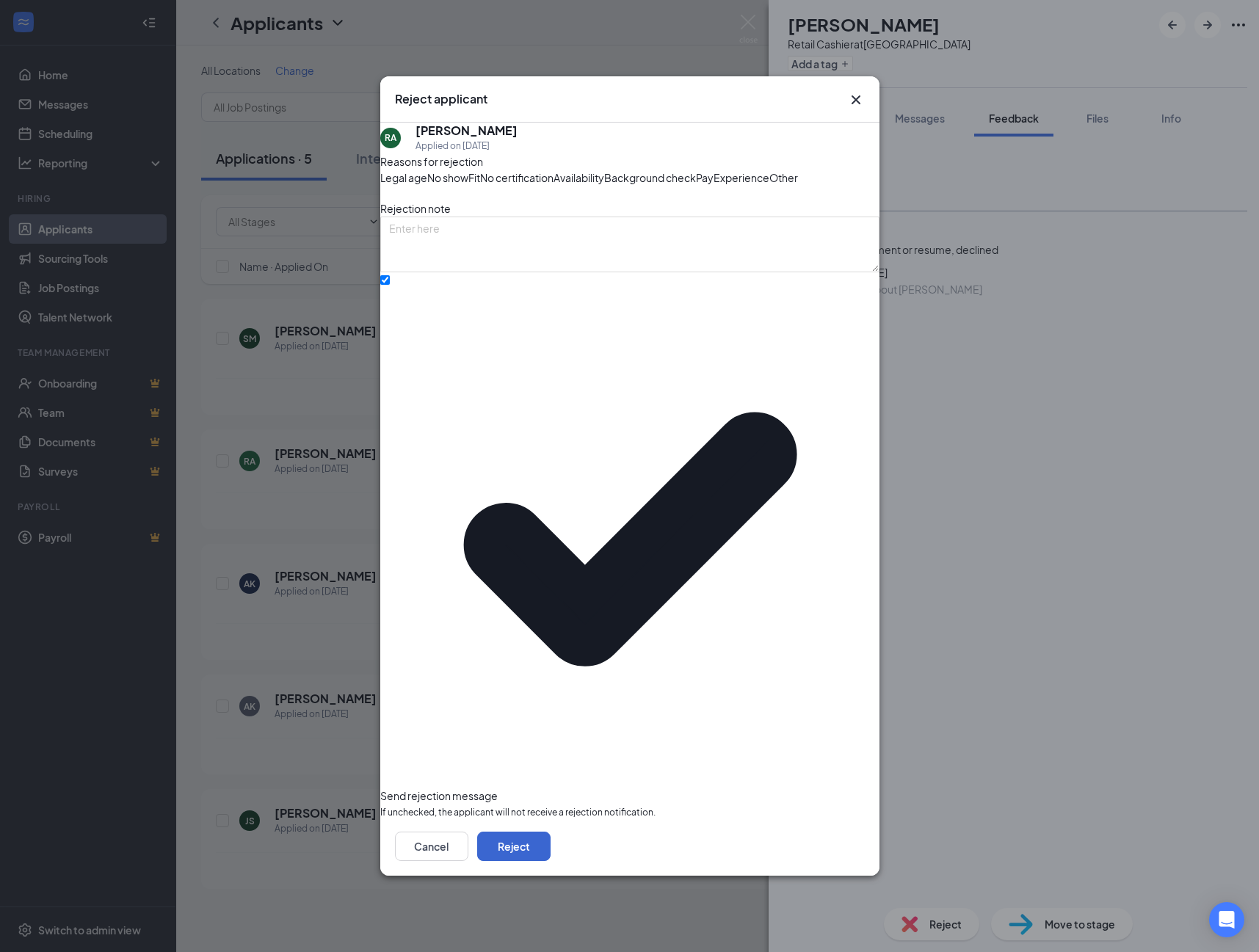
click at [551, 832] on button "Reject" at bounding box center [514, 847] width 74 height 30
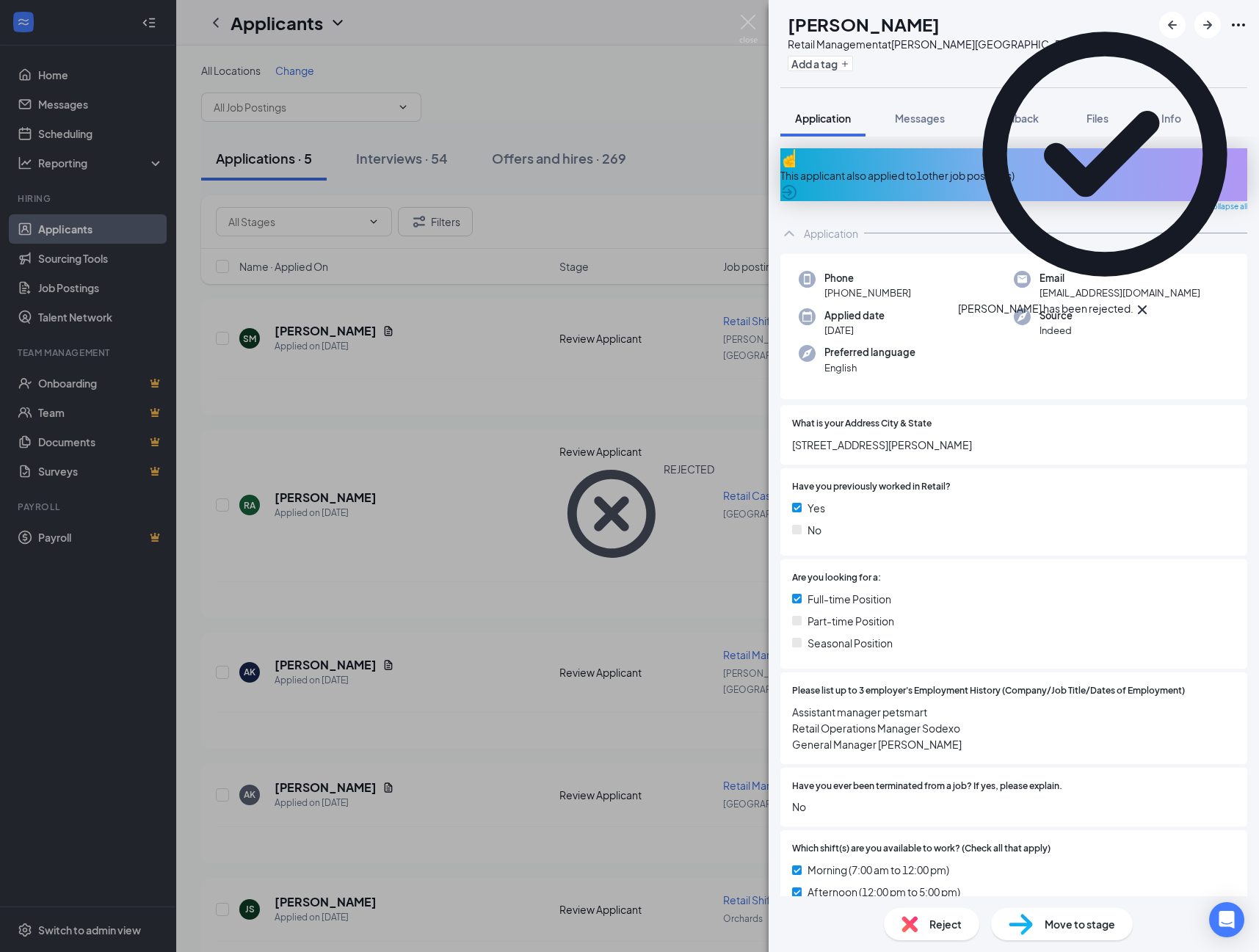
click at [1068, 431] on div at bounding box center [1083, 423] width 304 height 14
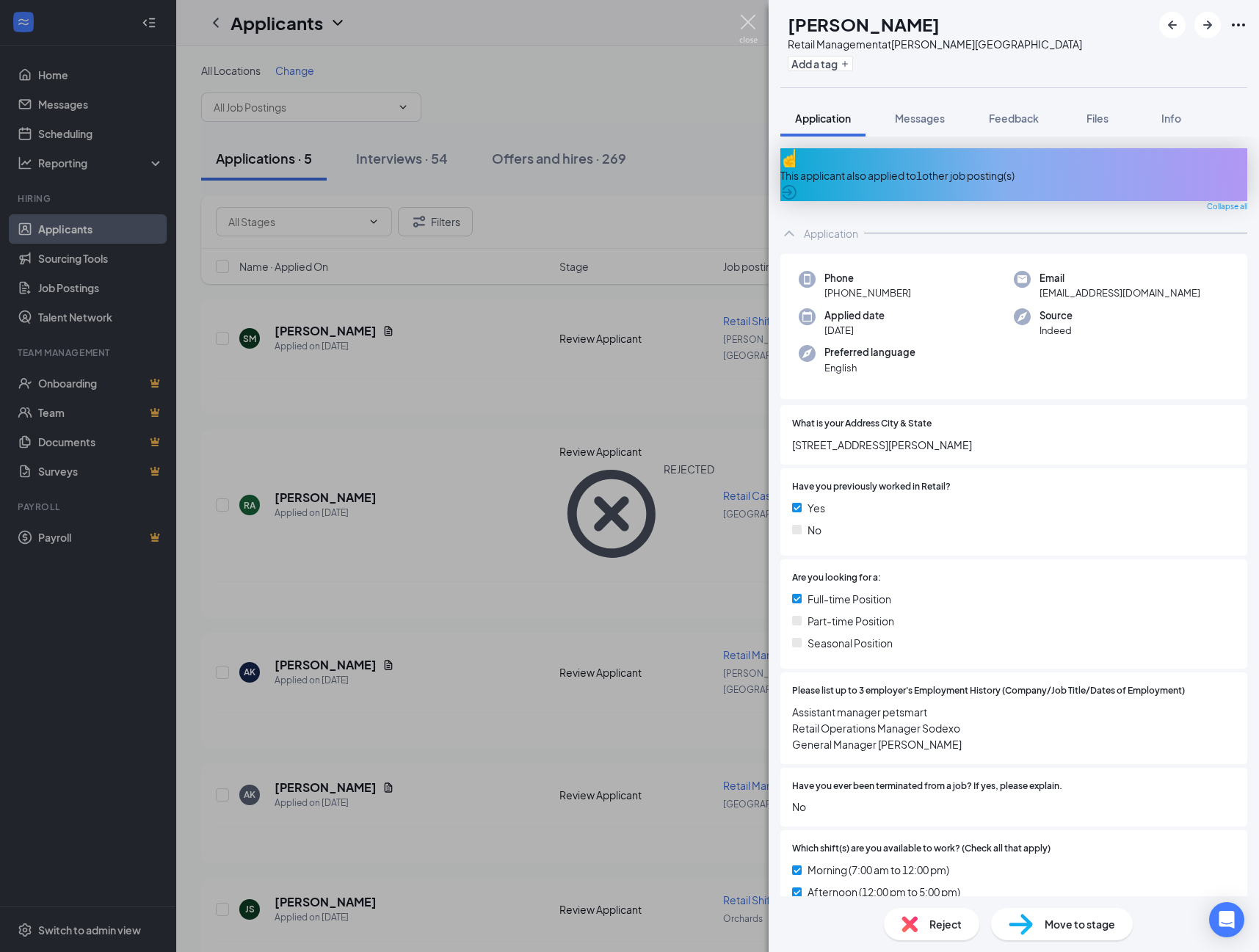
click at [748, 23] on img at bounding box center [748, 29] width 19 height 29
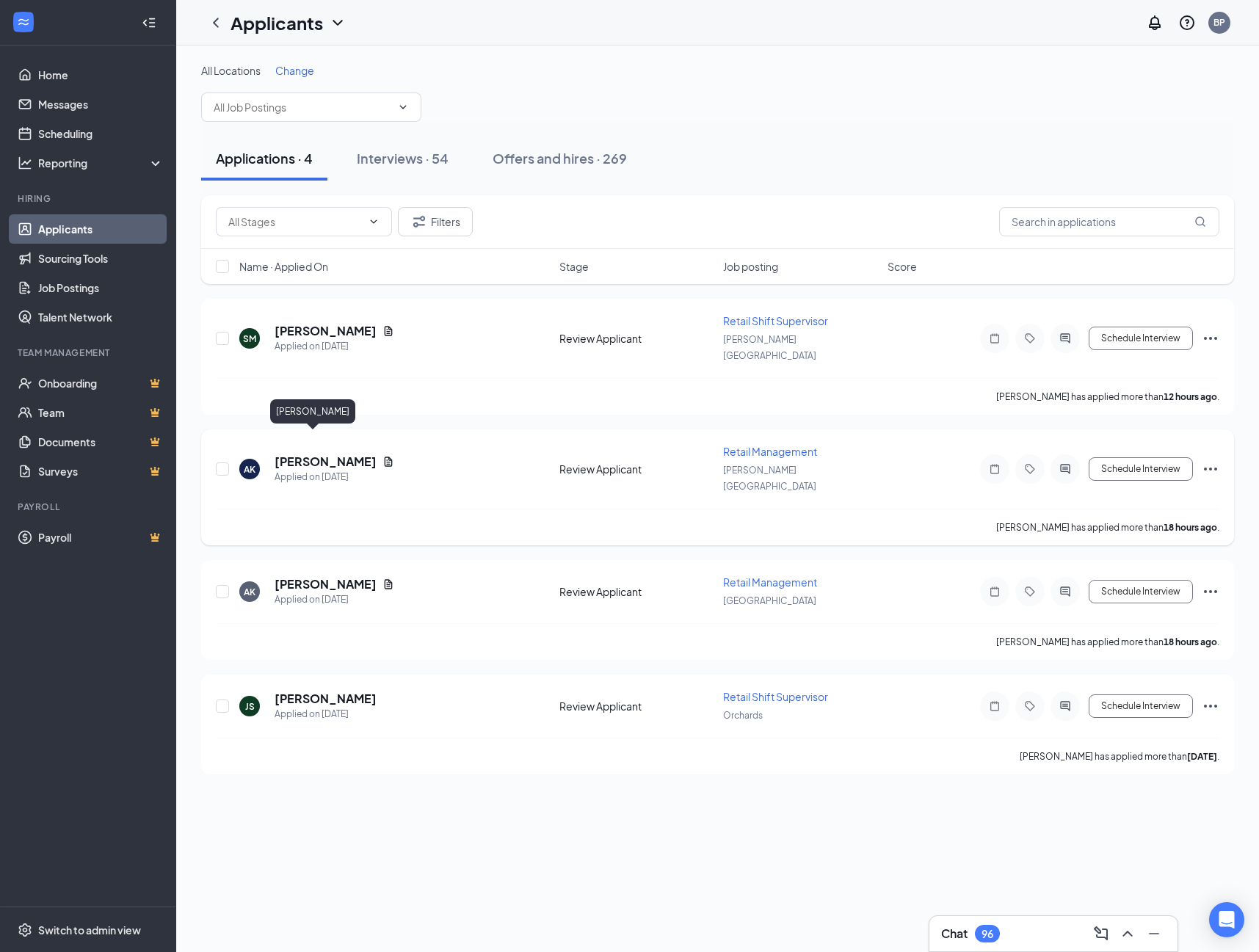
click at [311, 454] on h5 "[PERSON_NAME]" at bounding box center [326, 462] width 102 height 16
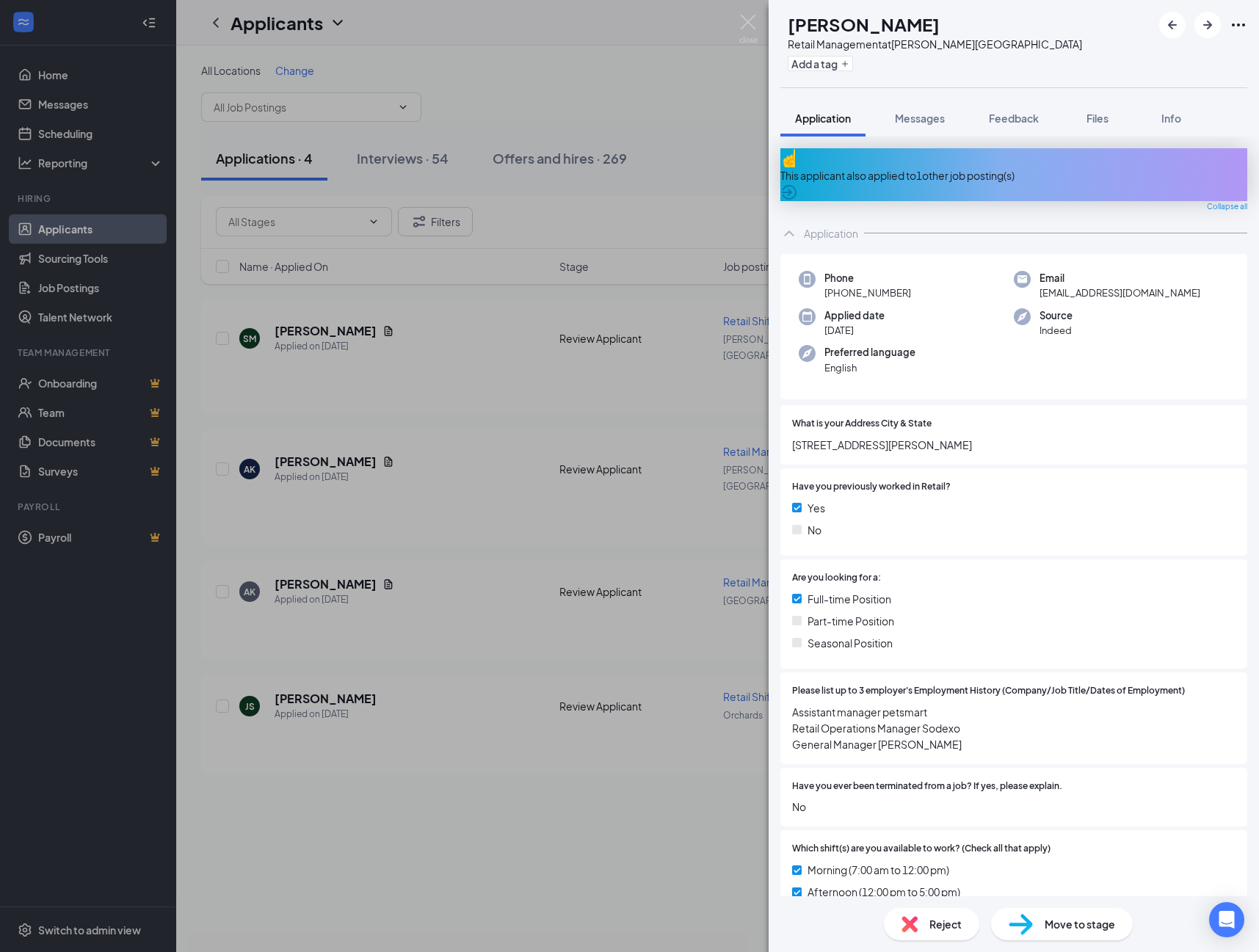
click at [911, 928] on div "Reject" at bounding box center [931, 924] width 96 height 33
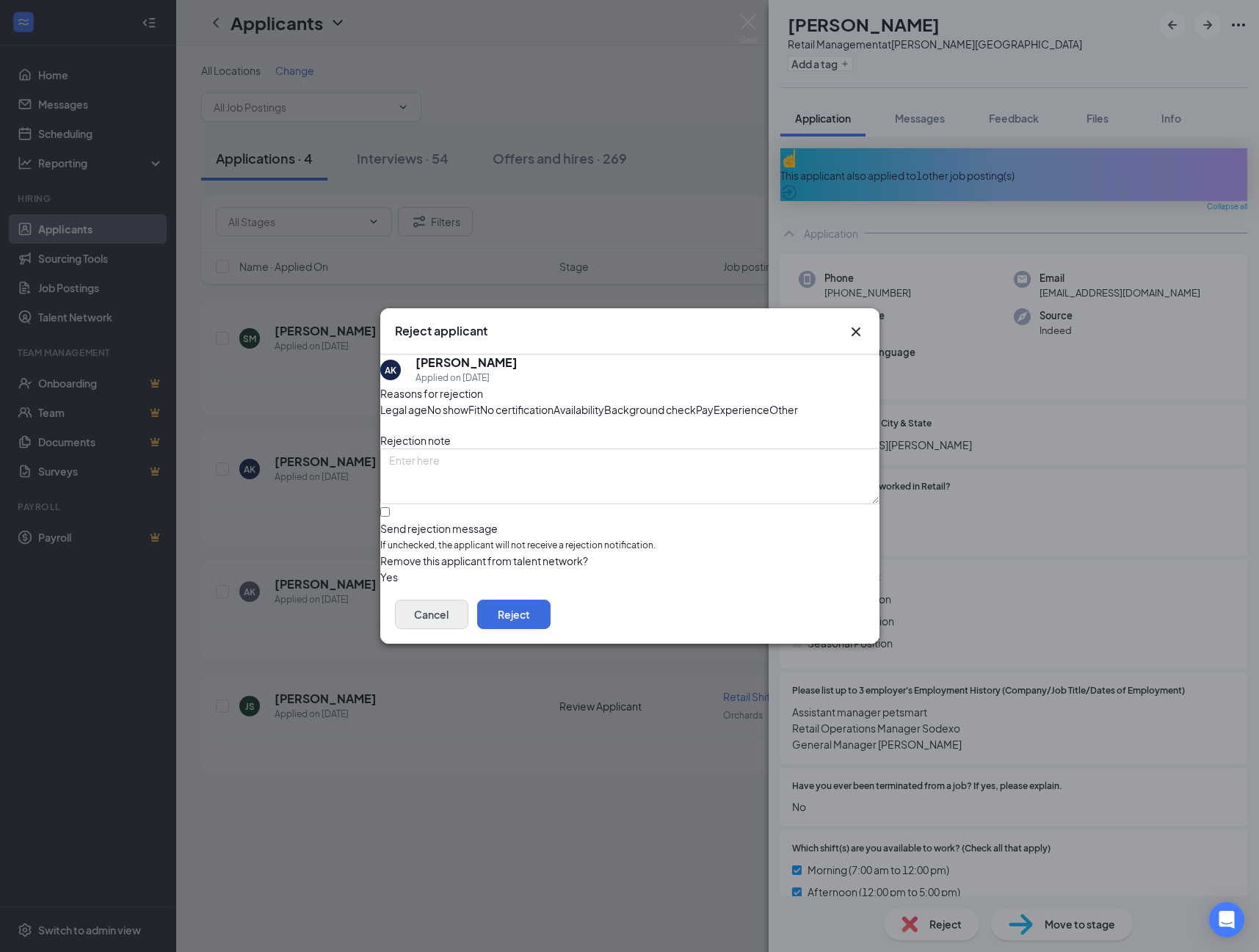
click at [468, 629] on button "Cancel" at bounding box center [431, 615] width 74 height 30
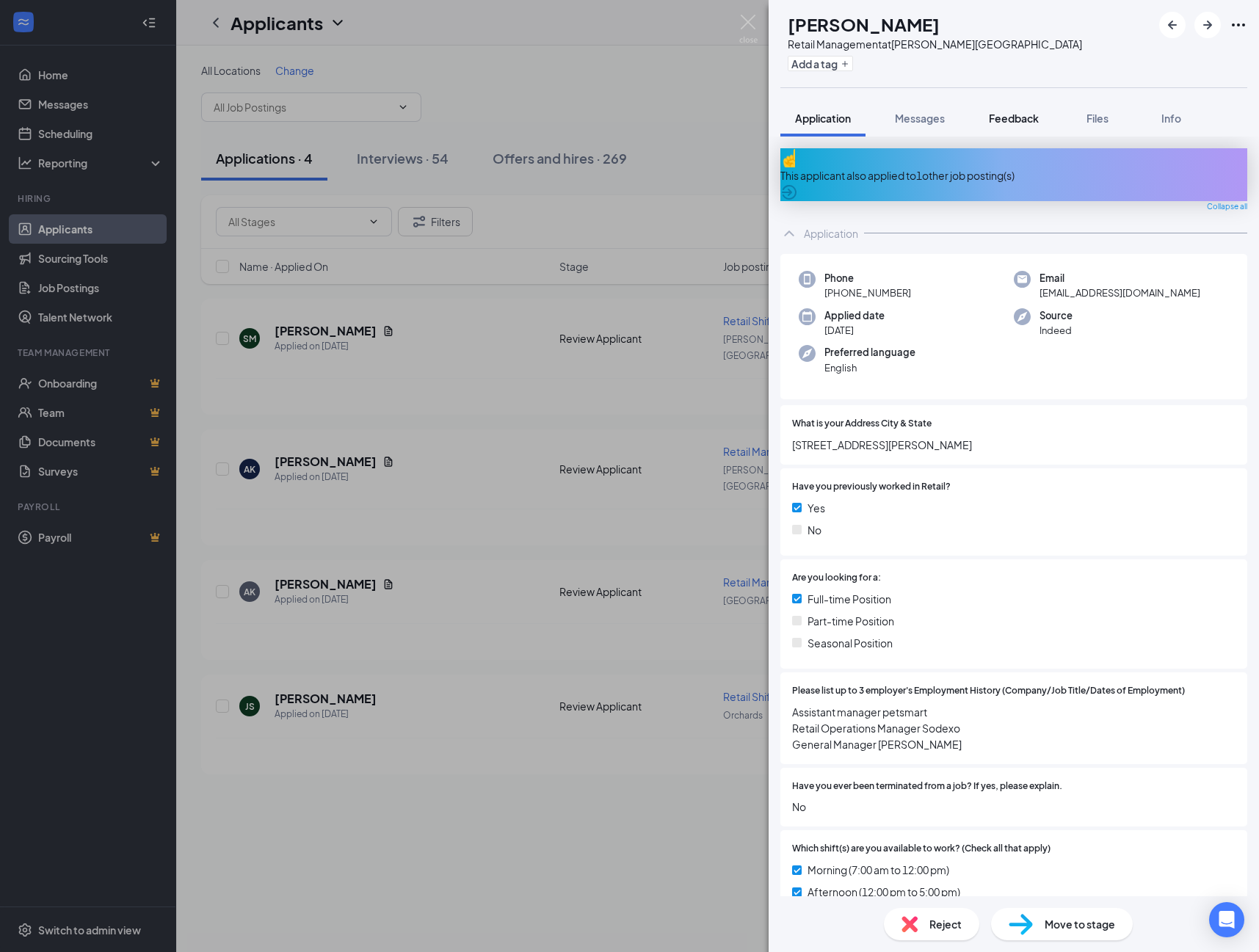
click at [1034, 116] on span "Feedback" at bounding box center [1014, 118] width 50 height 13
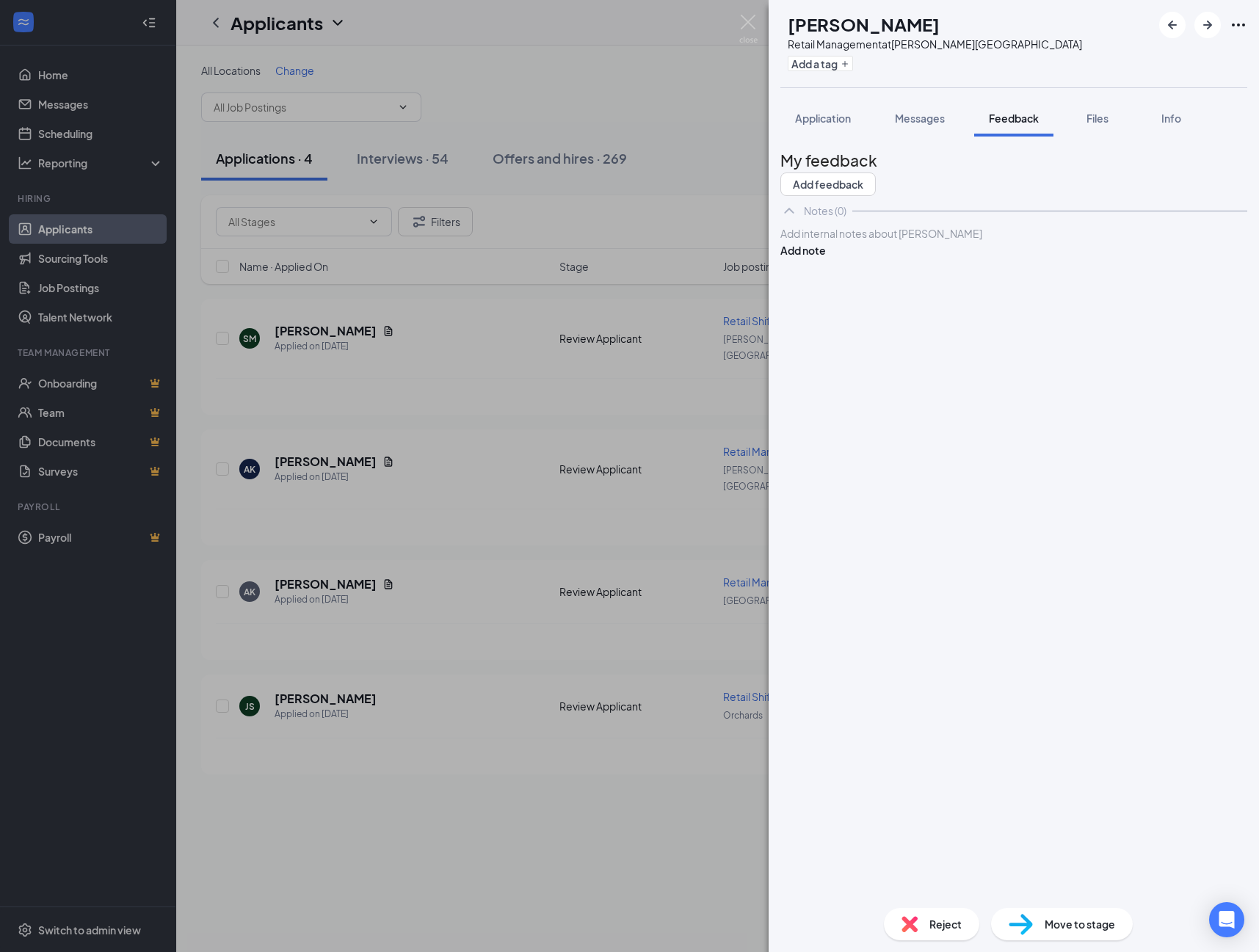
click at [820, 242] on div at bounding box center [1013, 234] width 465 height 16
drag, startPoint x: 1177, startPoint y: 280, endPoint x: 1178, endPoint y: 380, distance: 100.0
click at [826, 259] on button "Add note" at bounding box center [803, 249] width 46 height 16
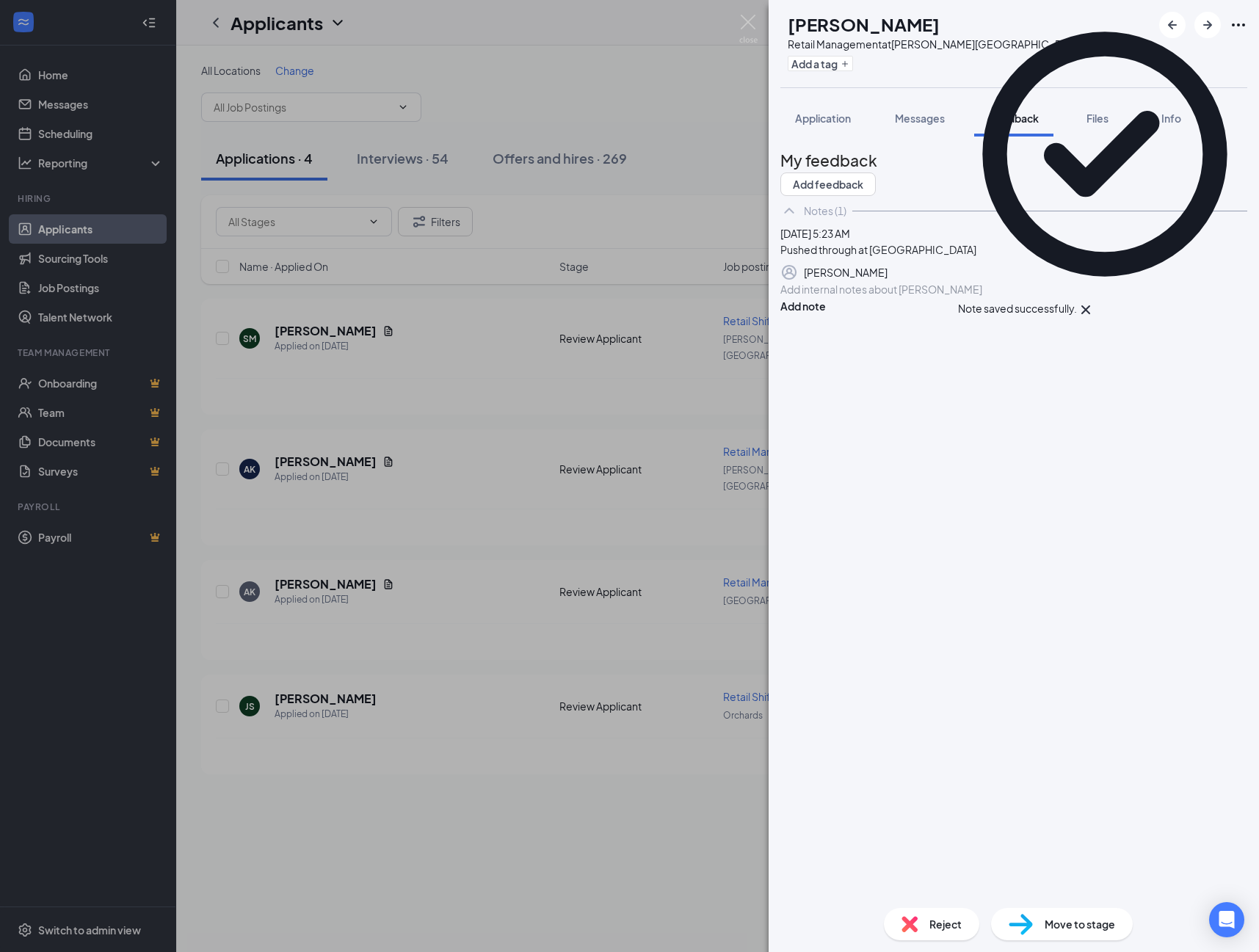
click at [920, 927] on div "Reject" at bounding box center [931, 924] width 96 height 33
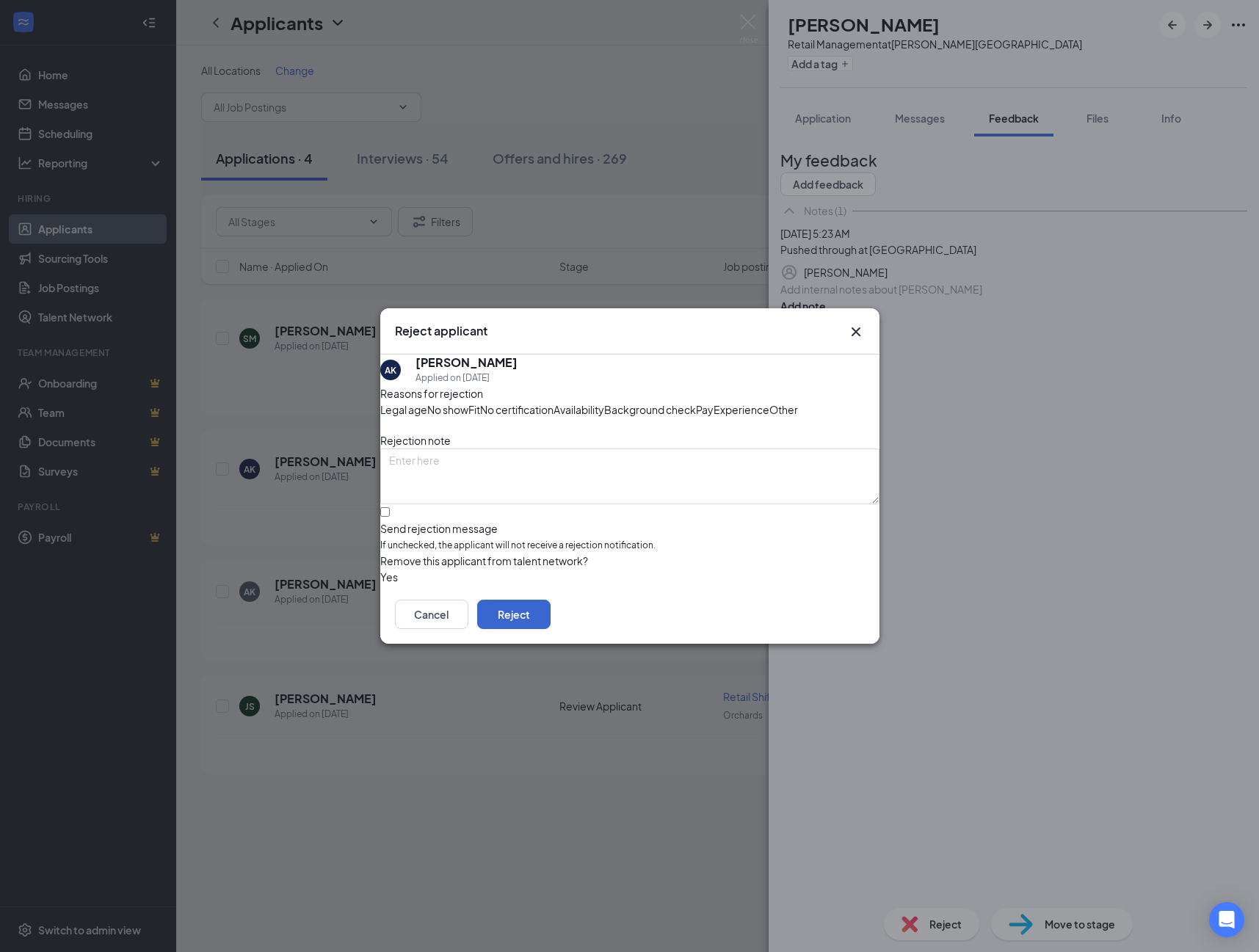
click at [551, 629] on button "Reject" at bounding box center [514, 615] width 74 height 30
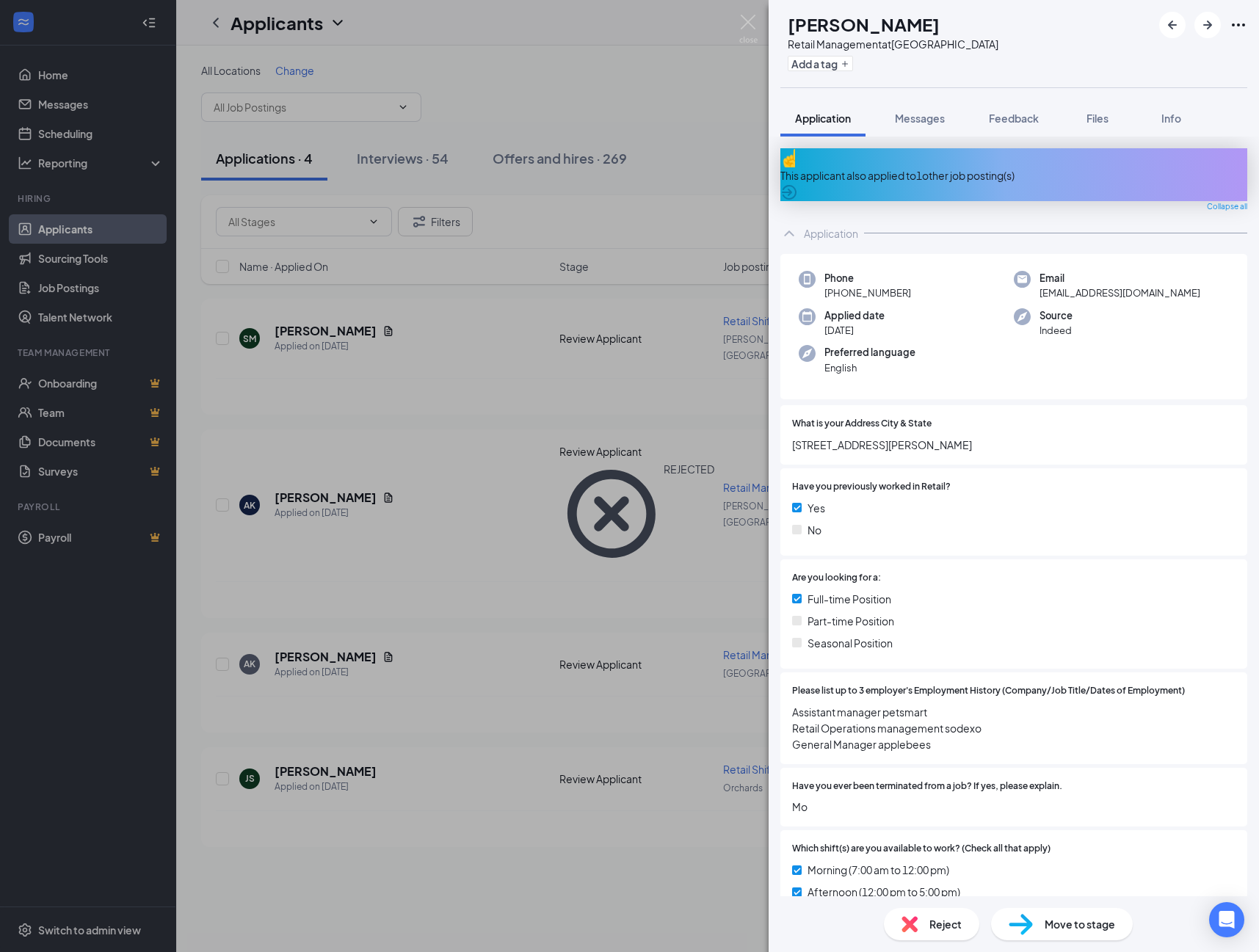
drag, startPoint x: 1032, startPoint y: 928, endPoint x: 894, endPoint y: 897, distance: 141.4
click at [1032, 928] on div "Move to stage" at bounding box center [1062, 924] width 141 height 33
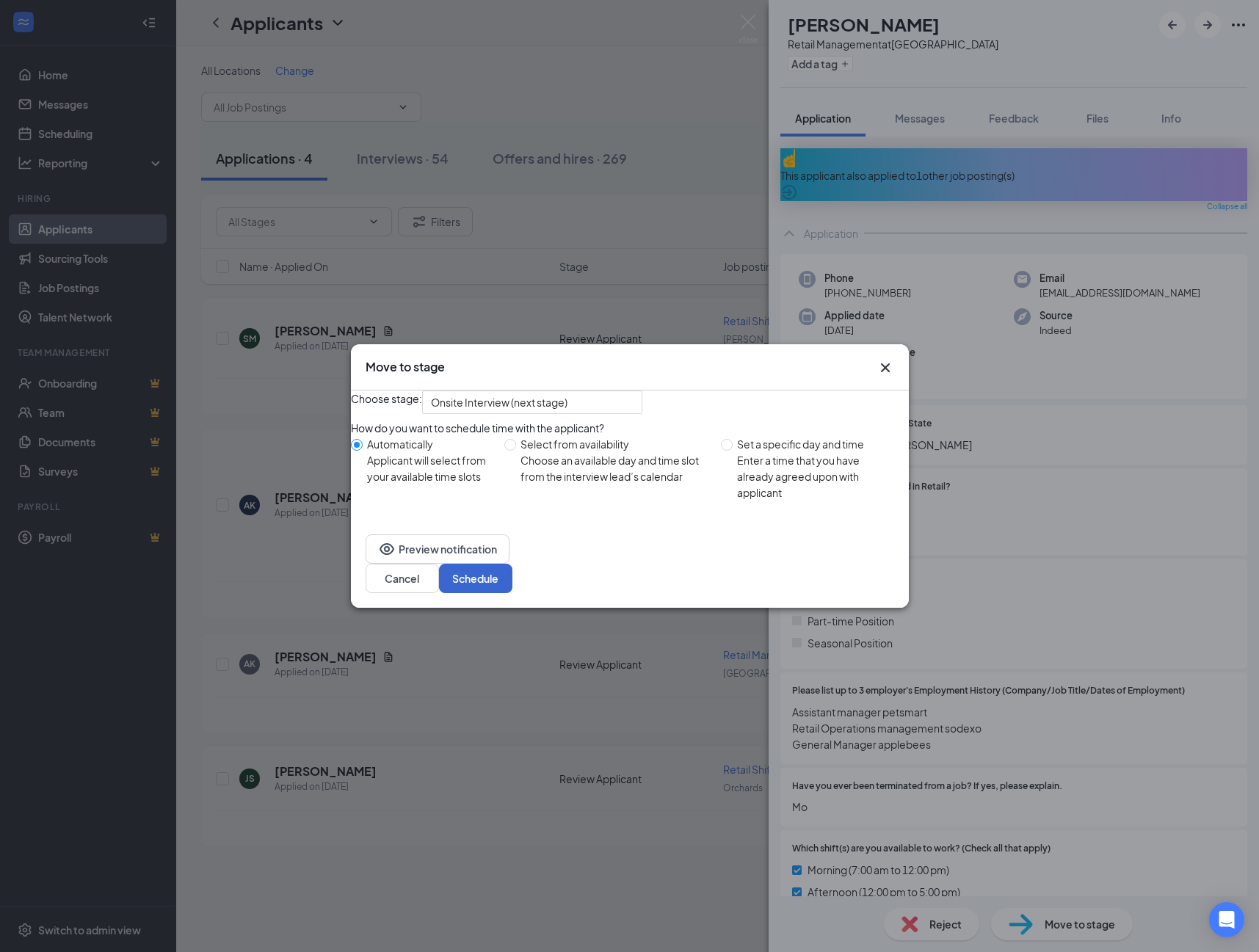
click at [513, 593] on button "Schedule" at bounding box center [475, 579] width 74 height 30
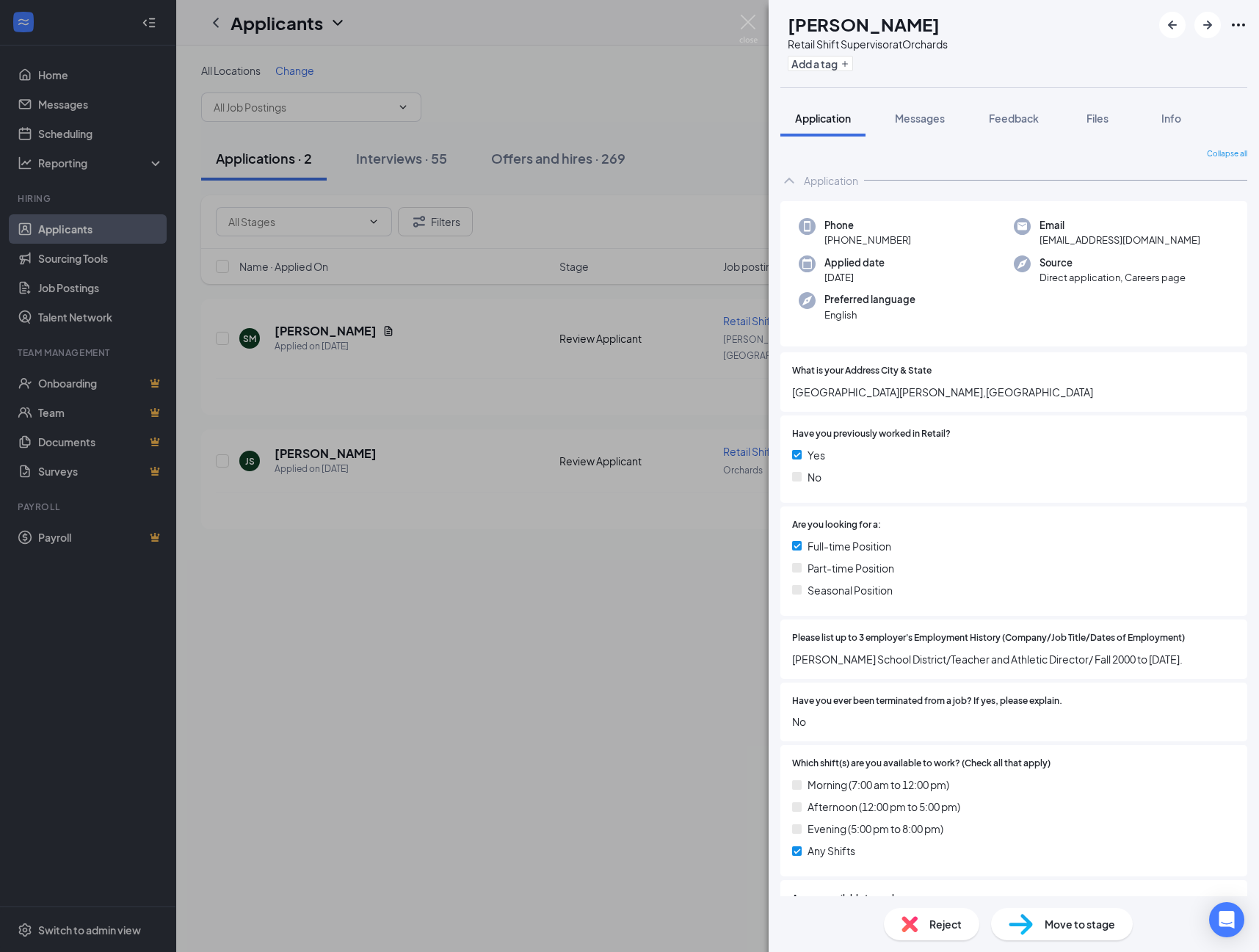
click at [552, 687] on div "JS [PERSON_NAME] Retail Shift Supervisor at Orchards Add a tag Application Mess…" at bounding box center [629, 476] width 1259 height 952
